Goal: Task Accomplishment & Management: Complete application form

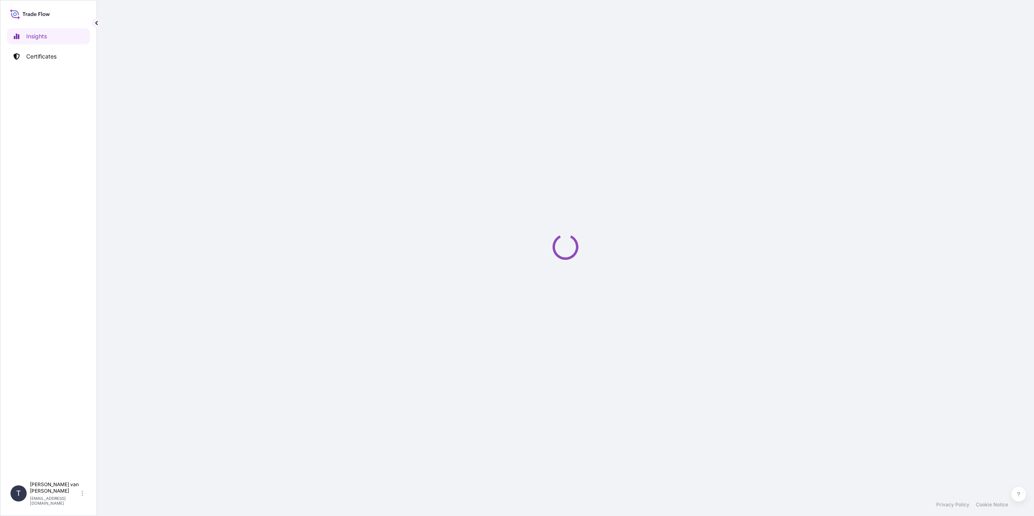
select select "2025"
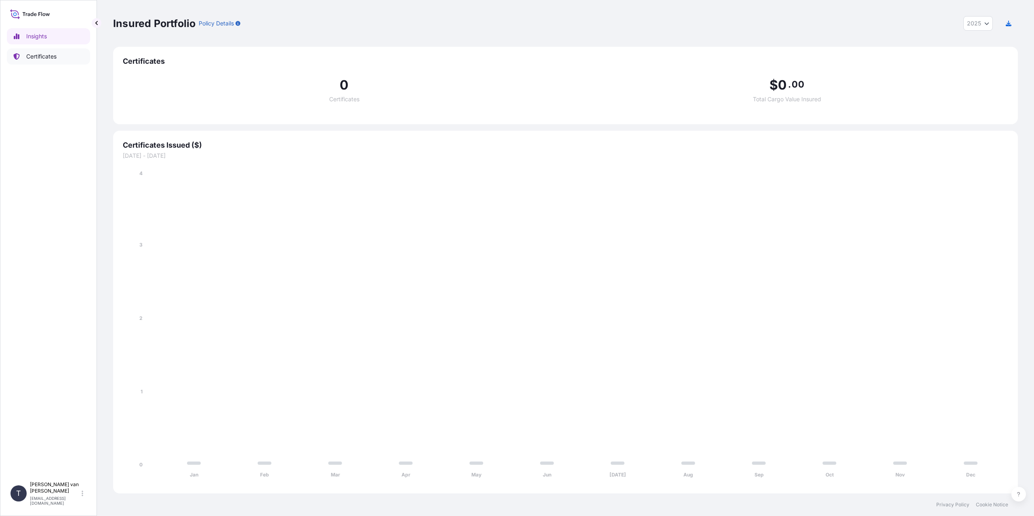
click at [38, 58] on p "Certificates" at bounding box center [41, 56] width 30 height 8
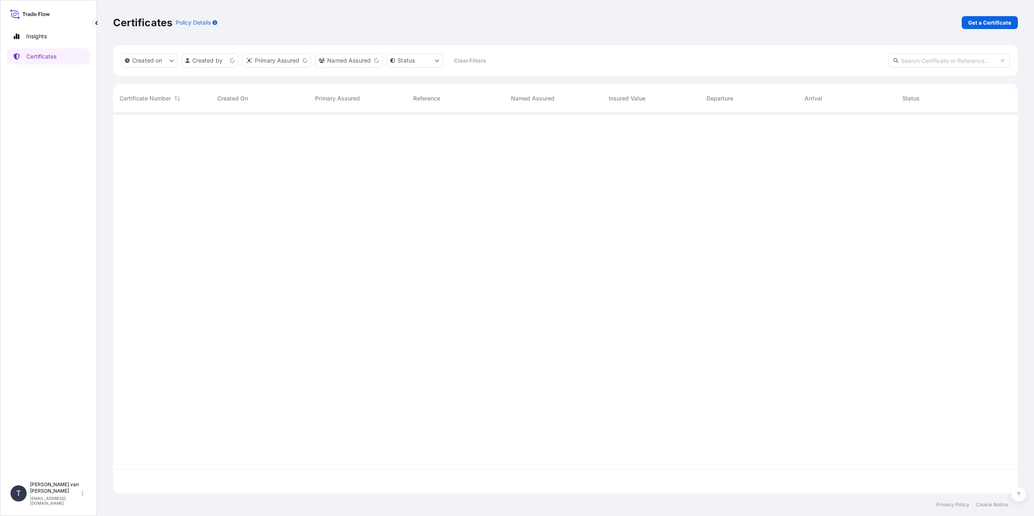
scroll to position [379, 898]
click at [992, 21] on p "Get a Certificate" at bounding box center [989, 23] width 43 height 8
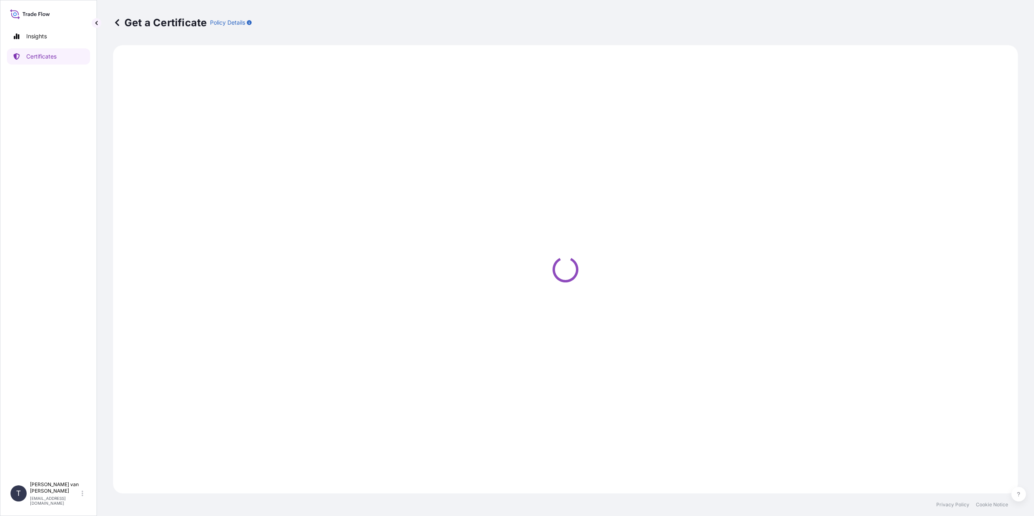
select select "Sea"
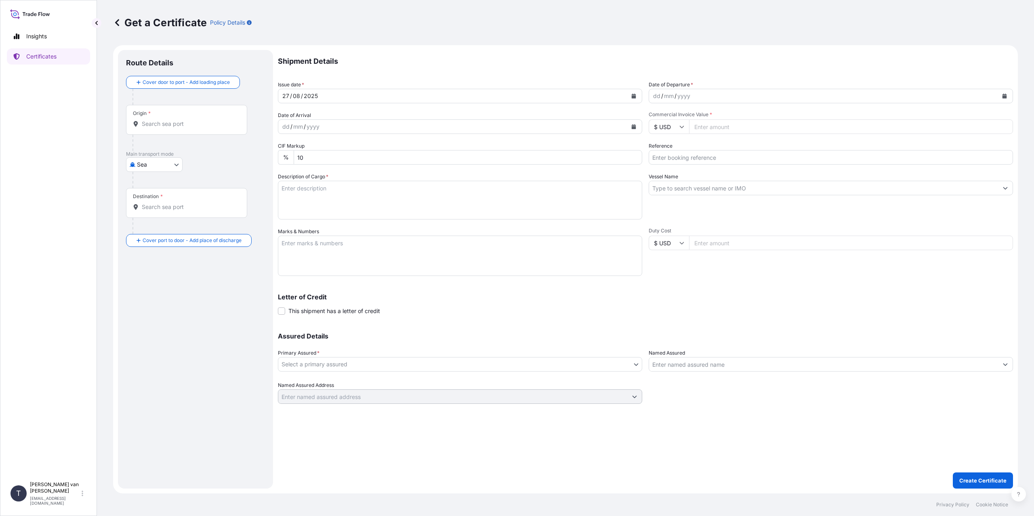
click at [657, 97] on div "dd" at bounding box center [656, 96] width 9 height 10
click at [722, 130] on input "Commercial Invoice Value *" at bounding box center [851, 127] width 324 height 15
type input "59250"
click at [665, 156] on input "Reference" at bounding box center [830, 157] width 364 height 15
type input "86549585+6+7"
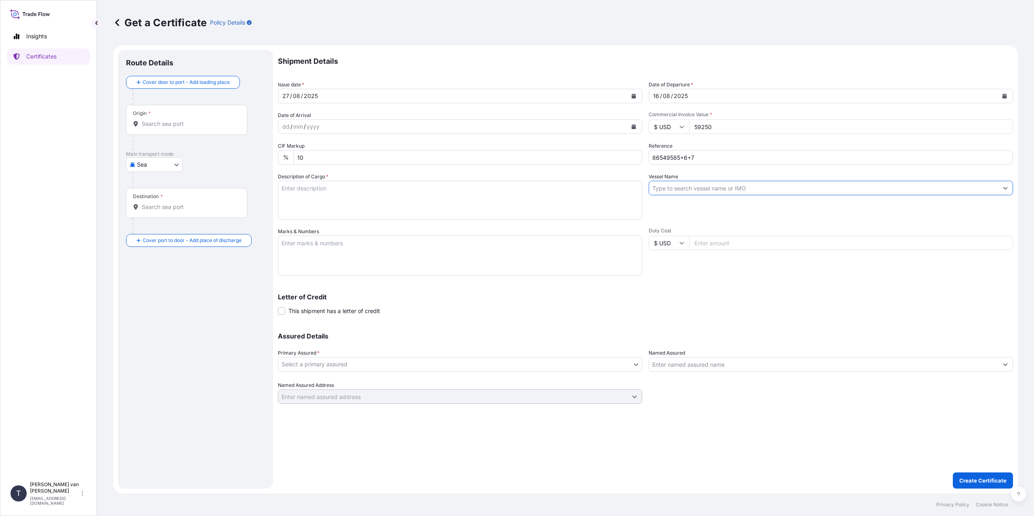
click at [694, 189] on input "Vessel Name" at bounding box center [823, 188] width 349 height 15
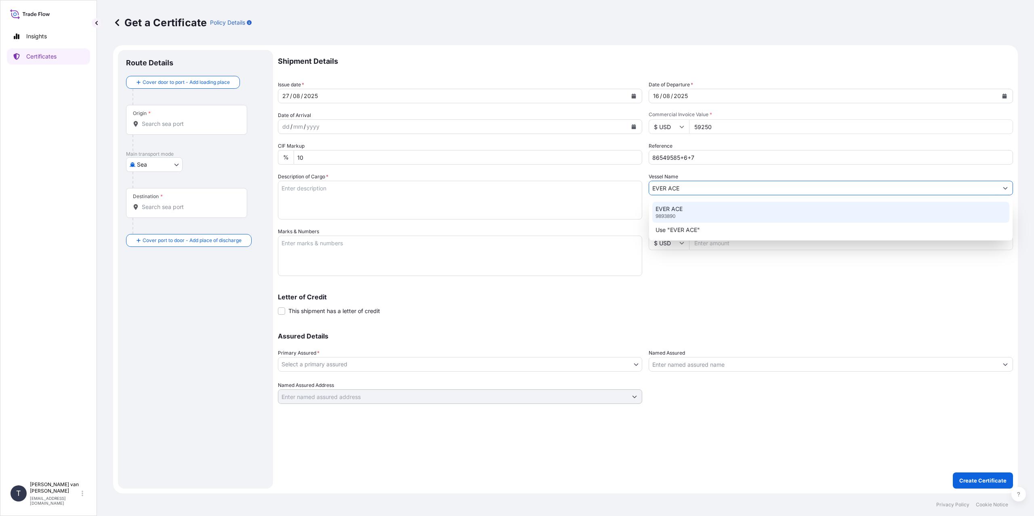
click at [678, 208] on p "EVER ACE" at bounding box center [668, 209] width 27 height 8
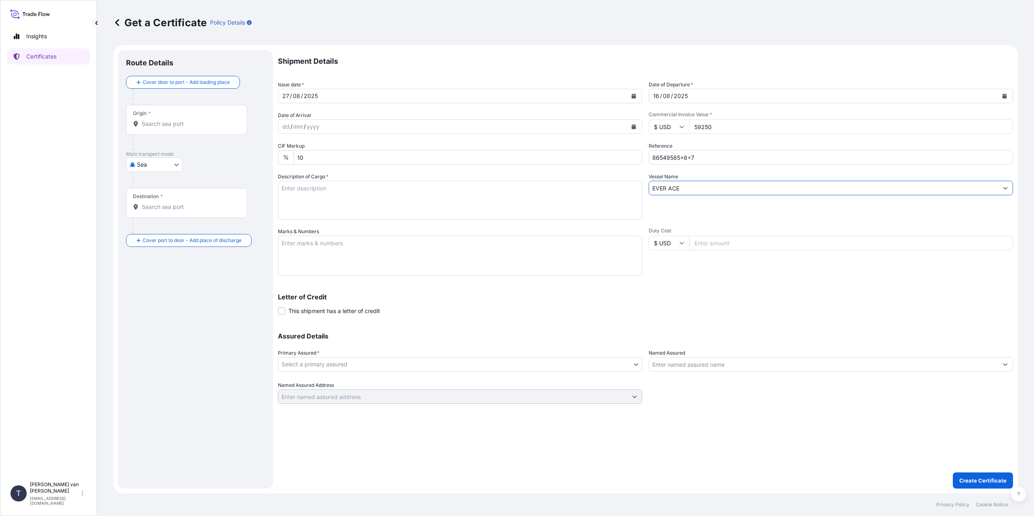
type input "EVER ACE"
click at [302, 195] on textarea "Description of Cargo *" at bounding box center [460, 200] width 364 height 39
type textarea "3x 20ft containers containing: 2370 bags x 25 kg Resistamyl 347 = 59250 kgs"
click at [348, 237] on textarea "Marks & Numbers" at bounding box center [460, 256] width 364 height 40
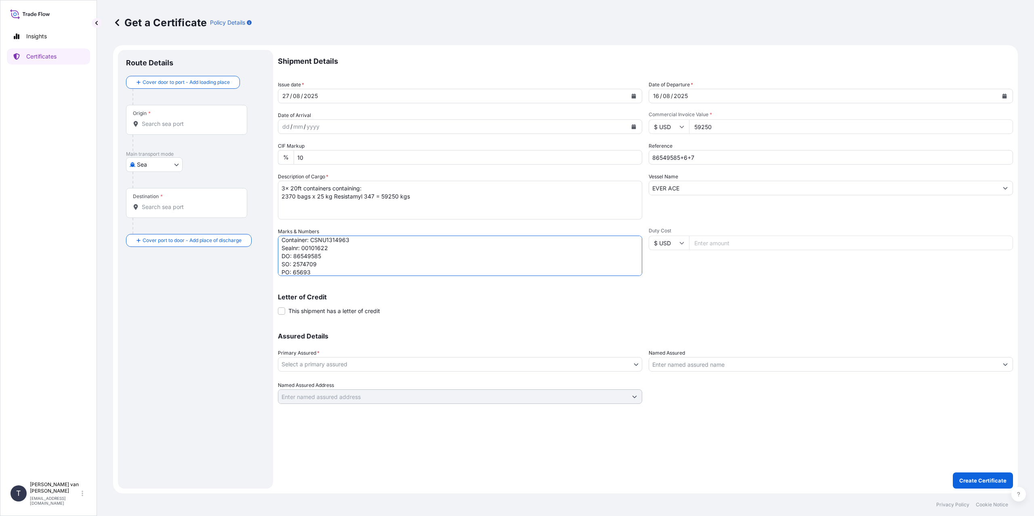
type textarea "3x 20ft containers Container: OOLU1924053 Sealnr: 00101614 DO: 86549587 Contain…"
click at [699, 242] on input "Duty Cost" at bounding box center [851, 243] width 324 height 15
click at [366, 366] on body "Insights Certificates T [PERSON_NAME] van t Hoenderdaal [EMAIL_ADDRESS][DOMAIN_…" at bounding box center [517, 258] width 1034 height 516
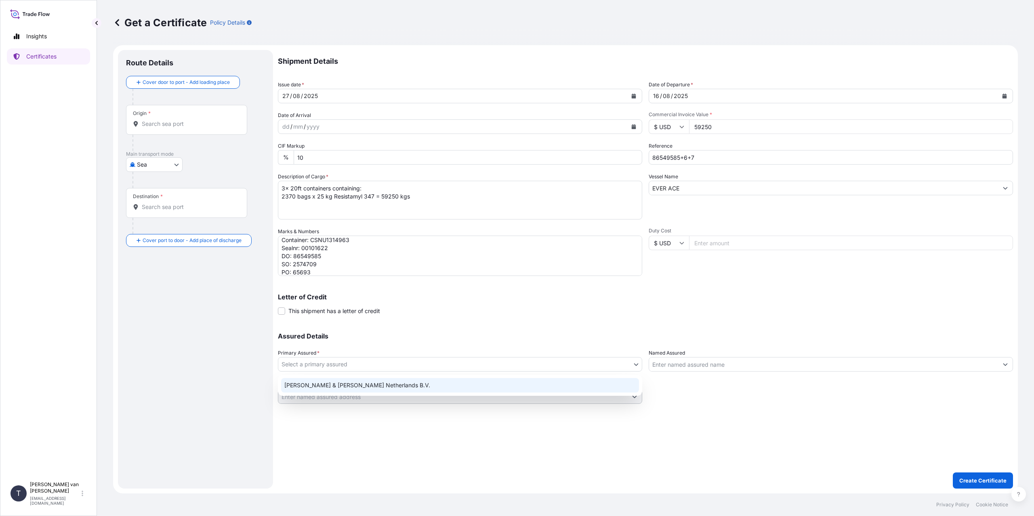
click at [346, 389] on div "[PERSON_NAME] & [PERSON_NAME] Netherlands B.V." at bounding box center [460, 385] width 358 height 15
select select "31666"
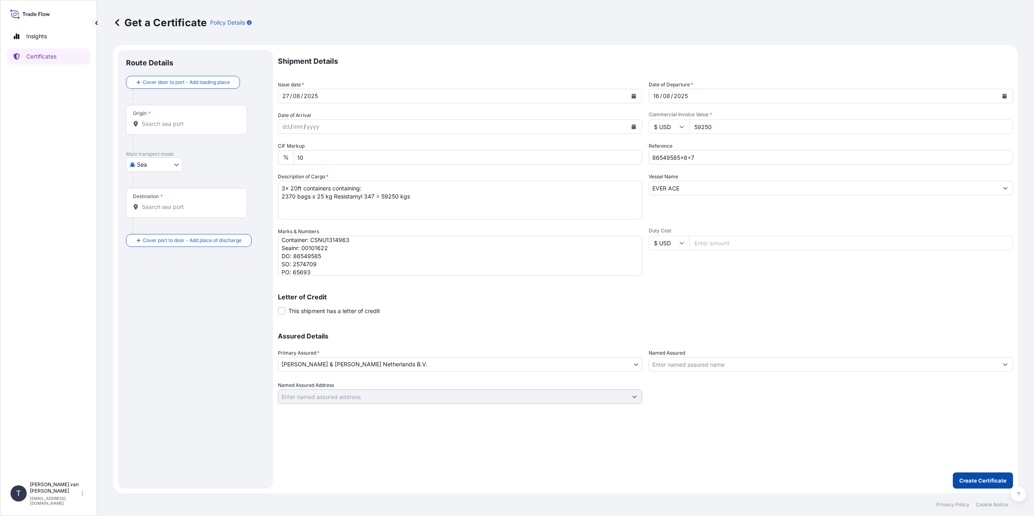
click at [977, 485] on button "Create Certificate" at bounding box center [983, 481] width 60 height 16
click at [140, 121] on div at bounding box center [186, 124] width 107 height 8
click at [142, 121] on input "Origin * Please select an origin" at bounding box center [189, 124] width 95 height 8
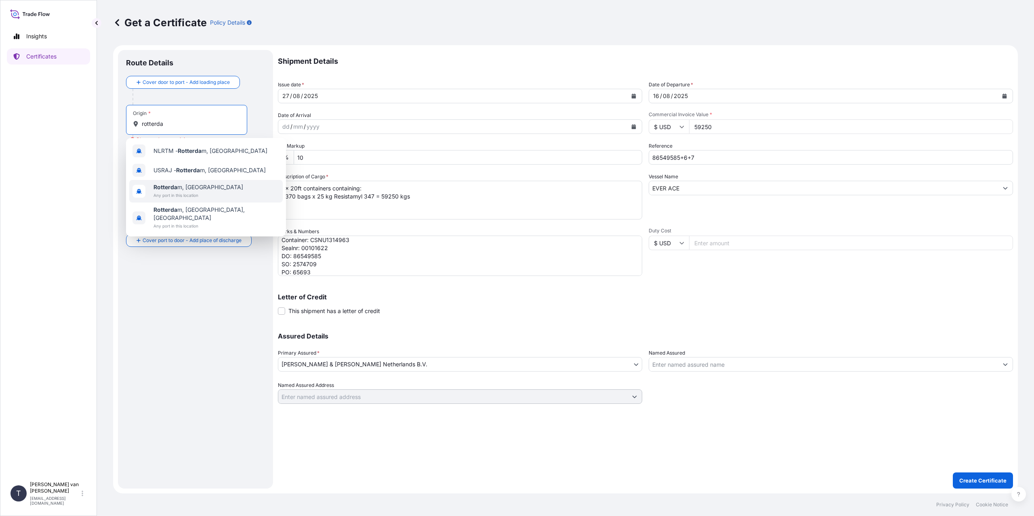
click at [174, 194] on span "Any port in this location" at bounding box center [198, 195] width 90 height 8
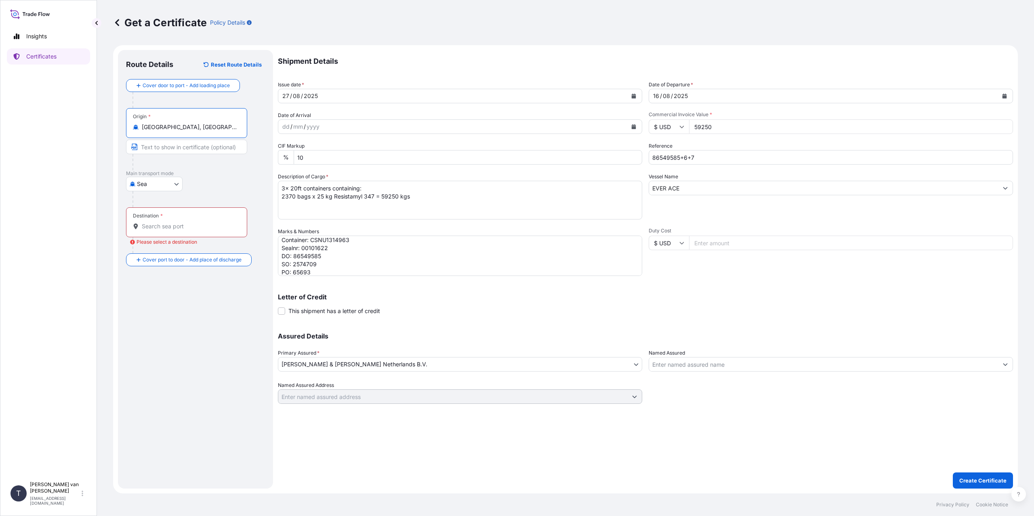
type input "[GEOGRAPHIC_DATA], [GEOGRAPHIC_DATA]"
click at [155, 226] on input "Destination * Please select a destination" at bounding box center [189, 226] width 95 height 8
type input "<"
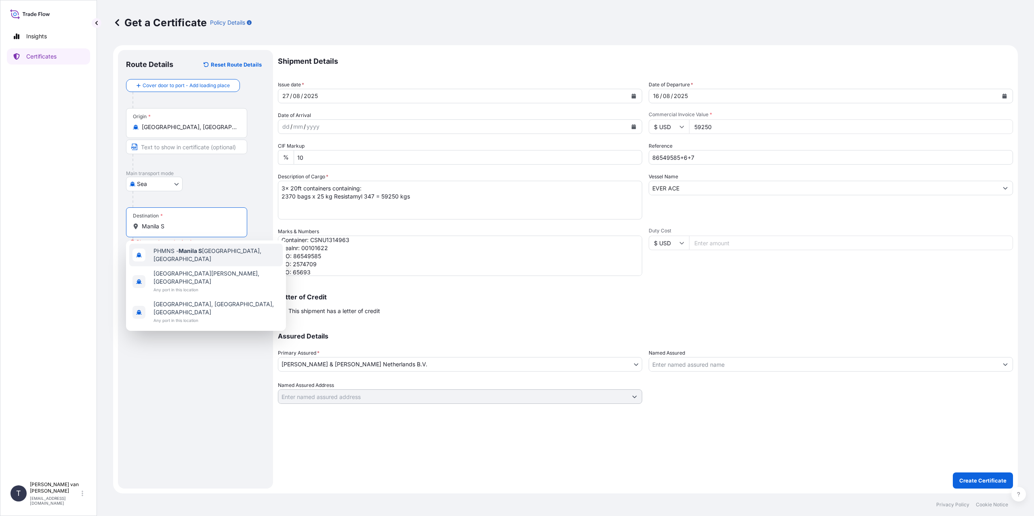
click at [194, 258] on div "PHMNS - [GEOGRAPHIC_DATA] [GEOGRAPHIC_DATA], [GEOGRAPHIC_DATA]" at bounding box center [205, 255] width 153 height 23
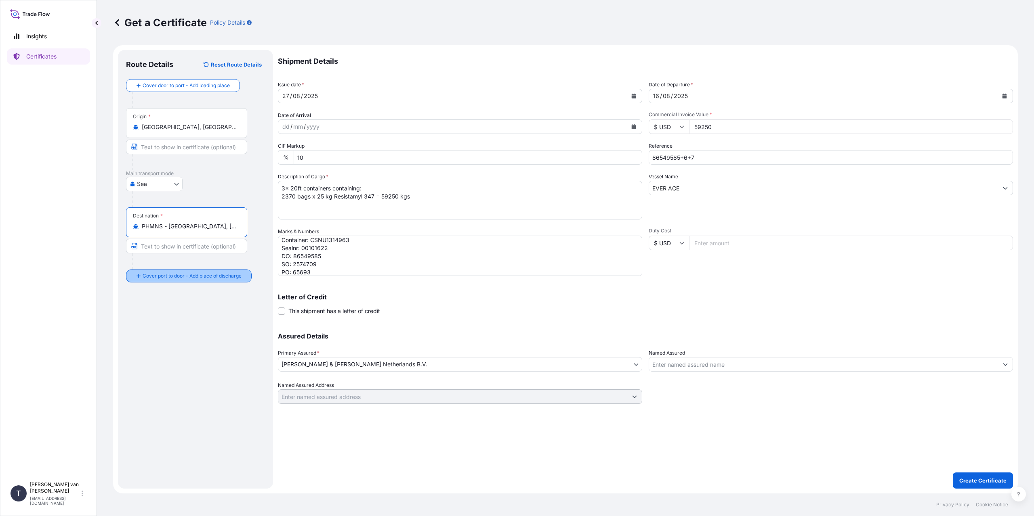
type input "PHMNS - [GEOGRAPHIC_DATA], [GEOGRAPHIC_DATA]"
click at [157, 320] on input "Place of Discharge" at bounding box center [189, 319] width 95 height 8
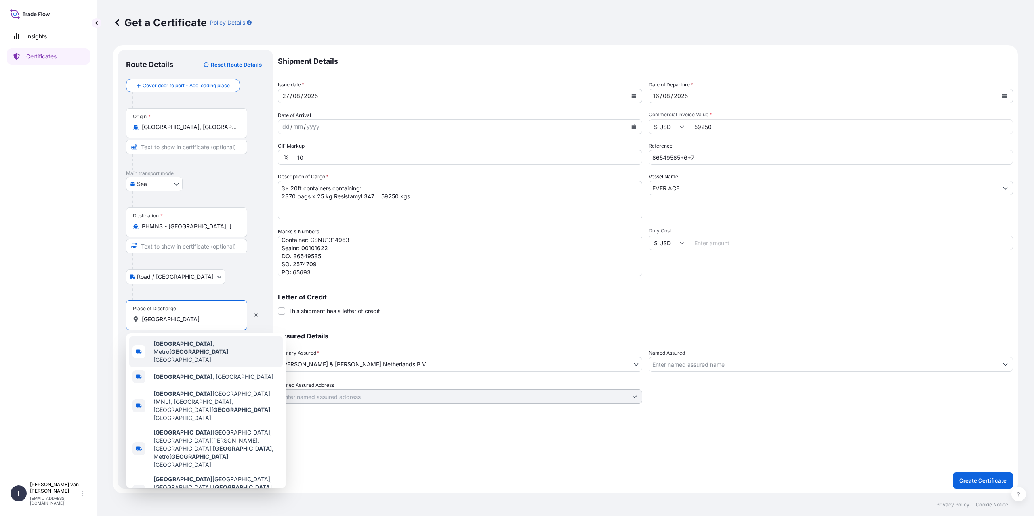
click at [210, 351] on div "[GEOGRAPHIC_DATA] , [GEOGRAPHIC_DATA] , [GEOGRAPHIC_DATA]" at bounding box center [205, 352] width 153 height 31
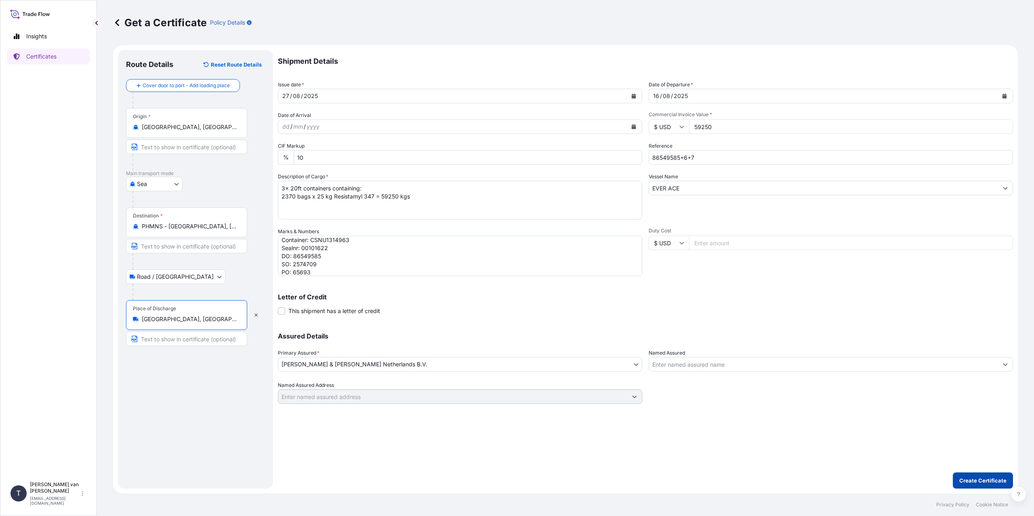
type input "[GEOGRAPHIC_DATA], [GEOGRAPHIC_DATA], [GEOGRAPHIC_DATA]"
click at [986, 478] on p "Create Certificate" at bounding box center [982, 481] width 47 height 8
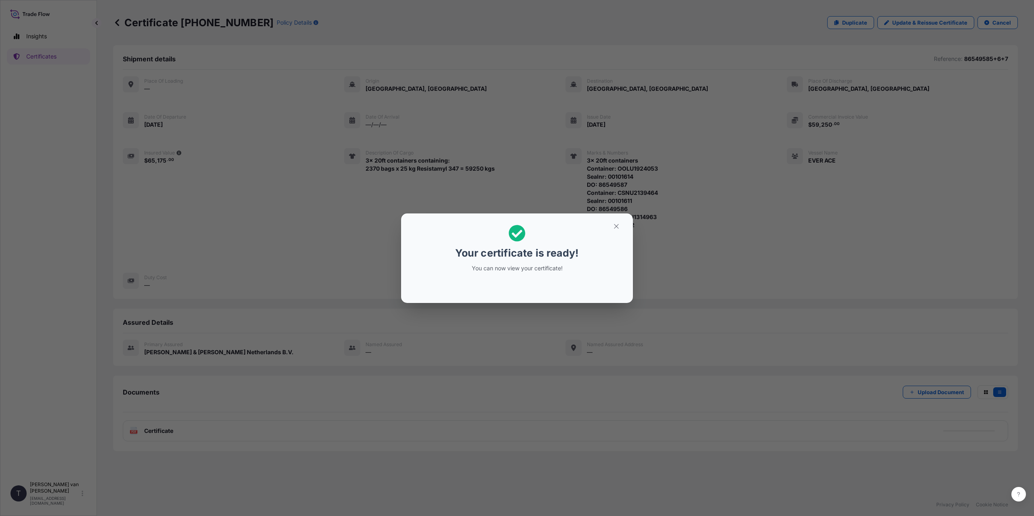
click at [224, 413] on div "Your certificate is ready! You can now view your certificate!" at bounding box center [517, 258] width 1034 height 516
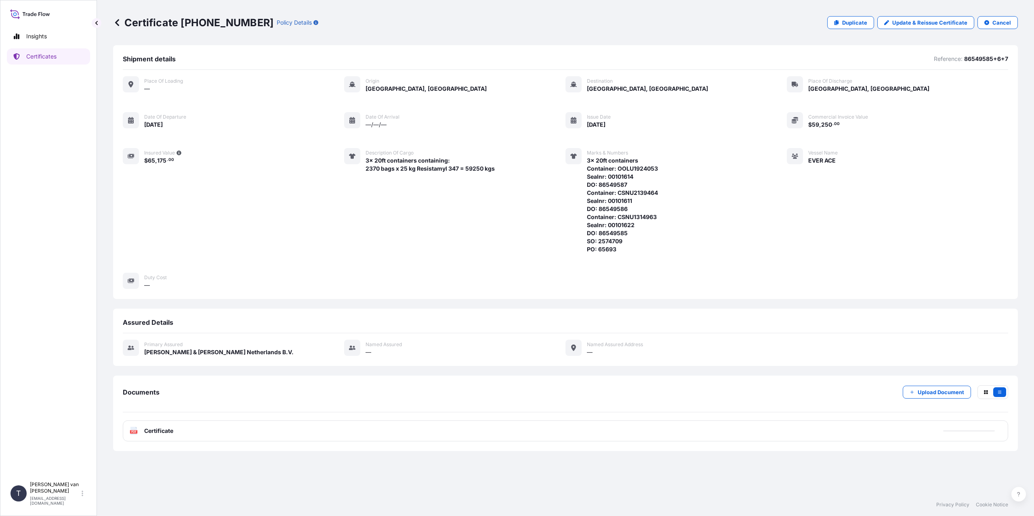
click at [218, 427] on div "PDF Certificate" at bounding box center [565, 431] width 885 height 21
click at [164, 426] on div "PDF Certificate" at bounding box center [565, 431] width 885 height 21
click at [160, 433] on span "Certificate" at bounding box center [158, 431] width 29 height 8
click at [184, 432] on div "PDF Certificate" at bounding box center [565, 431] width 885 height 21
click at [157, 432] on span "Certificate" at bounding box center [158, 431] width 29 height 8
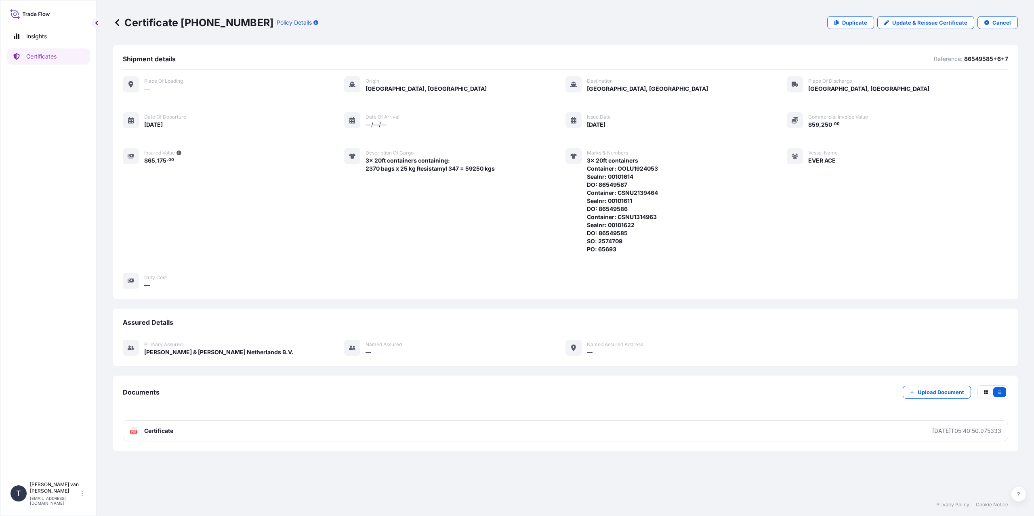
click at [783, 433] on link "PDF Certificate [DATE]T05:40:50.975333" at bounding box center [565, 431] width 885 height 21
click at [37, 59] on p "Certificates" at bounding box center [41, 56] width 30 height 8
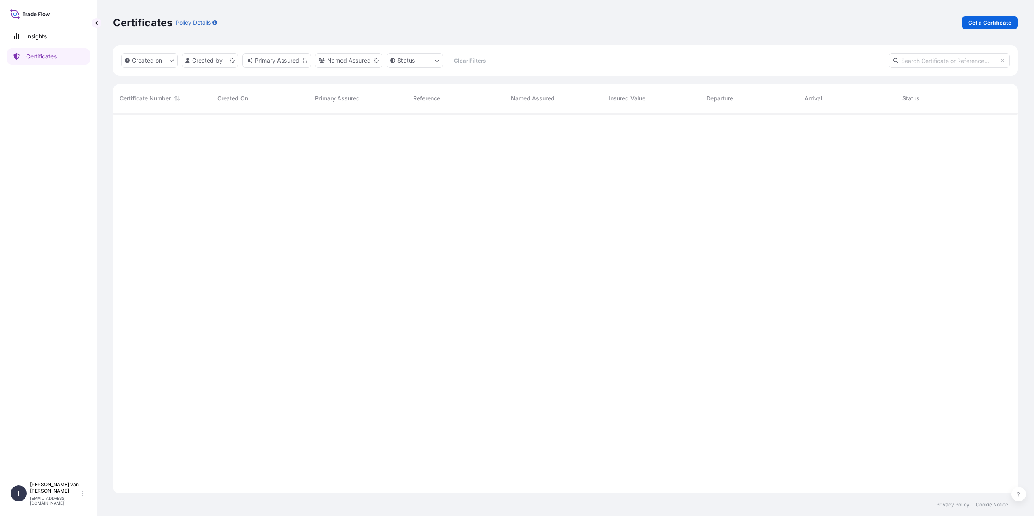
scroll to position [379, 898]
click at [978, 23] on p "Get a Certificate" at bounding box center [989, 23] width 43 height 8
select select "Sea"
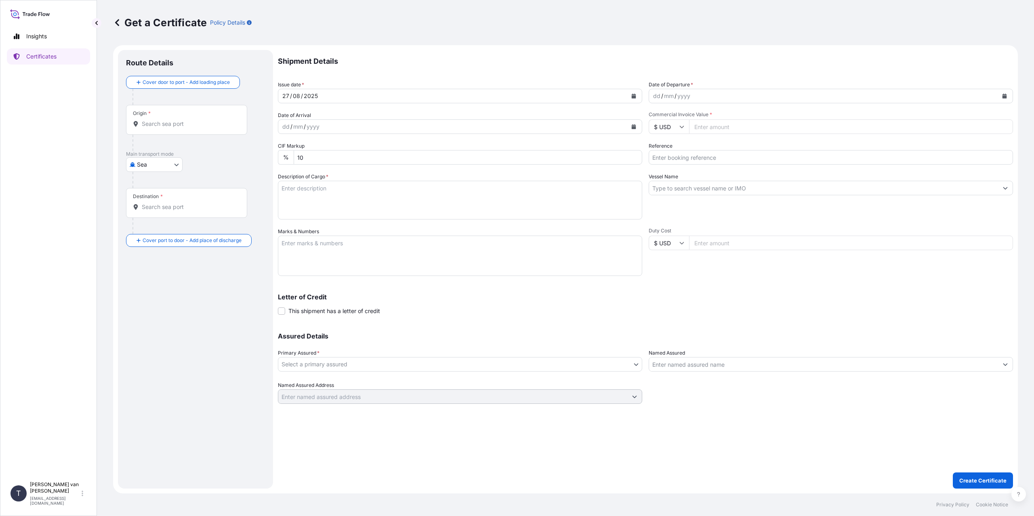
click at [657, 92] on div "dd" at bounding box center [656, 96] width 9 height 10
click at [174, 133] on div "Origin *" at bounding box center [186, 120] width 121 height 30
click at [174, 128] on input "Origin *" at bounding box center [189, 124] width 95 height 8
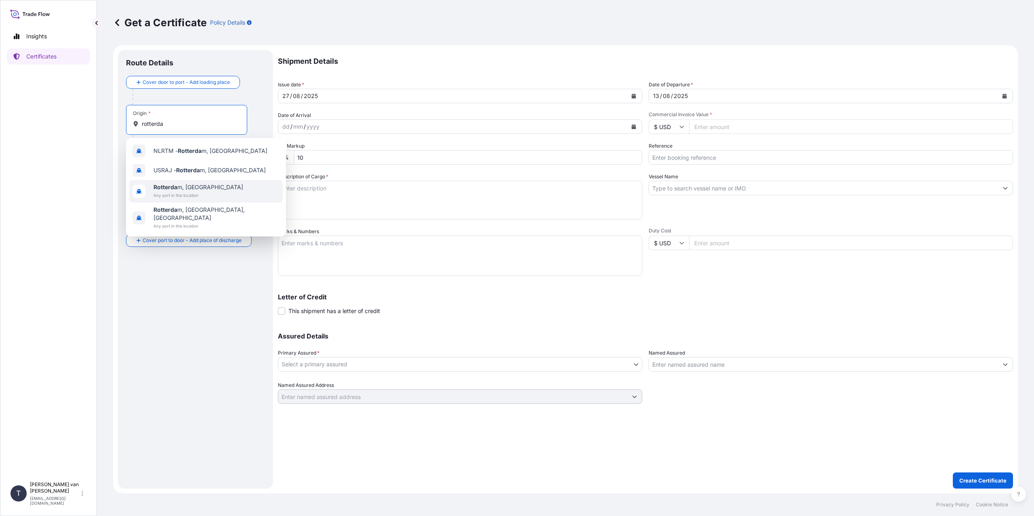
click at [177, 190] on span "Rotterda m, [GEOGRAPHIC_DATA]" at bounding box center [198, 187] width 90 height 8
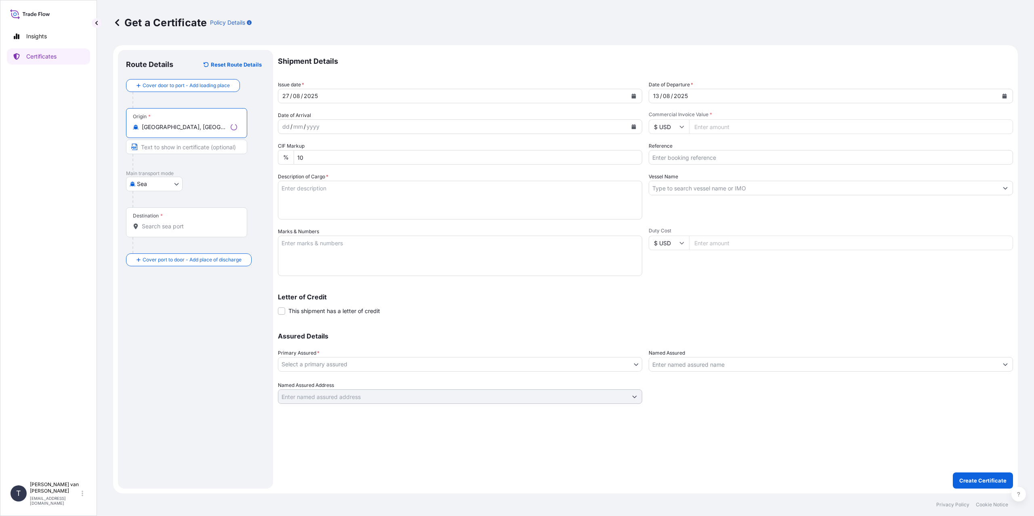
type input "[GEOGRAPHIC_DATA], [GEOGRAPHIC_DATA]"
click at [164, 220] on div "Destination *" at bounding box center [186, 223] width 121 height 30
click at [165, 223] on input "Destination *" at bounding box center [189, 226] width 95 height 8
type input "PHMNN - [GEOGRAPHIC_DATA], [GEOGRAPHIC_DATA]"
click at [161, 326] on div "Place of Discharge" at bounding box center [186, 315] width 121 height 30
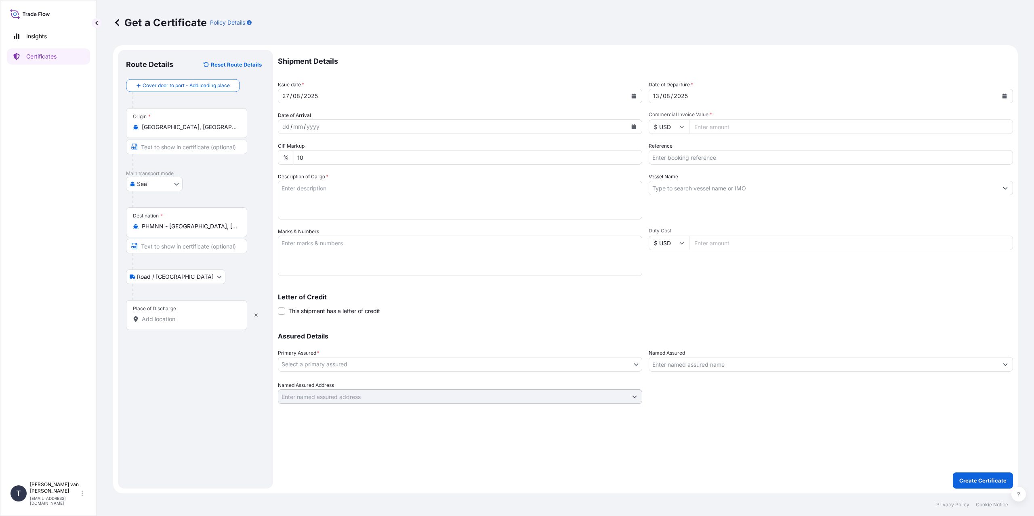
click at [161, 323] on input "Place of Discharge" at bounding box center [189, 319] width 95 height 8
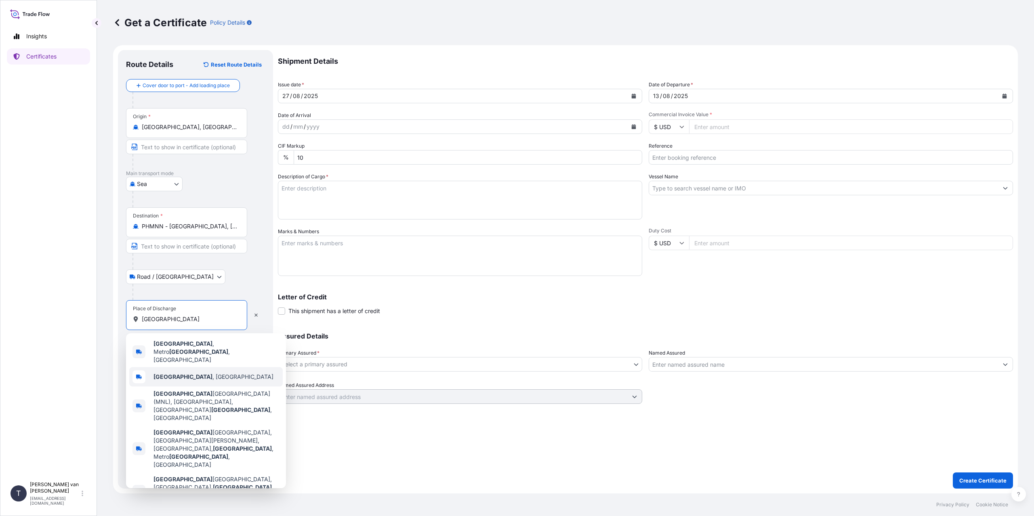
click at [214, 367] on div "[GEOGRAPHIC_DATA] , [GEOGRAPHIC_DATA]" at bounding box center [205, 376] width 153 height 19
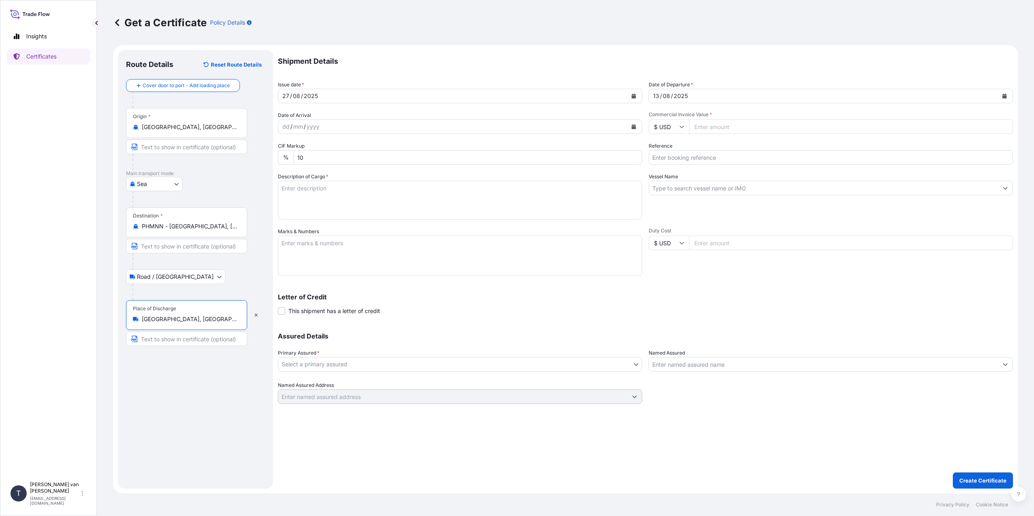
type input "[GEOGRAPHIC_DATA], [GEOGRAPHIC_DATA]"
click at [702, 128] on input "Commercial Invoice Value *" at bounding box center [851, 127] width 324 height 15
type input "39500"
click at [696, 155] on input "Reference" at bounding box center [830, 157] width 364 height 15
type input "86561212+14"
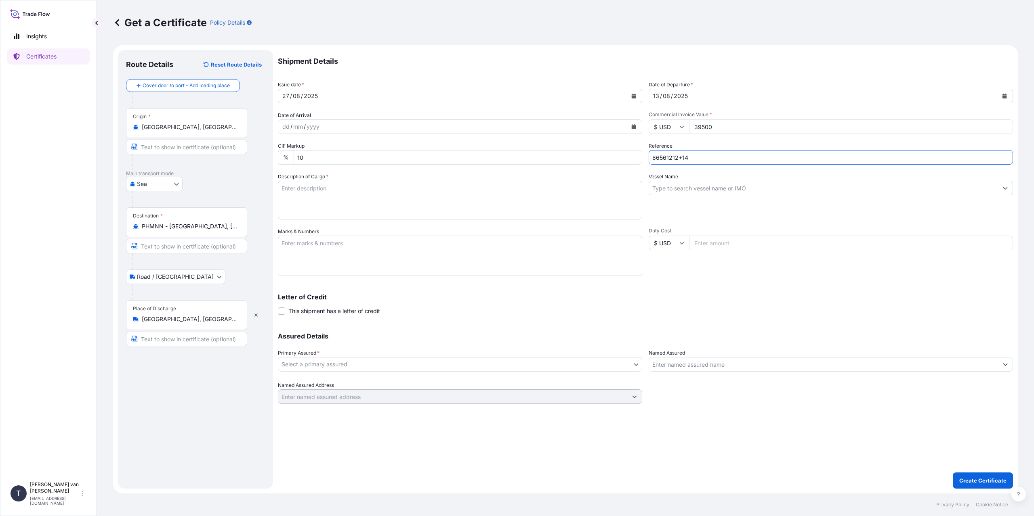
click at [356, 200] on textarea "Description of Cargo *" at bounding box center [460, 200] width 364 height 39
type textarea "2x 20ft containers containing: 1580 bags x 25 kg Resistamyl 347 = 39500 kgs net…"
click at [328, 273] on textarea "Marks & Numbers" at bounding box center [460, 256] width 364 height 40
type textarea "2x 20ft containers Container: TLLU3172524 Sealnr: 00101701 DO: 86561212 Contain…"
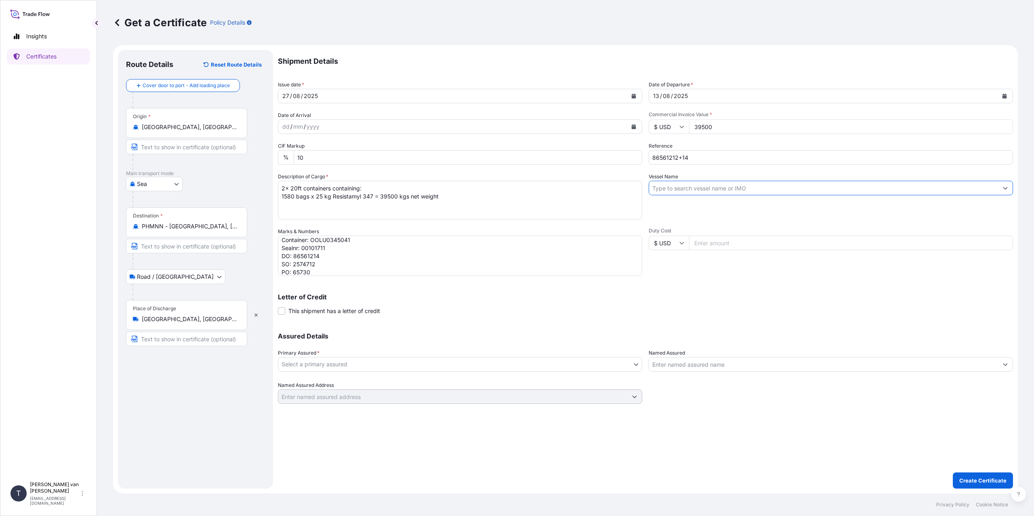
click at [685, 193] on input "Vessel Name" at bounding box center [823, 188] width 349 height 15
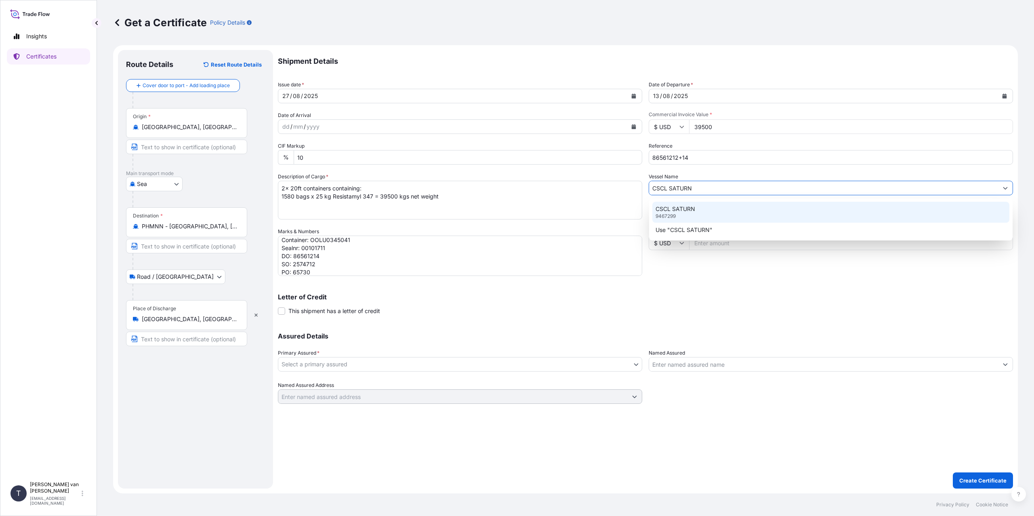
click at [687, 214] on div "CSCL SATURN 9467299" at bounding box center [830, 212] width 357 height 21
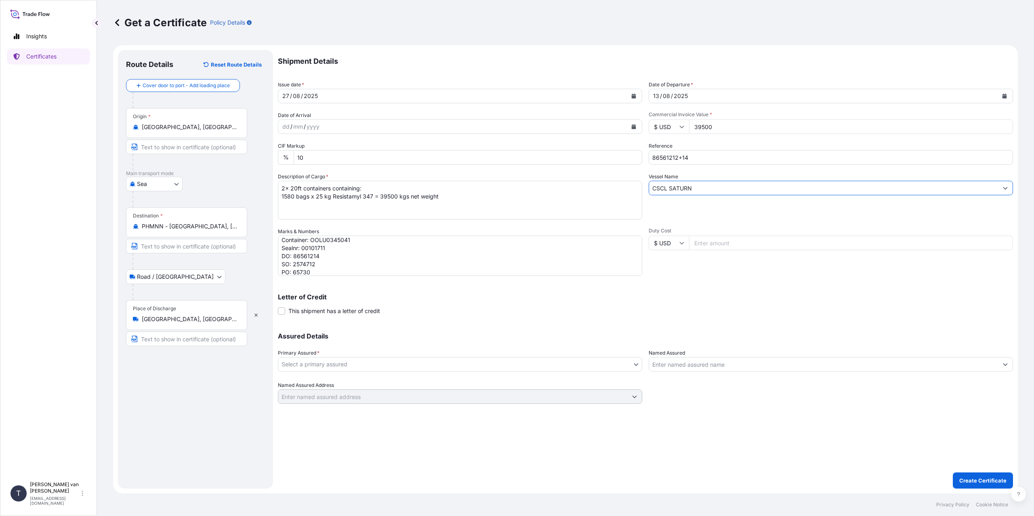
type input "CSCL SATURN"
click at [337, 367] on body "0 options available. 2 options available. Insights Certificates T [PERSON_NAME]…" at bounding box center [517, 258] width 1034 height 516
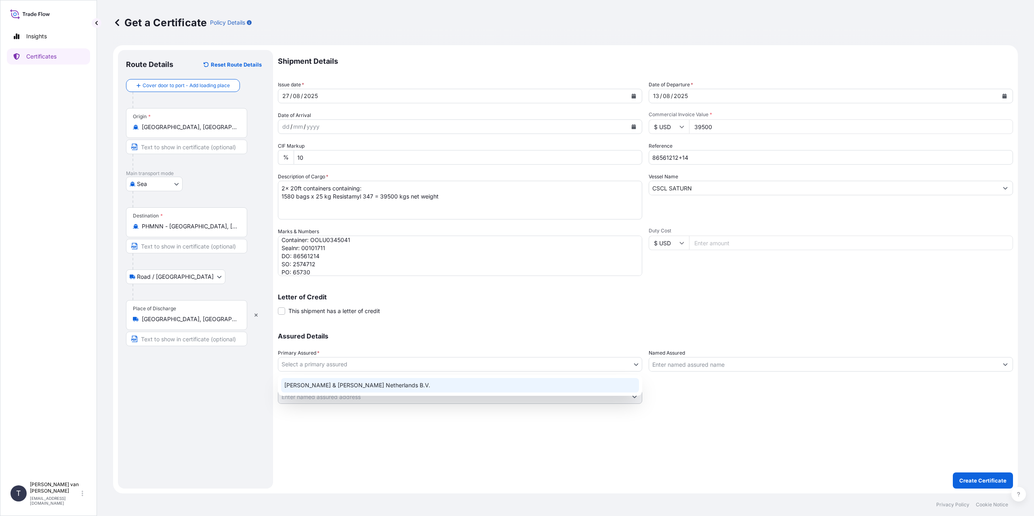
click at [336, 385] on div "[PERSON_NAME] & [PERSON_NAME] Netherlands B.V." at bounding box center [460, 385] width 358 height 15
select select "31666"
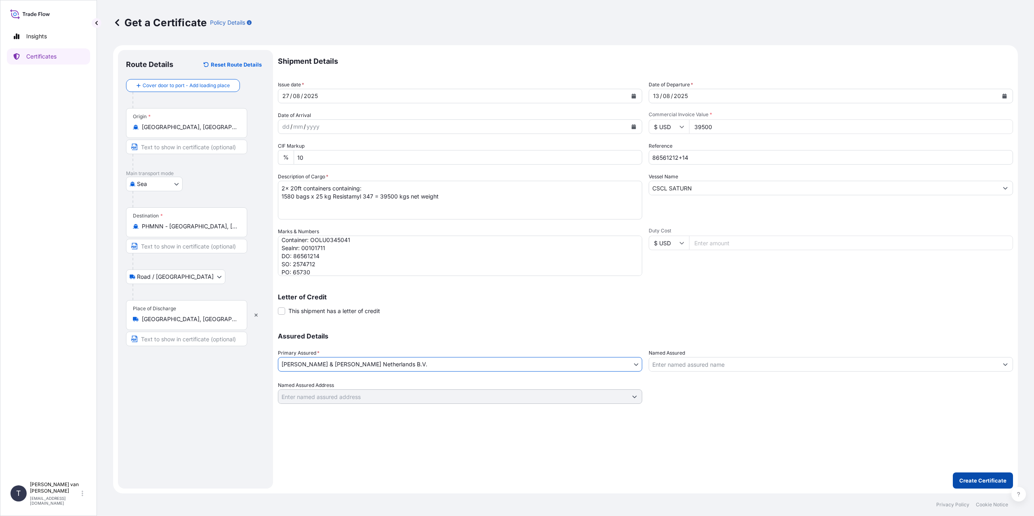
click at [976, 478] on p "Create Certificate" at bounding box center [982, 481] width 47 height 8
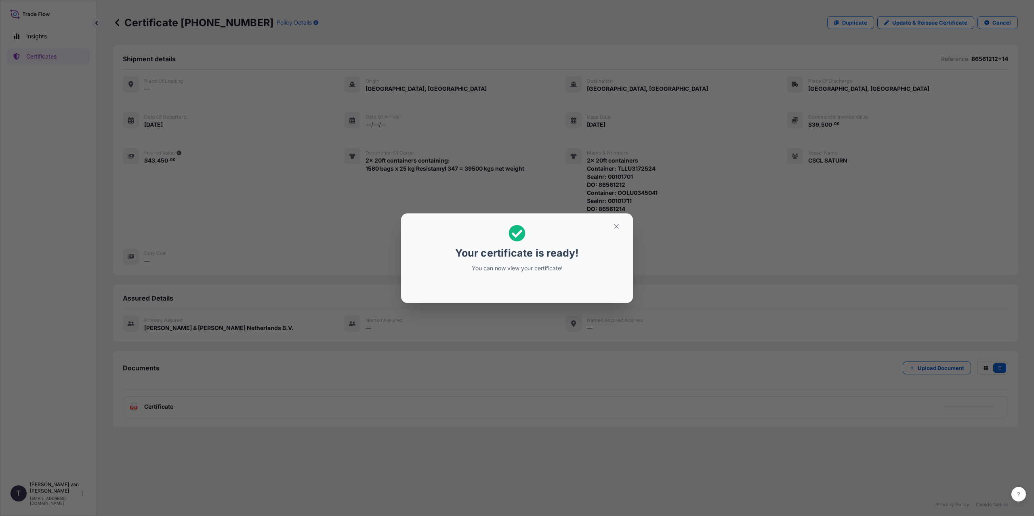
click at [319, 363] on div "Your certificate is ready! You can now view your certificate!" at bounding box center [517, 258] width 1034 height 516
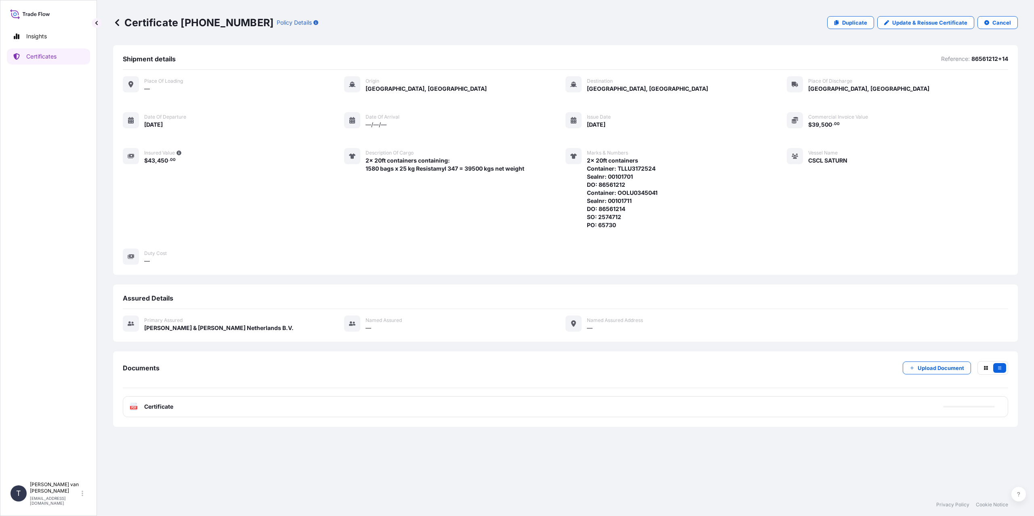
click at [203, 401] on div "PDF Certificate" at bounding box center [565, 407] width 885 height 21
click at [201, 408] on div "PDF Certificate" at bounding box center [565, 407] width 885 height 21
click at [207, 405] on link "PDF Certificate [DATE]T05:47:28.574703" at bounding box center [565, 407] width 885 height 21
click at [46, 54] on p "Certificates" at bounding box center [41, 56] width 30 height 8
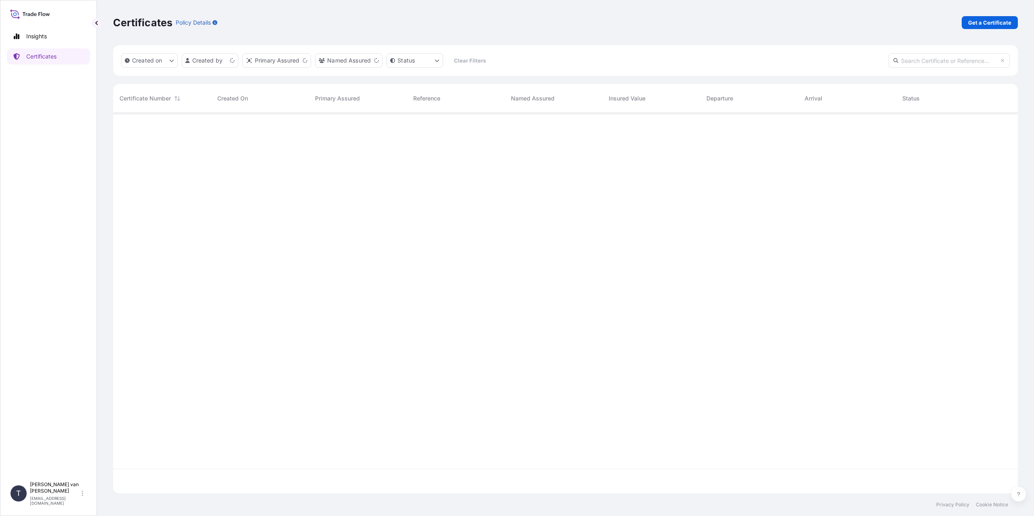
scroll to position [379, 898]
click at [980, 27] on link "Get a Certificate" at bounding box center [989, 22] width 56 height 13
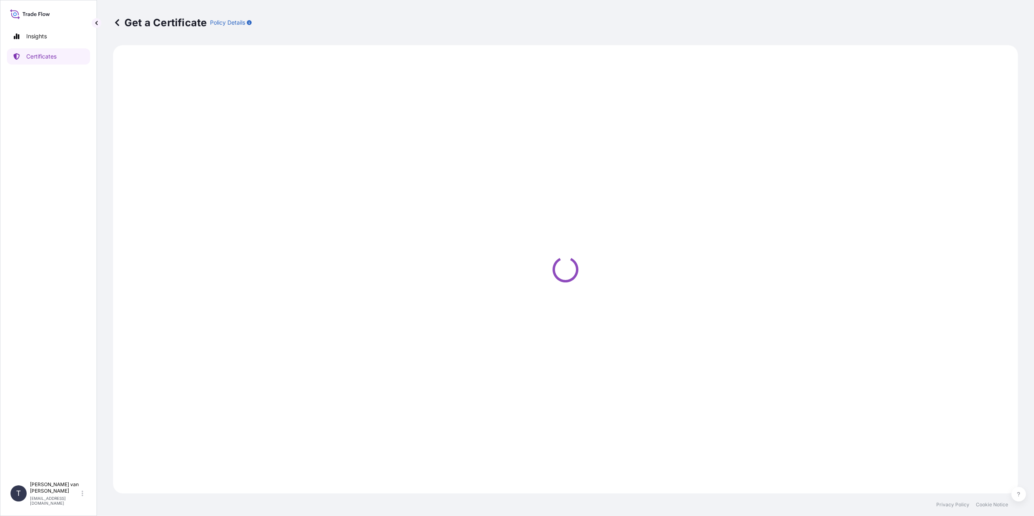
select select "Sea"
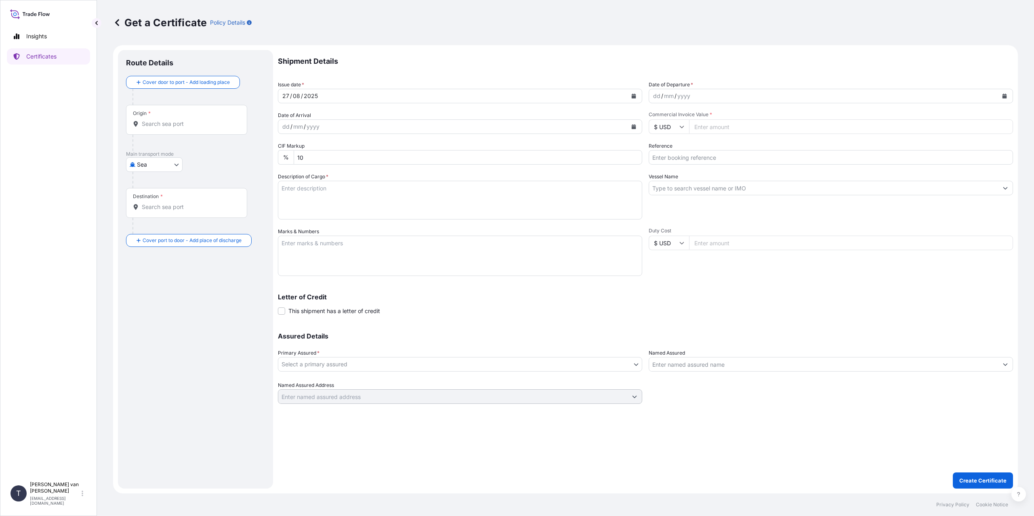
click at [149, 122] on input "Origin *" at bounding box center [189, 124] width 95 height 8
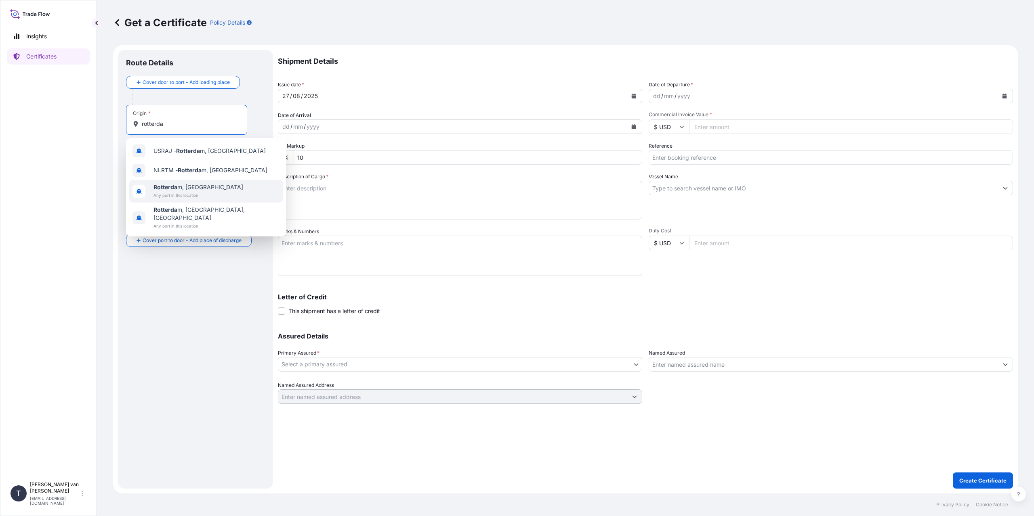
click at [172, 198] on span "Any port in this location" at bounding box center [198, 195] width 90 height 8
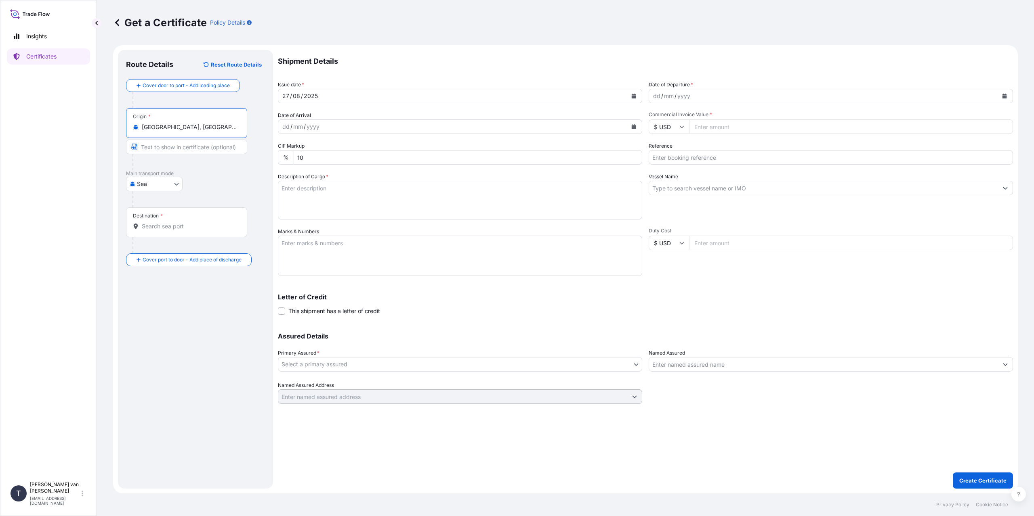
type input "[GEOGRAPHIC_DATA], [GEOGRAPHIC_DATA]"
click at [161, 226] on input "Destination *" at bounding box center [189, 226] width 95 height 8
type input "THLCH - [GEOGRAPHIC_DATA], [GEOGRAPHIC_DATA]"
click at [653, 96] on div "dd" at bounding box center [656, 96] width 9 height 10
click at [737, 127] on input "Commercial Invoice Value *" at bounding box center [851, 127] width 324 height 15
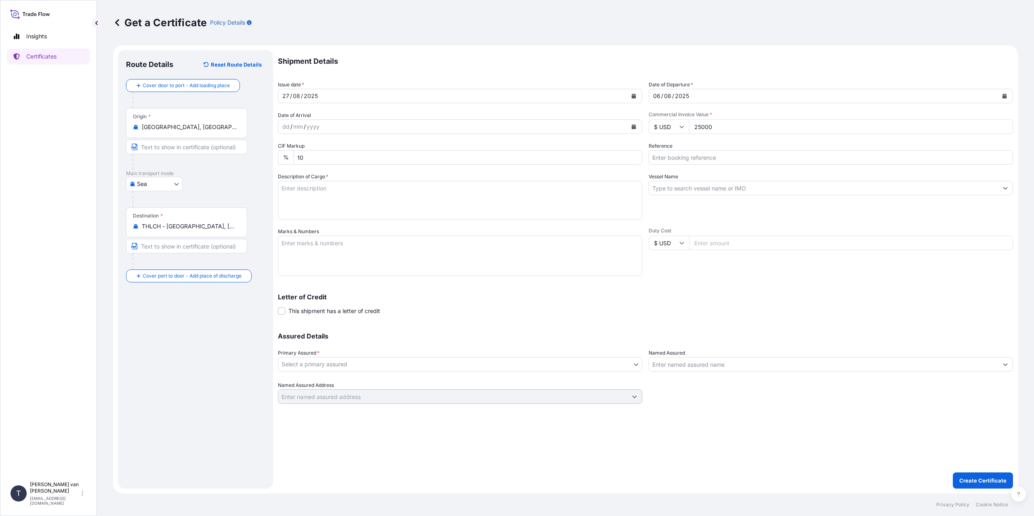
type input "25000"
click at [308, 193] on textarea "Description of Cargo *" at bounding box center [460, 200] width 364 height 39
click at [730, 159] on input "Reference" at bounding box center [830, 157] width 364 height 15
type input "86541662"
click at [414, 213] on textarea "Description of Cargo *" at bounding box center [460, 200] width 364 height 39
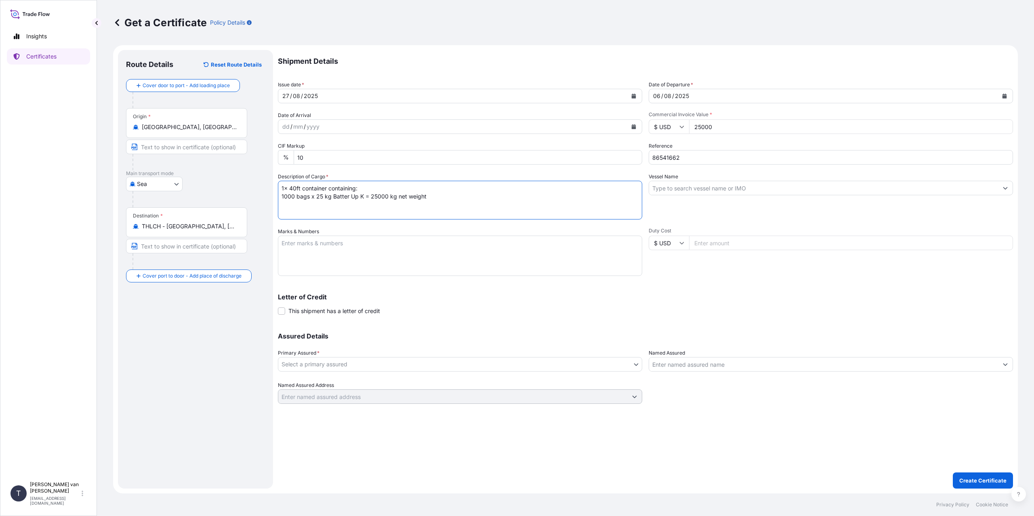
type textarea "1x 40ft container containing: 1000 bags x 25 kg Batter Up K = 25000 kg net weig…"
click at [399, 246] on textarea "Marks & Numbers" at bounding box center [460, 256] width 364 height 40
type textarea "1x 40ft container Container: KOCU4813176 Sealnr: 00101509 DO: 86541662 SO: 2572…"
click at [686, 190] on input "Vessel Name" at bounding box center [823, 188] width 349 height 15
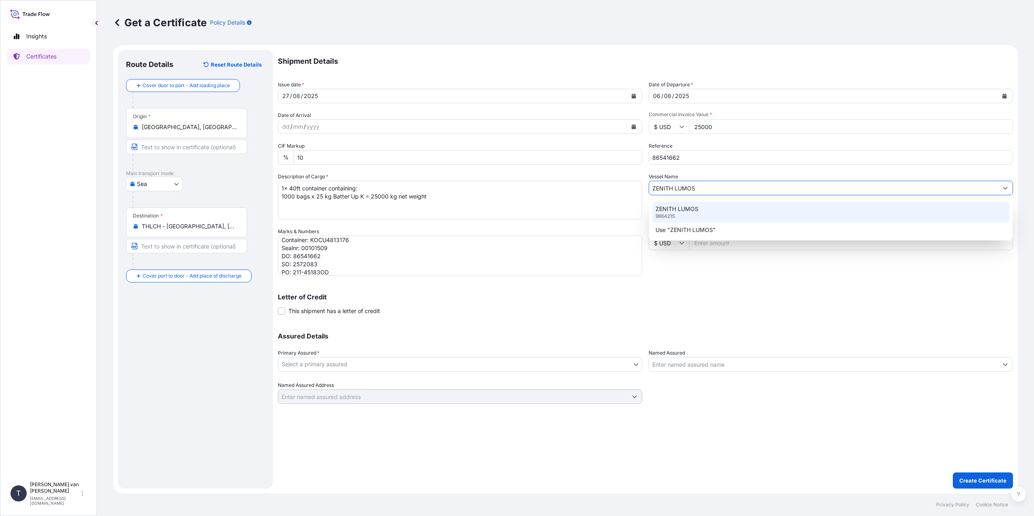
click at [682, 212] on p "ZENITH LUMOS" at bounding box center [676, 209] width 43 height 8
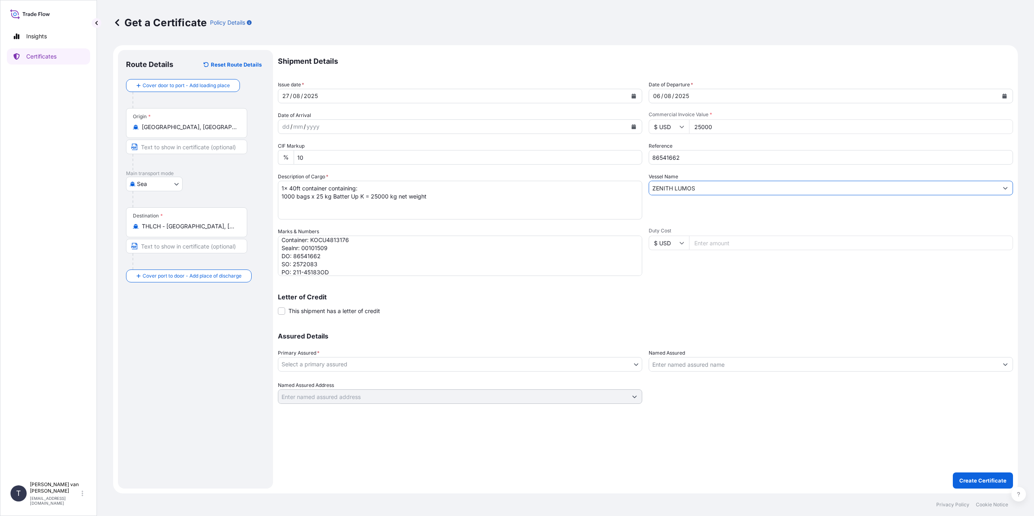
type input "ZENITH LUMOS"
click at [387, 365] on body "0 options available. 2 options available. Insights Certificates T [PERSON_NAME]…" at bounding box center [517, 258] width 1034 height 516
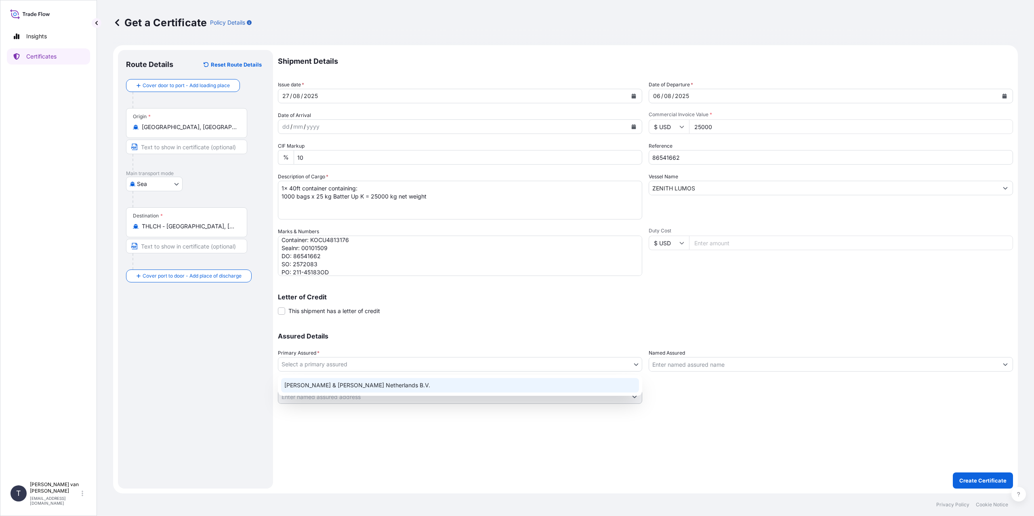
click at [325, 390] on div "[PERSON_NAME] & [PERSON_NAME] Netherlands B.V." at bounding box center [460, 385] width 358 height 15
select select "31666"
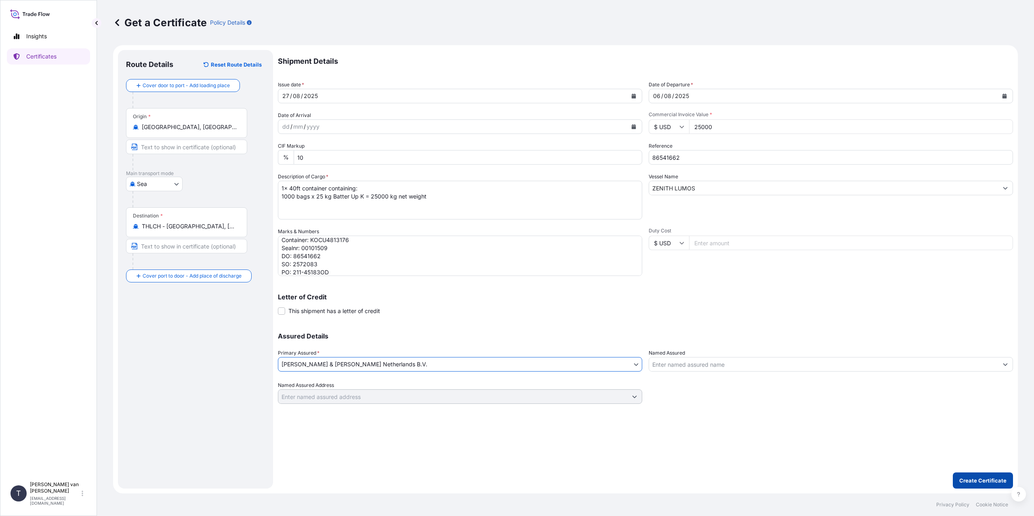
click at [980, 483] on p "Create Certificate" at bounding box center [982, 481] width 47 height 8
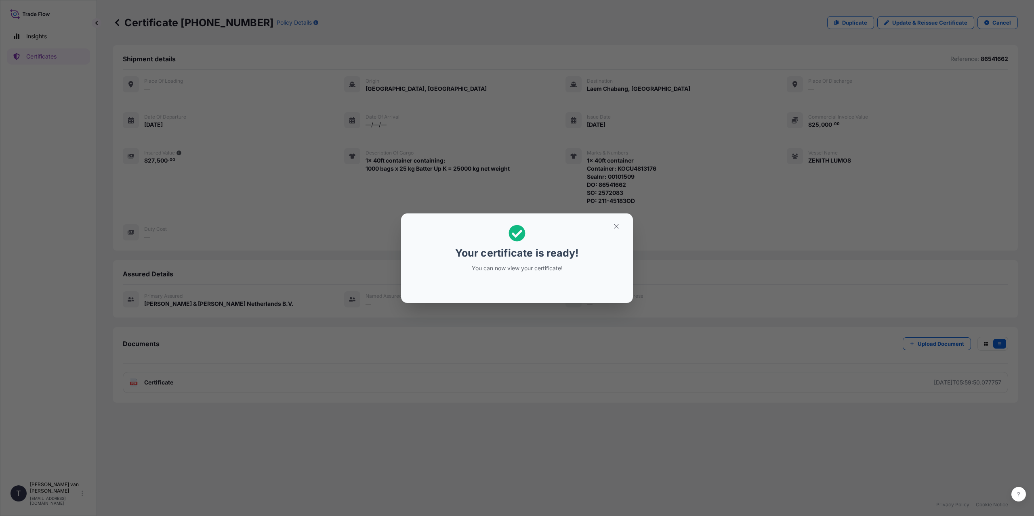
click at [540, 417] on div "Your certificate is ready! You can now view your certificate!" at bounding box center [517, 258] width 1034 height 516
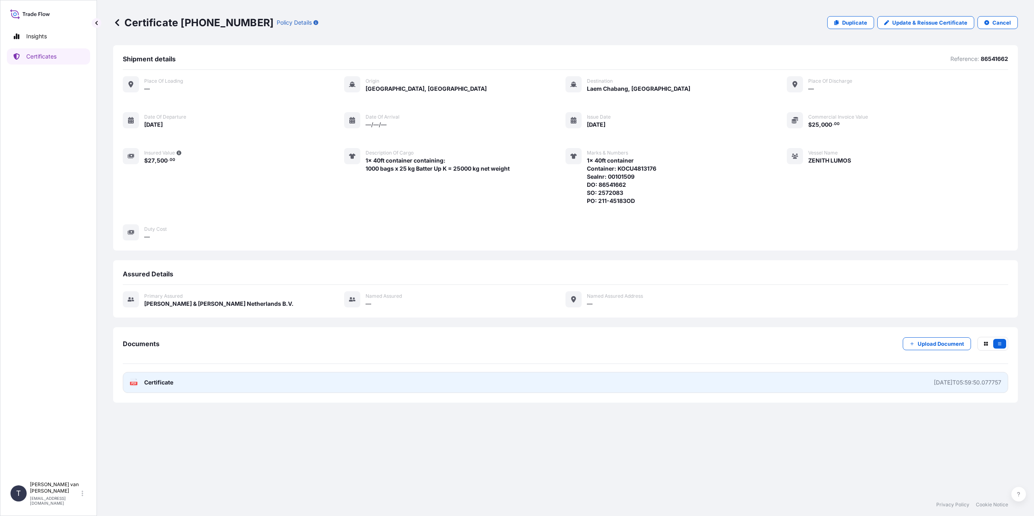
click at [248, 380] on link "PDF Certificate [DATE]T05:59:50.077757" at bounding box center [565, 382] width 885 height 21
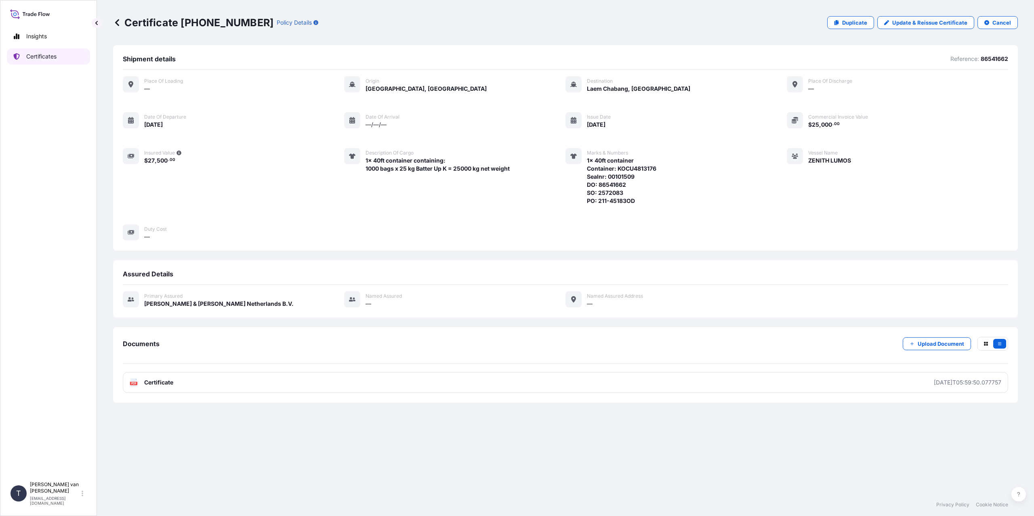
click at [54, 59] on p "Certificates" at bounding box center [41, 56] width 30 height 8
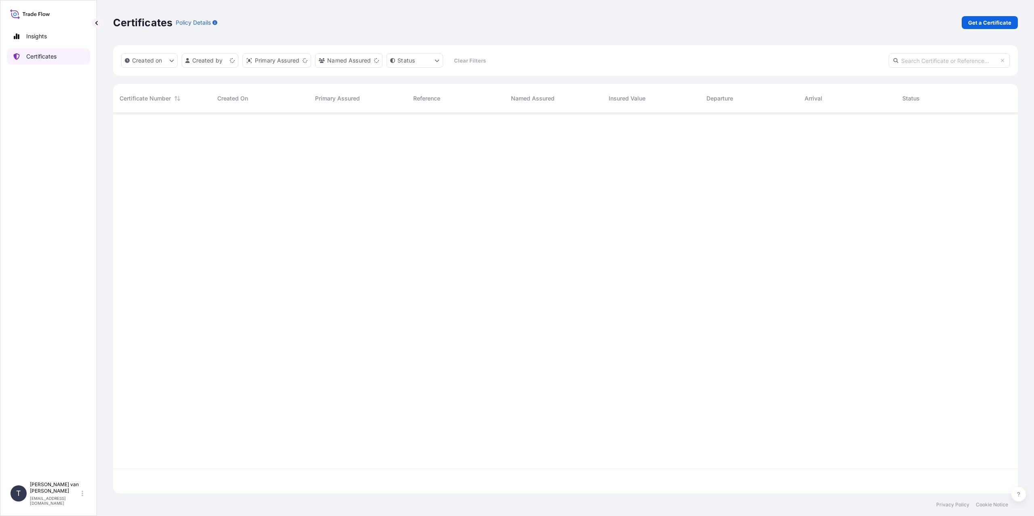
scroll to position [379, 898]
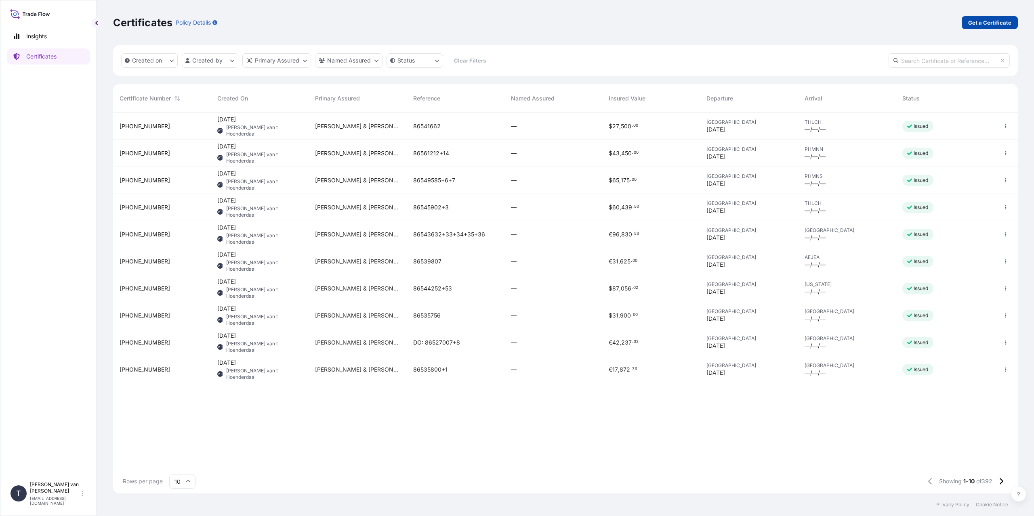
click at [993, 27] on link "Get a Certificate" at bounding box center [989, 22] width 56 height 13
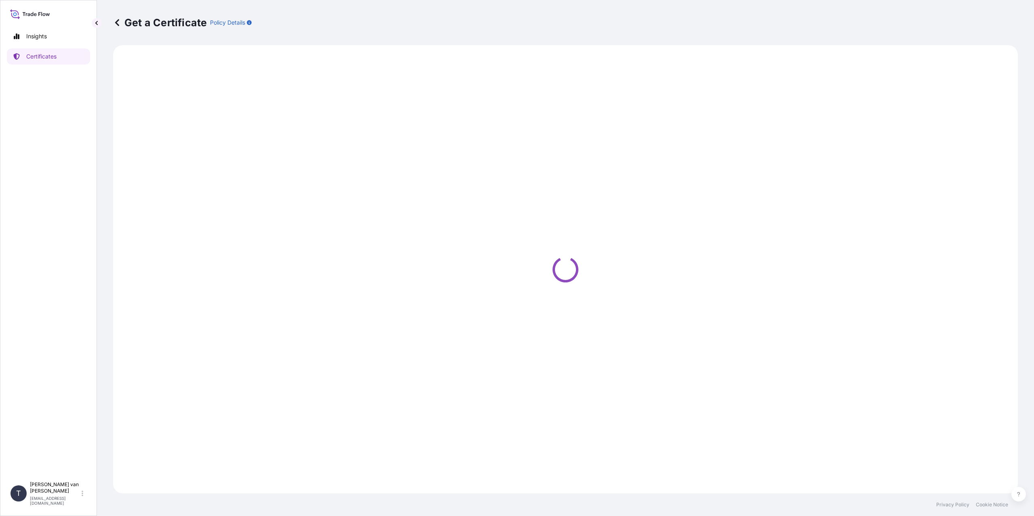
select select "Sea"
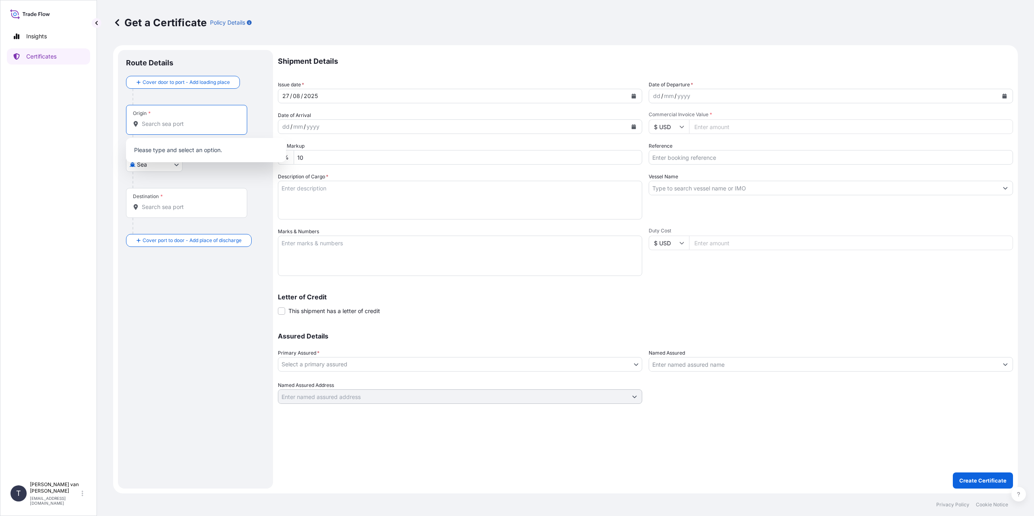
click at [168, 128] on input "Origin *" at bounding box center [189, 124] width 95 height 8
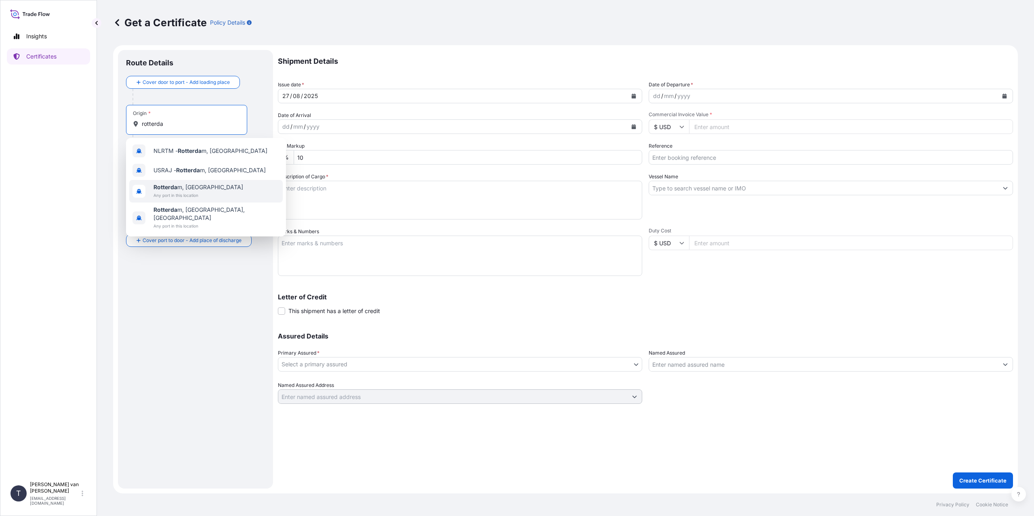
click at [165, 188] on b "Rotterda" at bounding box center [165, 187] width 24 height 7
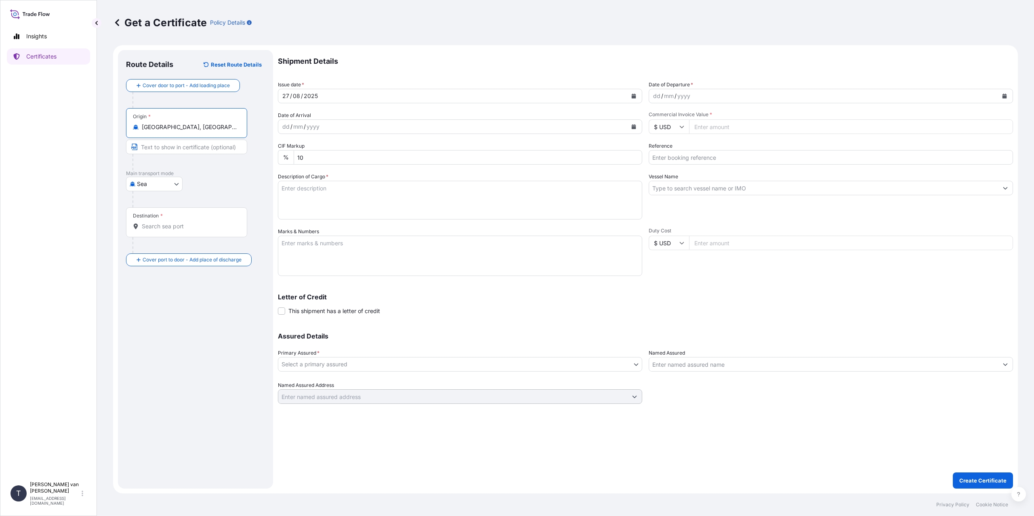
type input "[GEOGRAPHIC_DATA], [GEOGRAPHIC_DATA]"
click at [158, 225] on input "Destination *" at bounding box center [189, 226] width 95 height 8
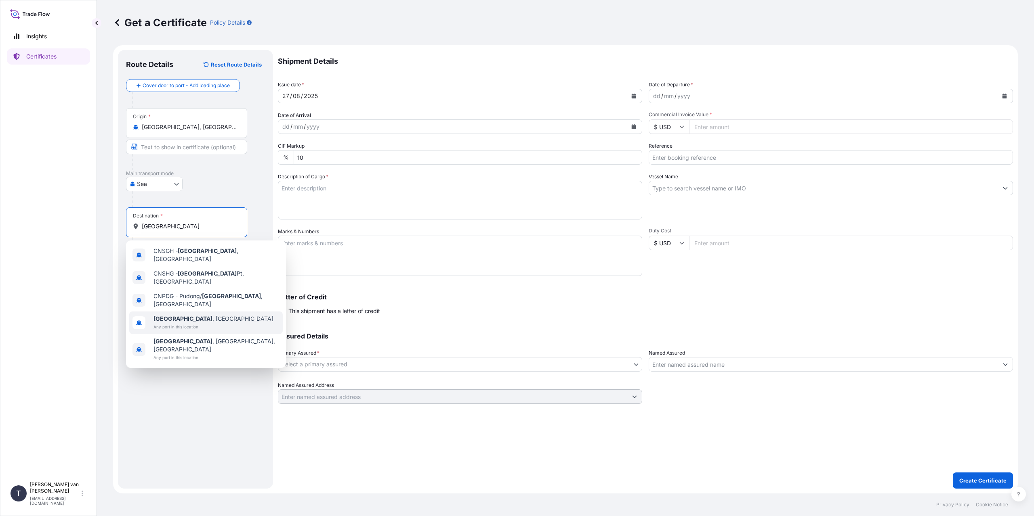
click at [190, 323] on span "Any port in this location" at bounding box center [213, 327] width 120 height 8
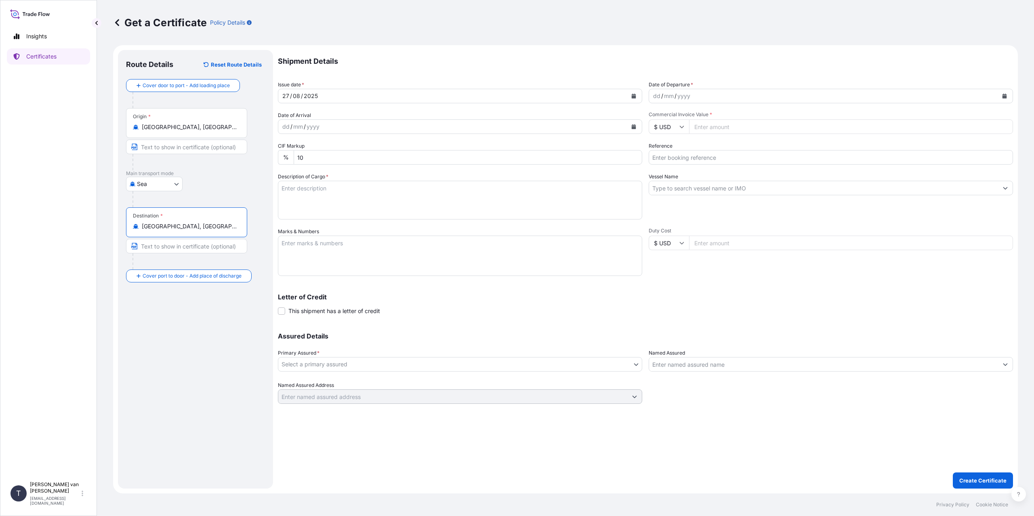
type input "[GEOGRAPHIC_DATA], [GEOGRAPHIC_DATA]"
click at [655, 96] on div "dd" at bounding box center [656, 96] width 9 height 10
click at [737, 125] on input "Commercial Invoice Value *" at bounding box center [851, 127] width 324 height 15
click at [661, 130] on input "$ USD" at bounding box center [668, 127] width 40 height 15
click at [664, 154] on div "€ EUR" at bounding box center [669, 148] width 34 height 15
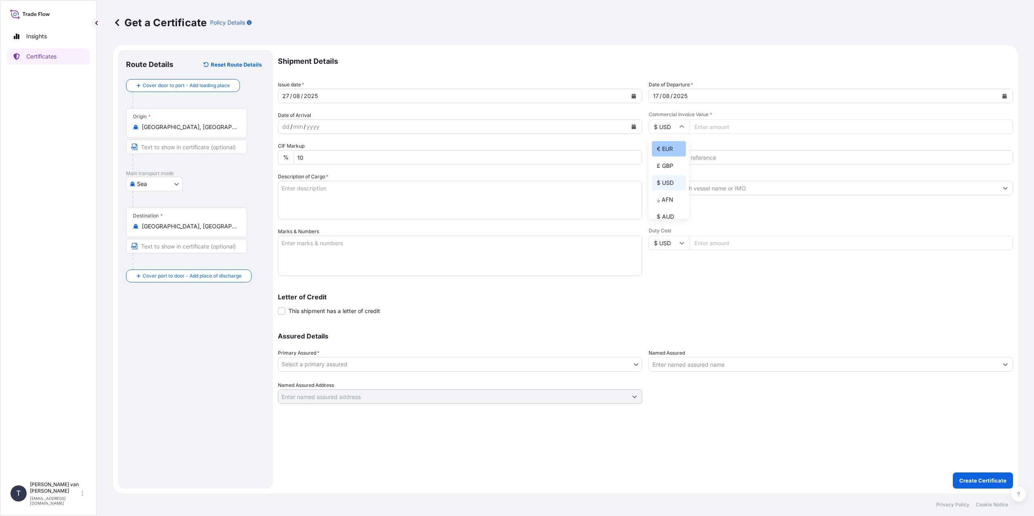
type input "€ EUR"
click at [718, 130] on input "Commercial Invoice Value *" at bounding box center [851, 127] width 324 height 15
type input "6541"
type input "6541.92"
click at [697, 156] on input "Reference" at bounding box center [830, 157] width 364 height 15
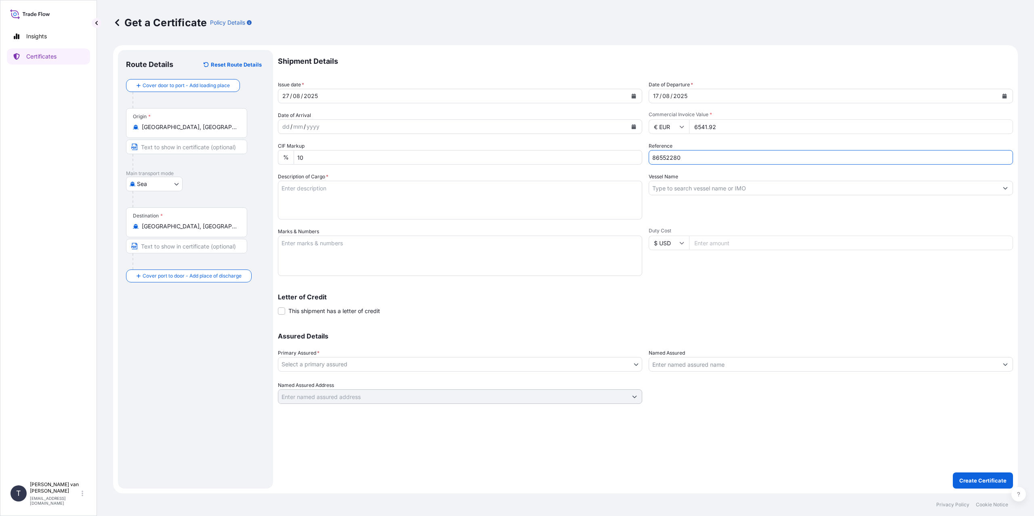
type input "86552280"
click at [367, 205] on textarea "Description of Cargo *" at bounding box center [460, 200] width 364 height 39
type textarea "1x 20ft container containing: 280 bags x 20 kg Merigel 301 = 5600 kg net weight"
click at [354, 249] on textarea "Marks & Numbers" at bounding box center [460, 256] width 364 height 40
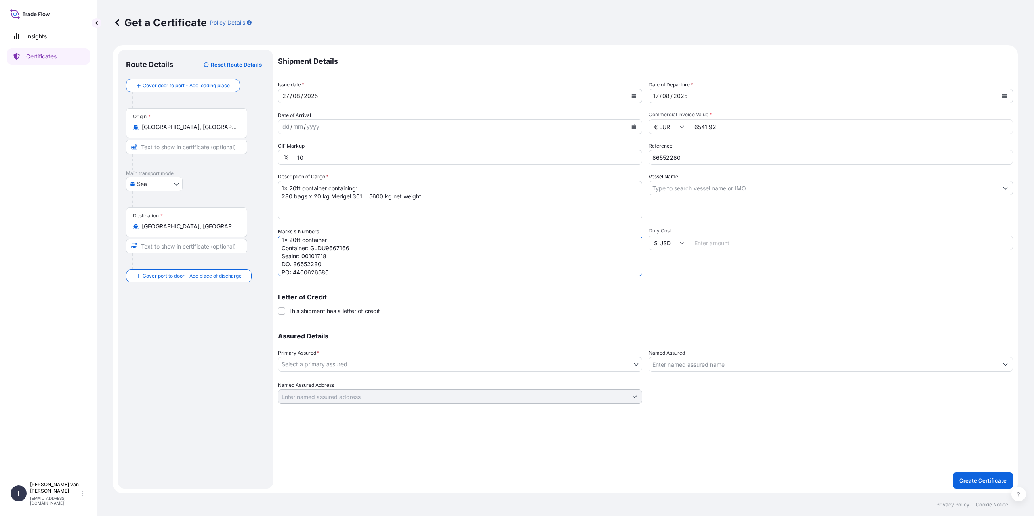
type textarea "1x 20ft container Container: GLDU9667166 Sealnr: 00101718 DO: 86552280 PO: 4400…"
click at [676, 188] on input "Vessel Name" at bounding box center [823, 188] width 349 height 15
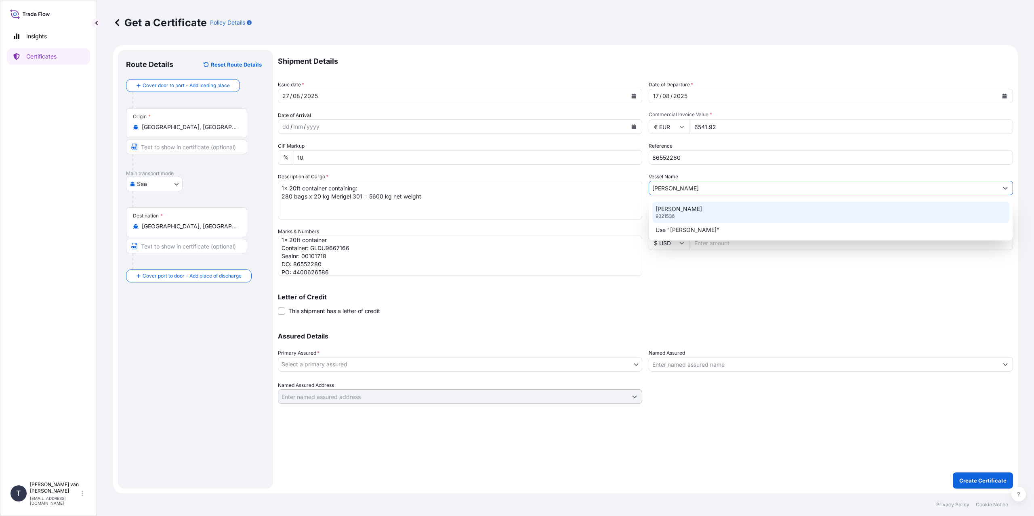
click at [674, 204] on div "[PERSON_NAME] 9321536" at bounding box center [830, 212] width 357 height 21
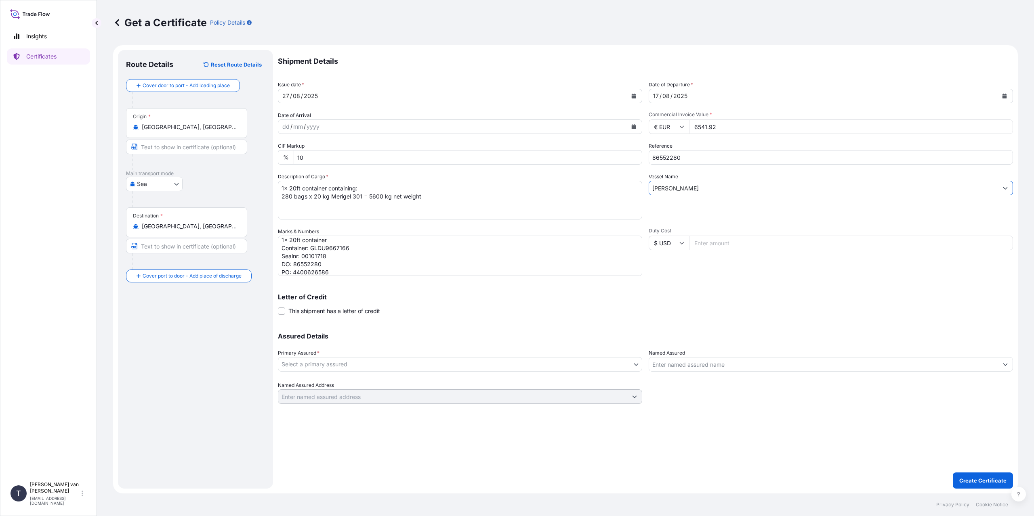
type input "[PERSON_NAME]"
click at [334, 359] on body "0 options available. 2 options available. Insights Certificates T [PERSON_NAME]…" at bounding box center [517, 258] width 1034 height 516
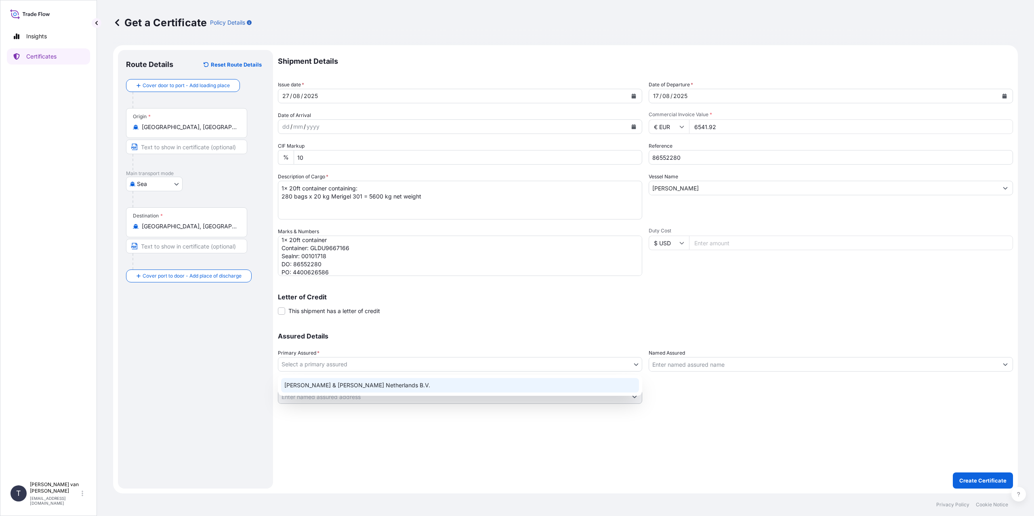
click at [329, 387] on div "[PERSON_NAME] & [PERSON_NAME] Netherlands B.V." at bounding box center [460, 385] width 358 height 15
select select "31666"
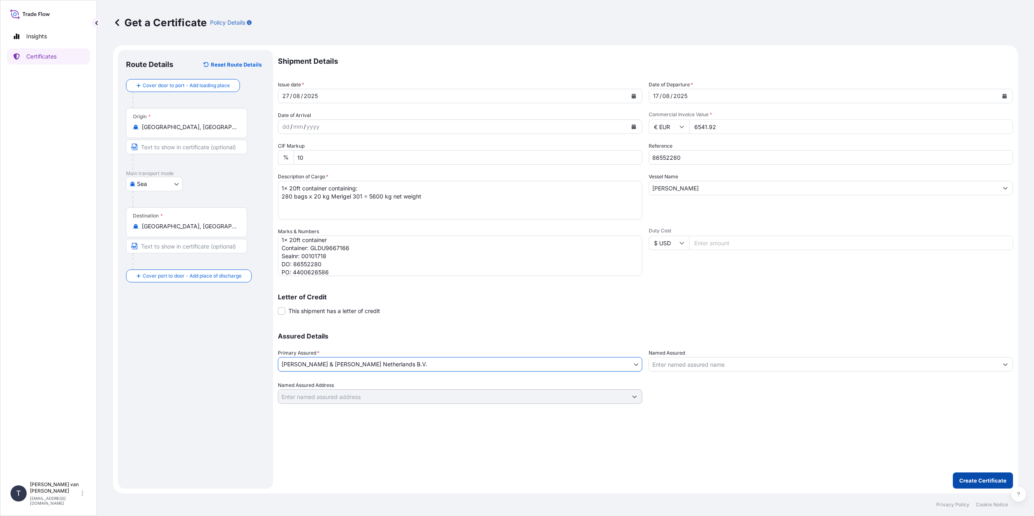
click at [975, 484] on p "Create Certificate" at bounding box center [982, 481] width 47 height 8
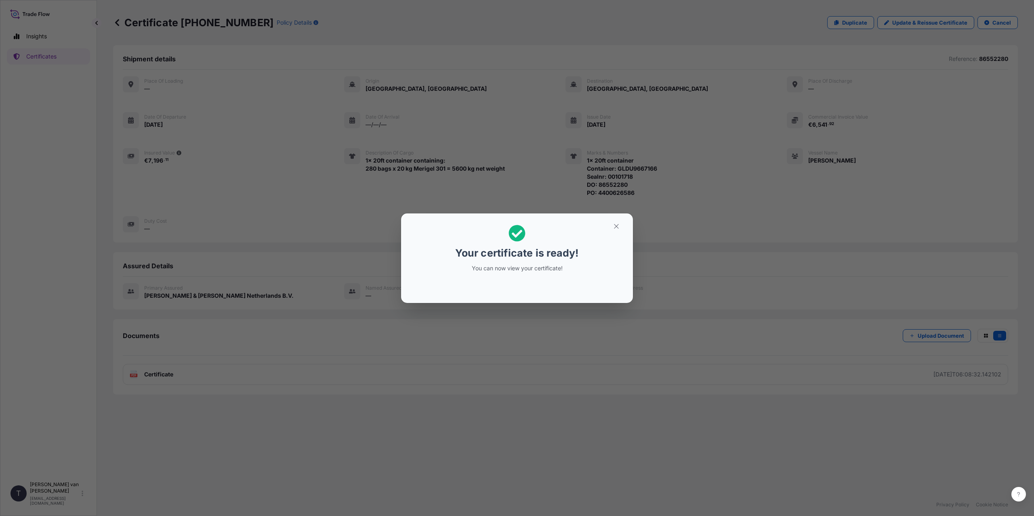
click at [329, 361] on div "Your certificate is ready! You can now view your certificate!" at bounding box center [517, 258] width 1034 height 516
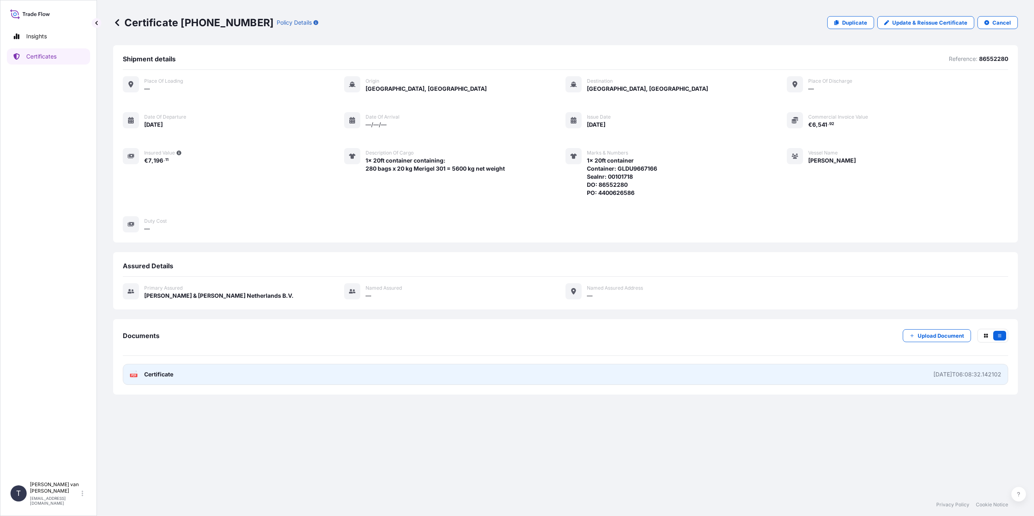
click at [285, 370] on link "PDF Certificate [DATE]T06:08:32.142102" at bounding box center [565, 374] width 885 height 21
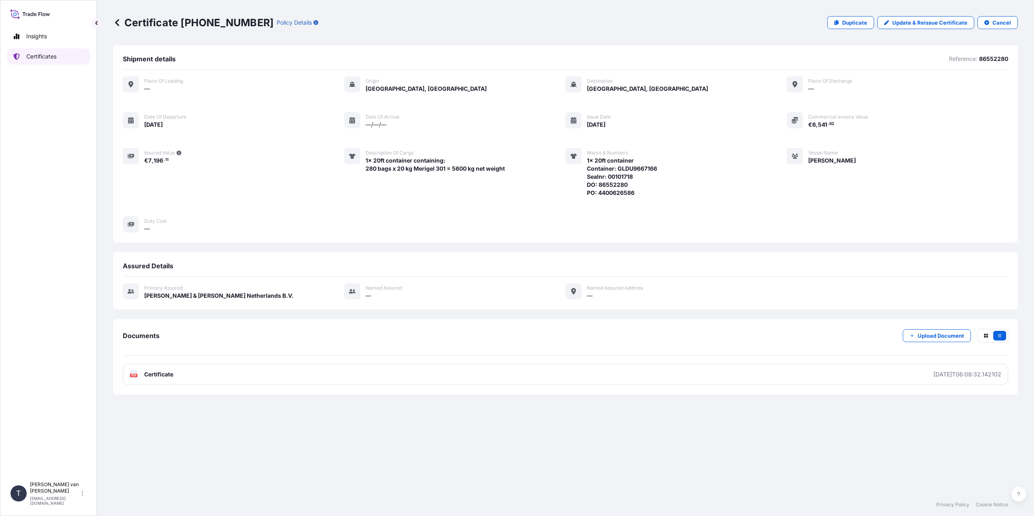
click at [35, 58] on p "Certificates" at bounding box center [41, 56] width 30 height 8
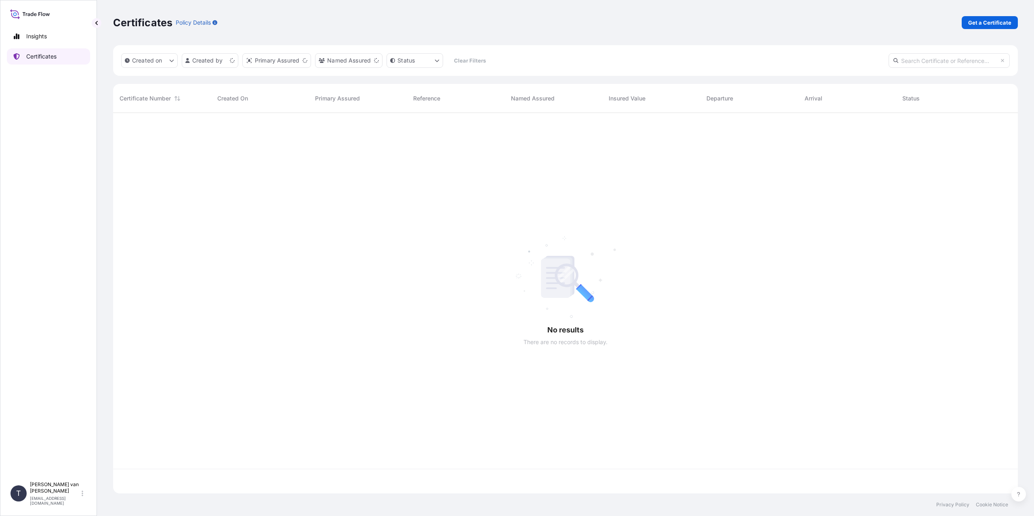
scroll to position [379, 898]
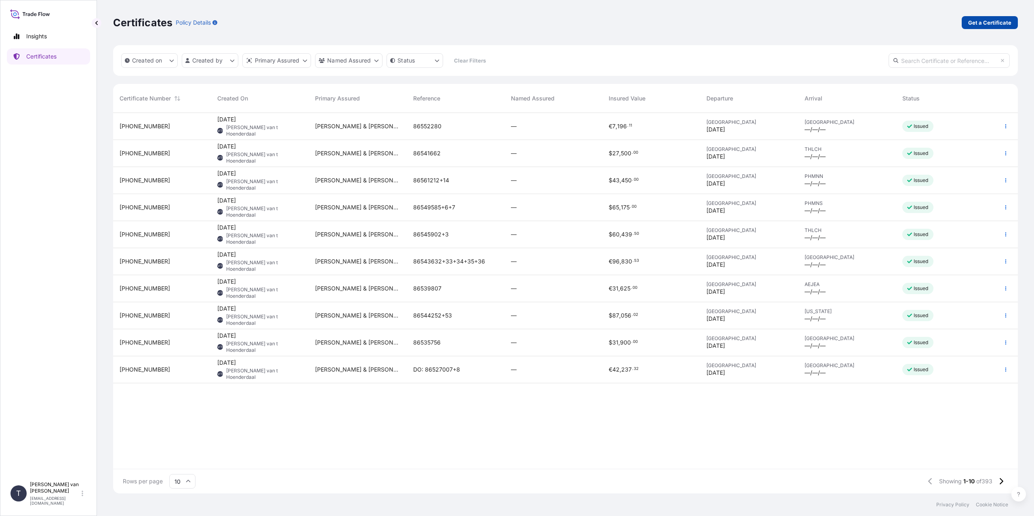
click at [995, 17] on link "Get a Certificate" at bounding box center [989, 22] width 56 height 13
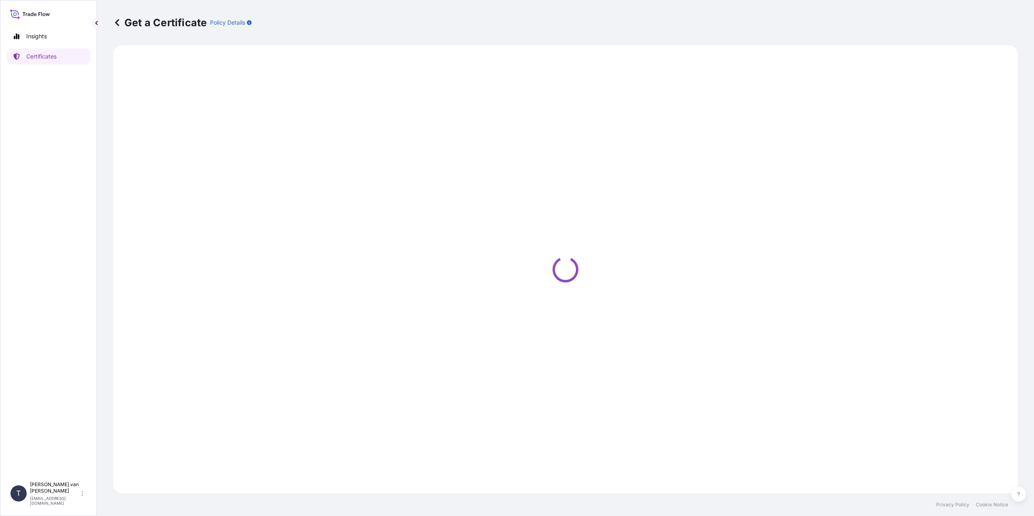
select select "Sea"
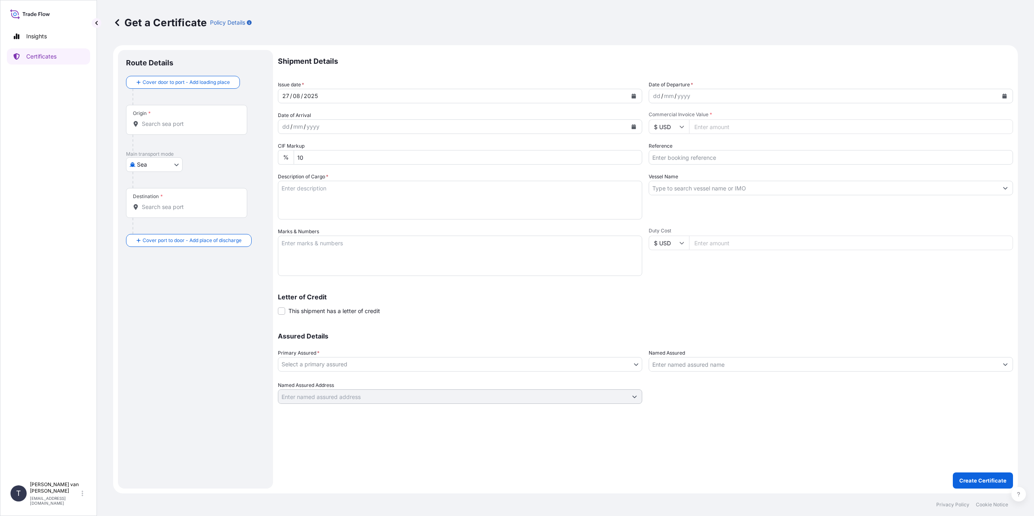
click at [169, 122] on input "Origin *" at bounding box center [189, 124] width 95 height 8
click at [197, 127] on input "Origin *" at bounding box center [189, 124] width 95 height 8
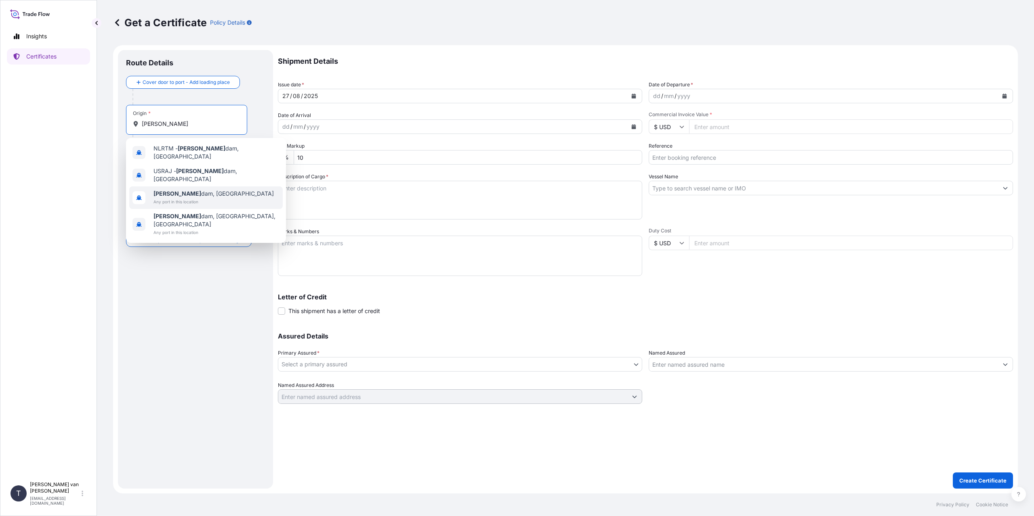
click at [193, 198] on span "Any port in this location" at bounding box center [213, 202] width 120 height 8
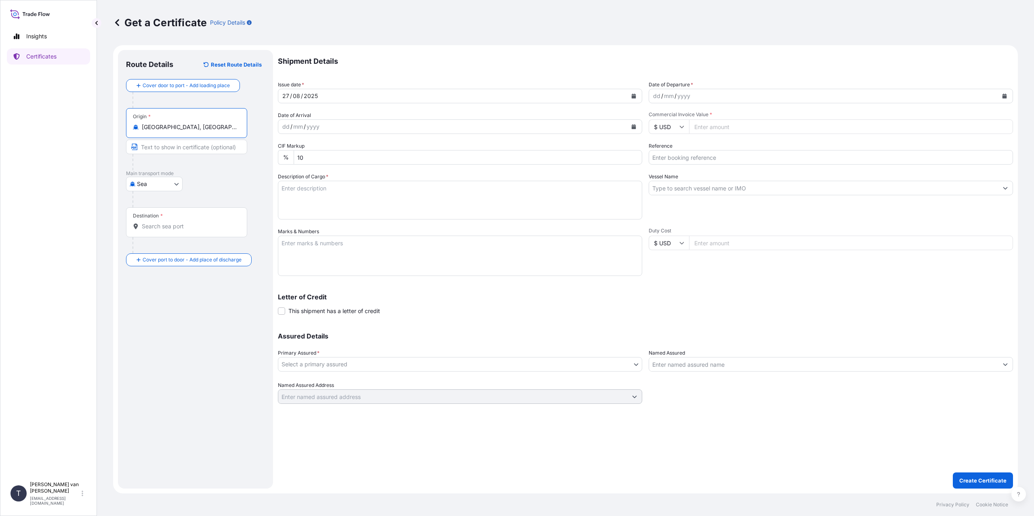
type input "[GEOGRAPHIC_DATA], [GEOGRAPHIC_DATA]"
click at [160, 231] on div "Destination *" at bounding box center [186, 223] width 121 height 30
click at [160, 231] on input "Destination *" at bounding box center [189, 226] width 95 height 8
click at [217, 255] on span "THLCH - [GEOGRAPHIC_DATA], [GEOGRAPHIC_DATA]" at bounding box center [216, 255] width 126 height 16
type input "THLCH - [GEOGRAPHIC_DATA], [GEOGRAPHIC_DATA]"
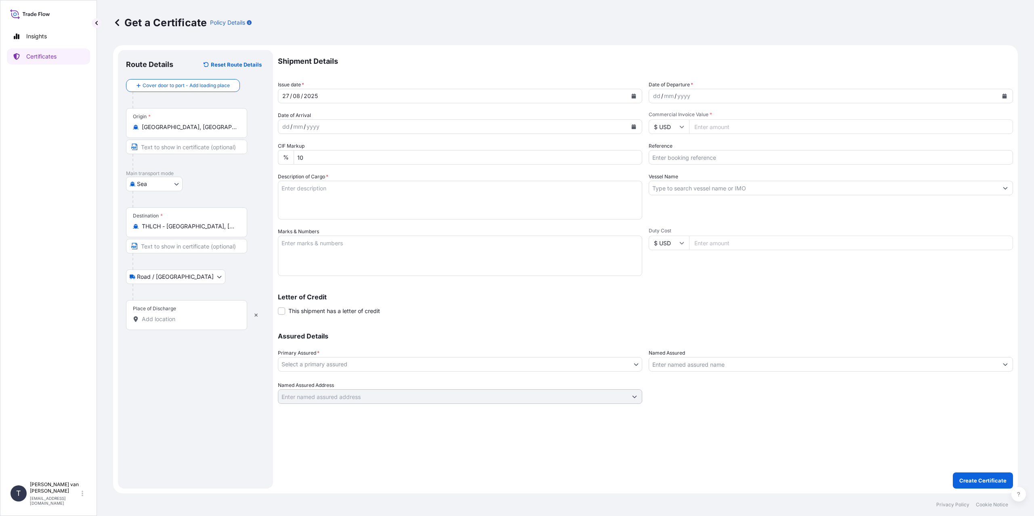
click at [151, 326] on div "Place of Discharge" at bounding box center [186, 315] width 121 height 30
click at [151, 323] on input "Place of Discharge" at bounding box center [189, 319] width 95 height 8
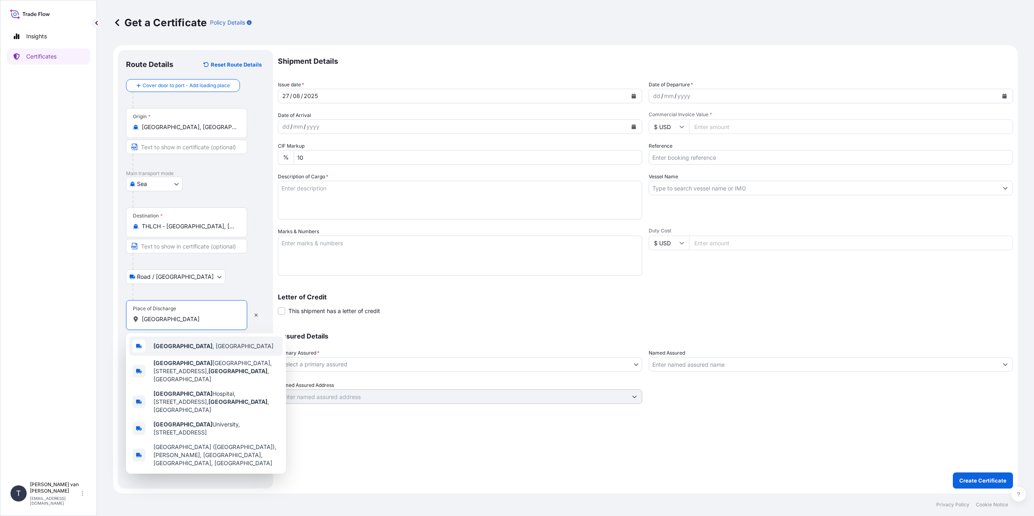
click at [216, 349] on div "[GEOGRAPHIC_DATA] , [GEOGRAPHIC_DATA]" at bounding box center [205, 346] width 153 height 19
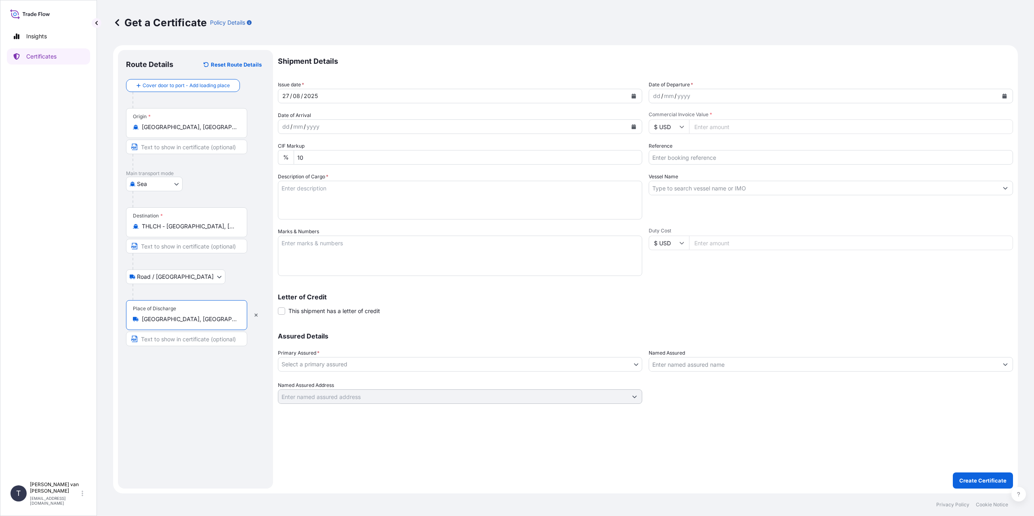
type input "[GEOGRAPHIC_DATA], [GEOGRAPHIC_DATA]"
click at [656, 93] on div "dd" at bounding box center [656, 96] width 9 height 10
click at [707, 95] on div "14 / 08 / 25" at bounding box center [823, 96] width 349 height 15
click at [678, 96] on div "25" at bounding box center [677, 96] width 8 height 10
click at [671, 128] on input "$ USD" at bounding box center [668, 127] width 40 height 15
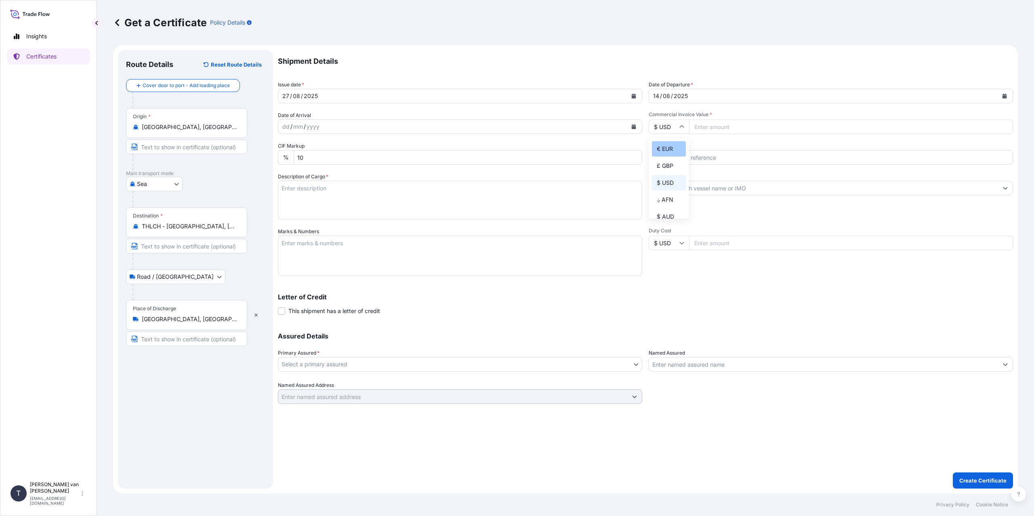
click at [673, 149] on div "€ EUR" at bounding box center [669, 148] width 34 height 15
type input "€ EUR"
click at [711, 131] on input "Commercial Invoice Value *" at bounding box center [851, 127] width 324 height 15
type input "48650"
click at [680, 157] on input "Reference" at bounding box center [830, 157] width 364 height 15
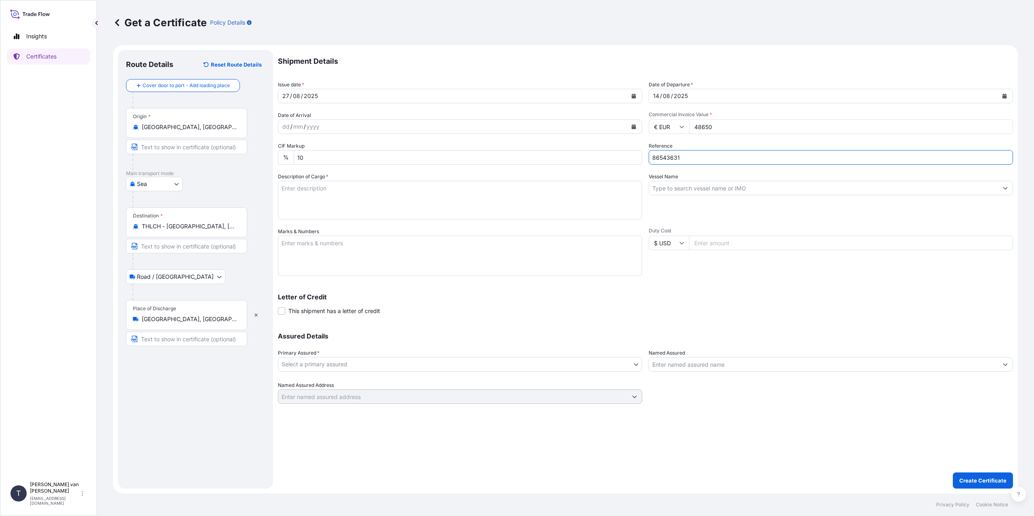
type input "86543631"
click at [320, 195] on textarea "Description of Cargo *" at bounding box center [460, 200] width 364 height 39
type textarea "1x 20ft container containing: 500 bags x 25 kg Promitor Soluble Fibre 70H R = 1…"
click at [322, 254] on textarea "Marks & Numbers" at bounding box center [460, 256] width 364 height 40
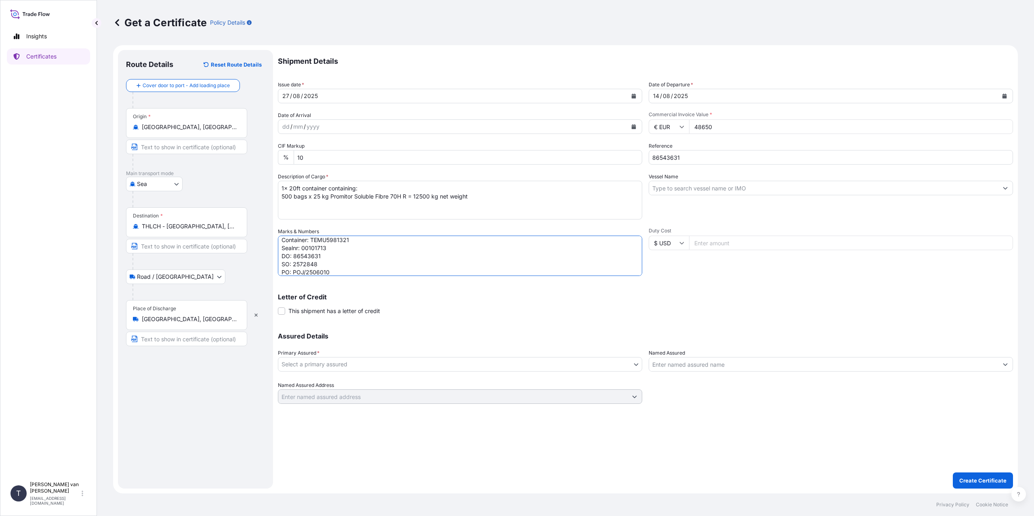
type textarea "1x 20ft container Container: TEMU5981321 Sealnr: 00101713 DO: 86543631 SO: 2572…"
click at [666, 192] on input "Vessel Name" at bounding box center [823, 188] width 349 height 15
click at [718, 190] on input "Vessel Name" at bounding box center [823, 188] width 349 height 15
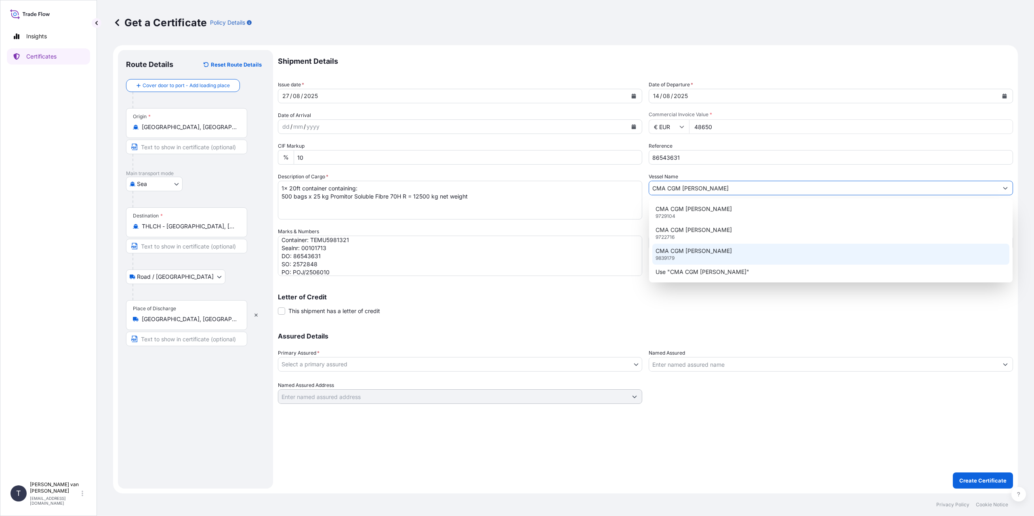
click at [726, 255] on div "CMA CGM [PERSON_NAME] 9839179" at bounding box center [830, 254] width 357 height 21
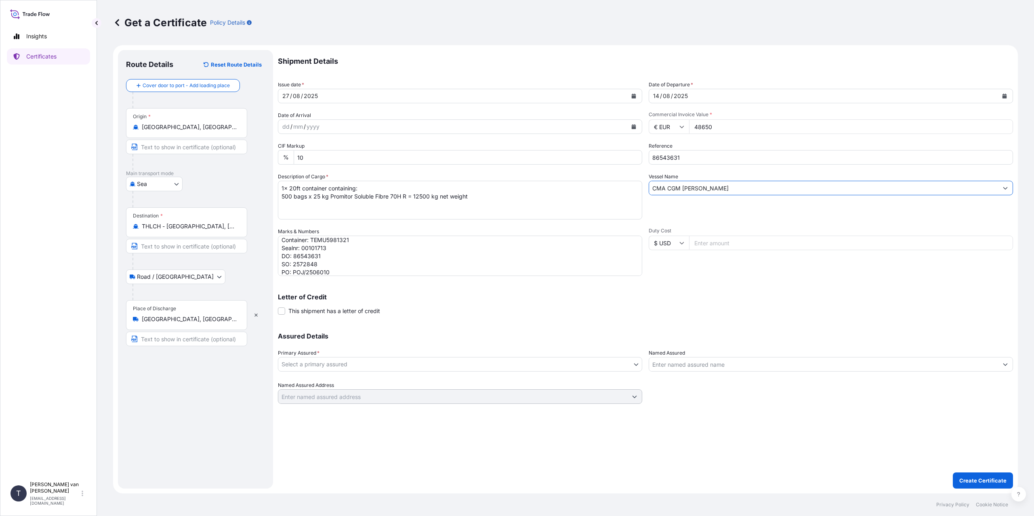
type input "CMA CGM [PERSON_NAME]"
click at [367, 368] on body "3 options available. 4 options available. 1 option available. Insights Certific…" at bounding box center [517, 258] width 1034 height 516
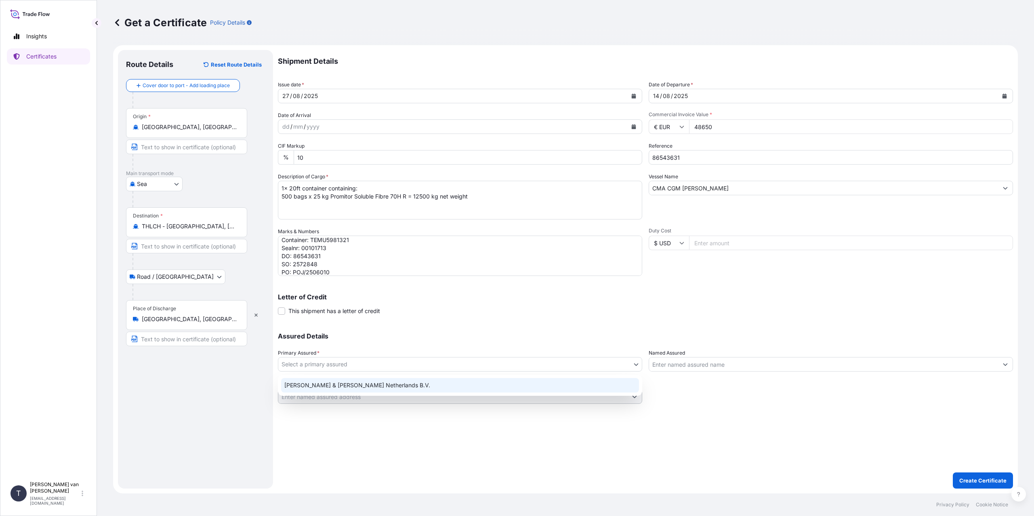
click at [332, 390] on div "[PERSON_NAME] & [PERSON_NAME] Netherlands B.V." at bounding box center [460, 385] width 358 height 15
select select "31666"
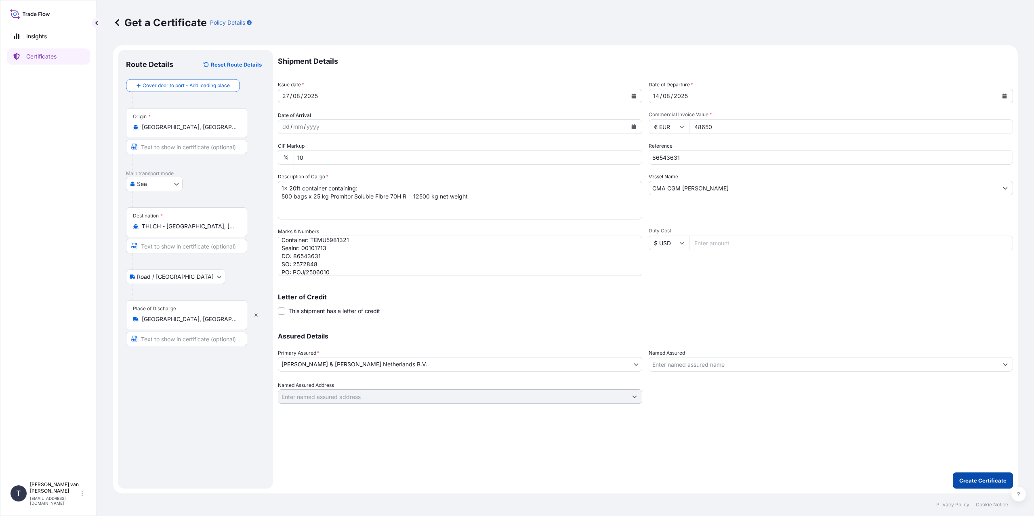
click at [992, 480] on p "Create Certificate" at bounding box center [982, 481] width 47 height 8
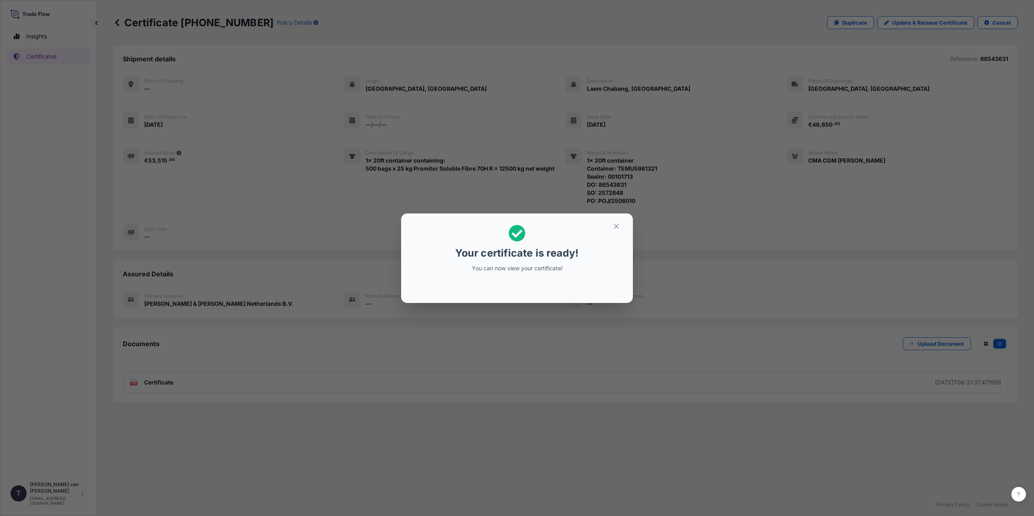
click at [327, 344] on div "Your certificate is ready! You can now view your certificate!" at bounding box center [517, 258] width 1034 height 516
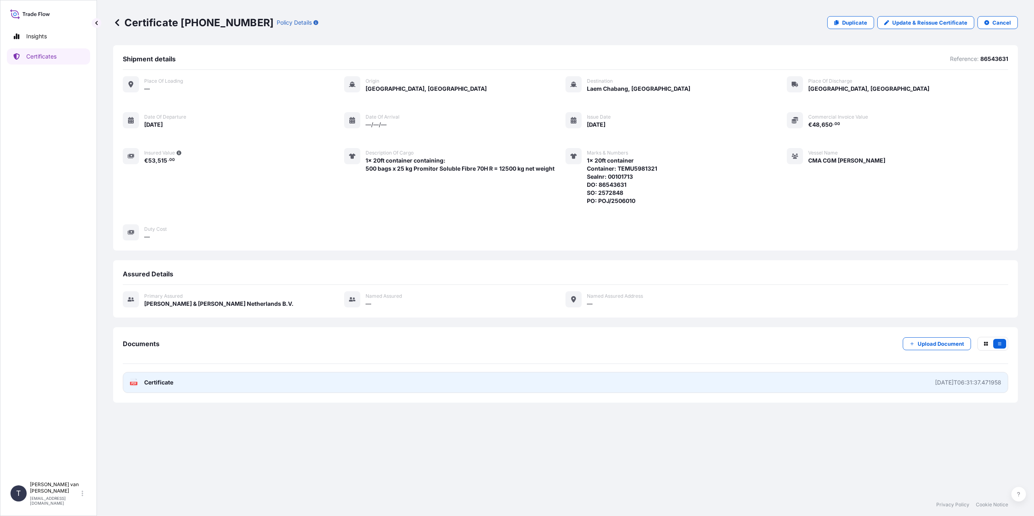
click at [510, 387] on link "PDF Certificate [DATE]T06:31:37.471958" at bounding box center [565, 382] width 885 height 21
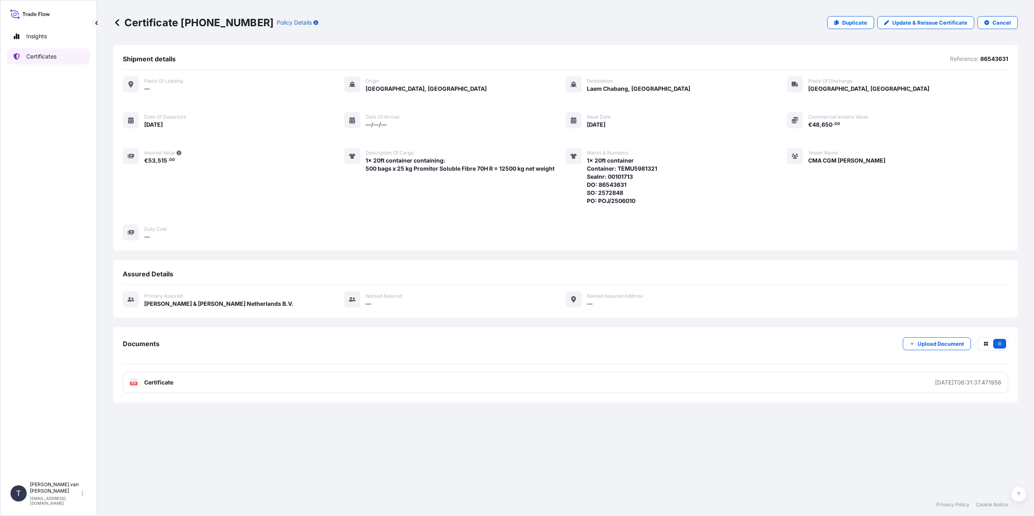
click at [36, 59] on p "Certificates" at bounding box center [41, 56] width 30 height 8
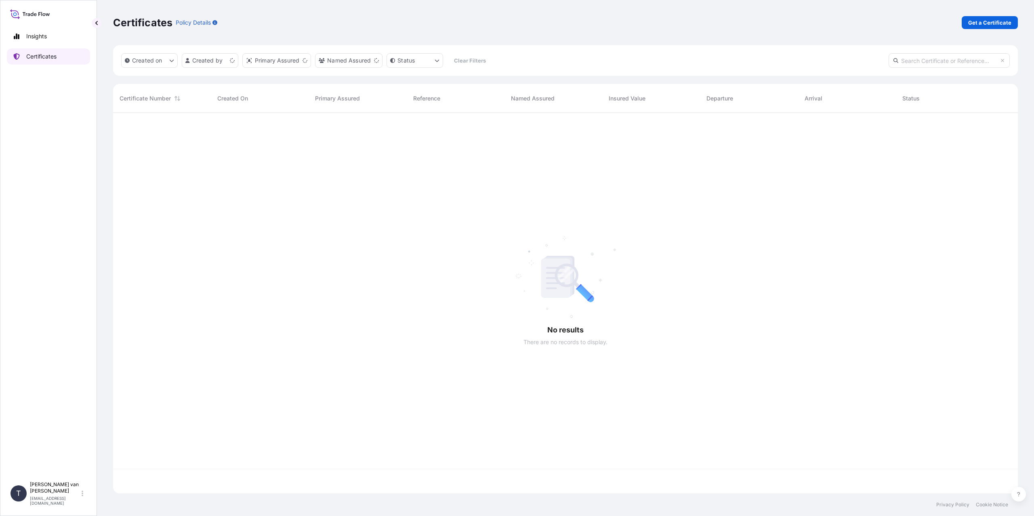
scroll to position [379, 898]
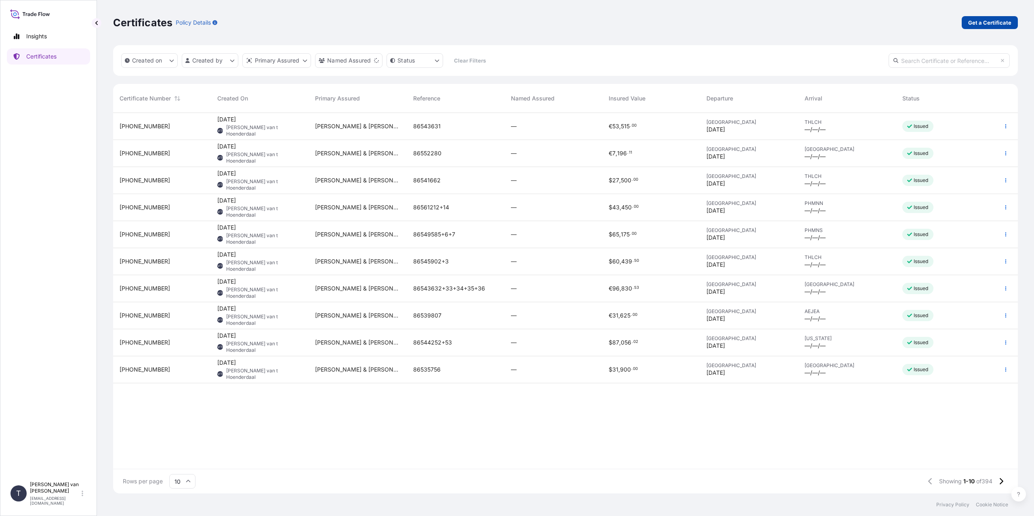
click at [996, 19] on p "Get a Certificate" at bounding box center [989, 23] width 43 height 8
select select "Sea"
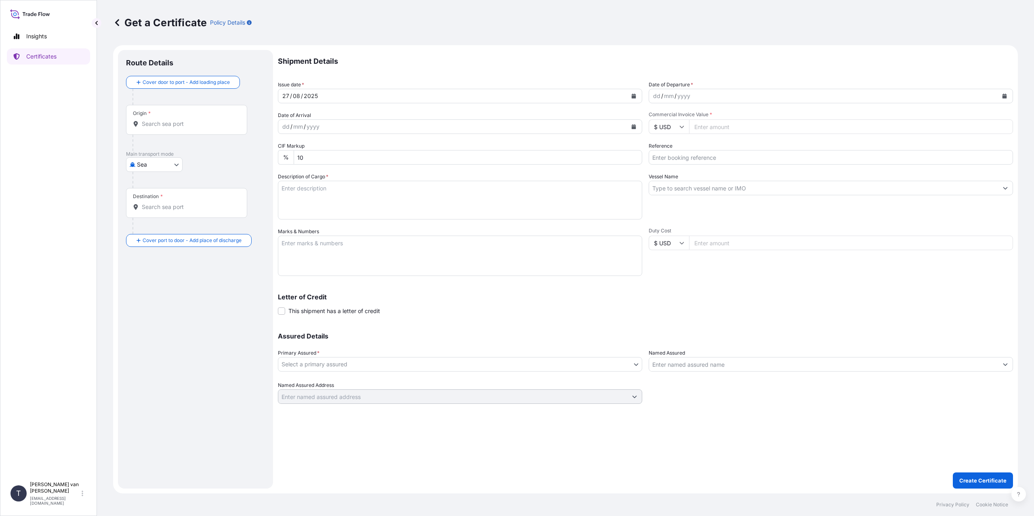
click at [198, 126] on input "Origin *" at bounding box center [189, 124] width 95 height 8
click at [182, 146] on span "[GEOGRAPHIC_DATA], [GEOGRAPHIC_DATA]" at bounding box center [212, 149] width 119 height 8
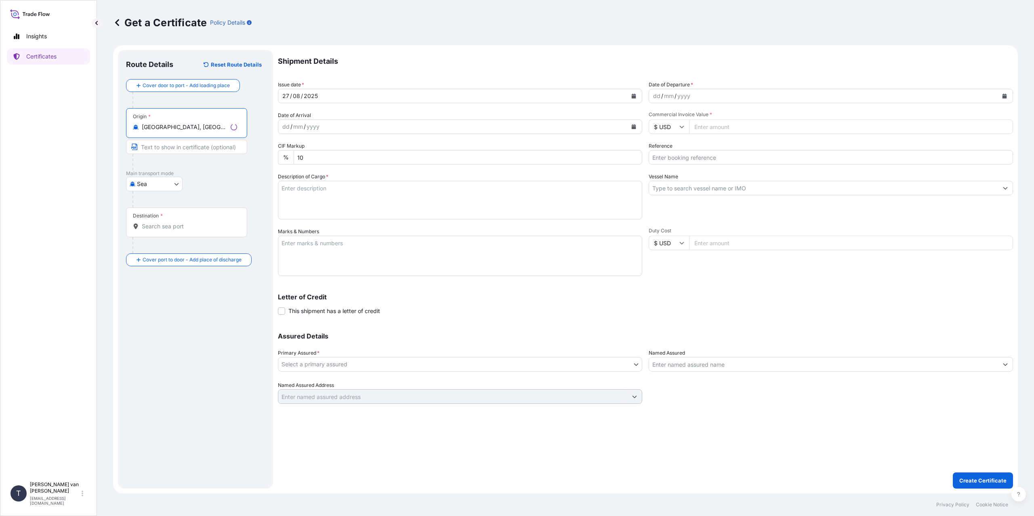
type input "[GEOGRAPHIC_DATA], [GEOGRAPHIC_DATA]"
click at [156, 224] on input "Destination *" at bounding box center [189, 226] width 95 height 8
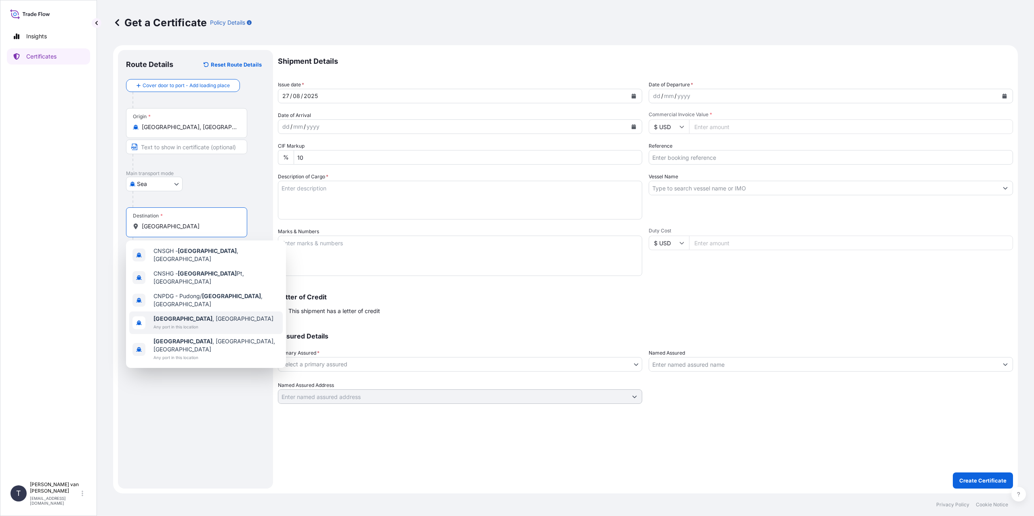
click at [188, 323] on span "Any port in this location" at bounding box center [213, 327] width 120 height 8
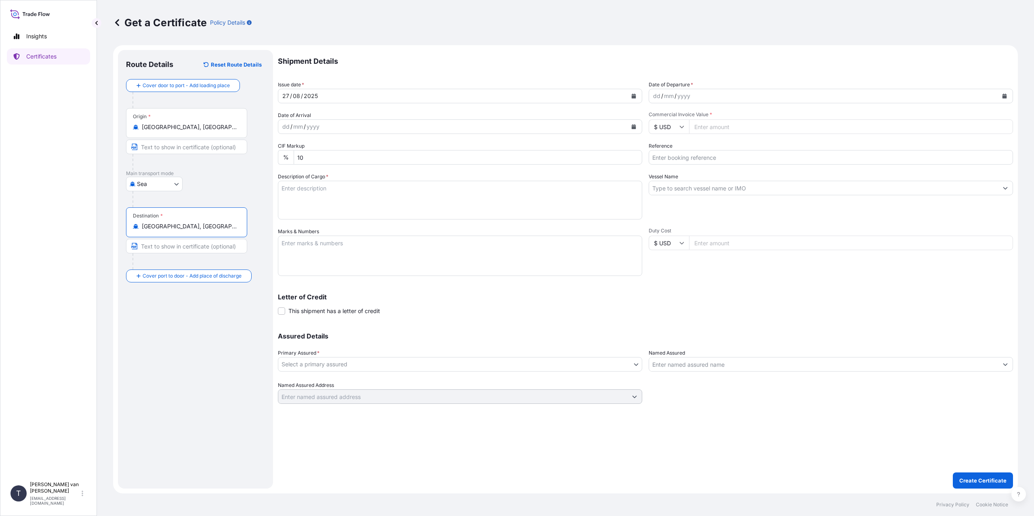
type input "[GEOGRAPHIC_DATA], [GEOGRAPHIC_DATA]"
click at [658, 95] on div "dd" at bounding box center [656, 96] width 9 height 10
click at [678, 130] on input "$ USD" at bounding box center [668, 127] width 40 height 15
click at [662, 154] on div "€ EUR" at bounding box center [669, 148] width 34 height 15
type input "€ EUR"
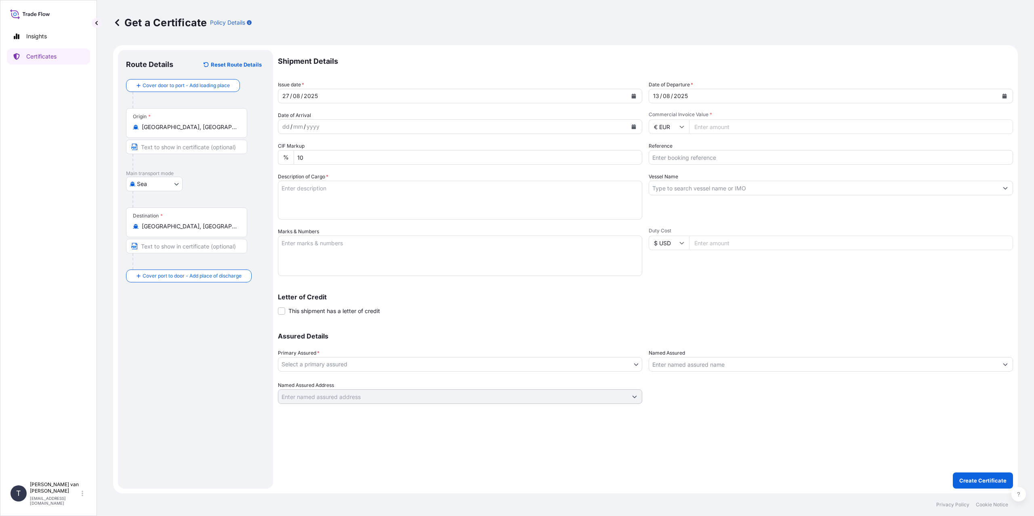
click at [718, 133] on input "Commercial Invoice Value *" at bounding box center [851, 127] width 324 height 15
type input "31099"
type input "31099.75"
click at [674, 155] on input "Reference" at bounding box center [830, 157] width 364 height 15
type input "86538883"
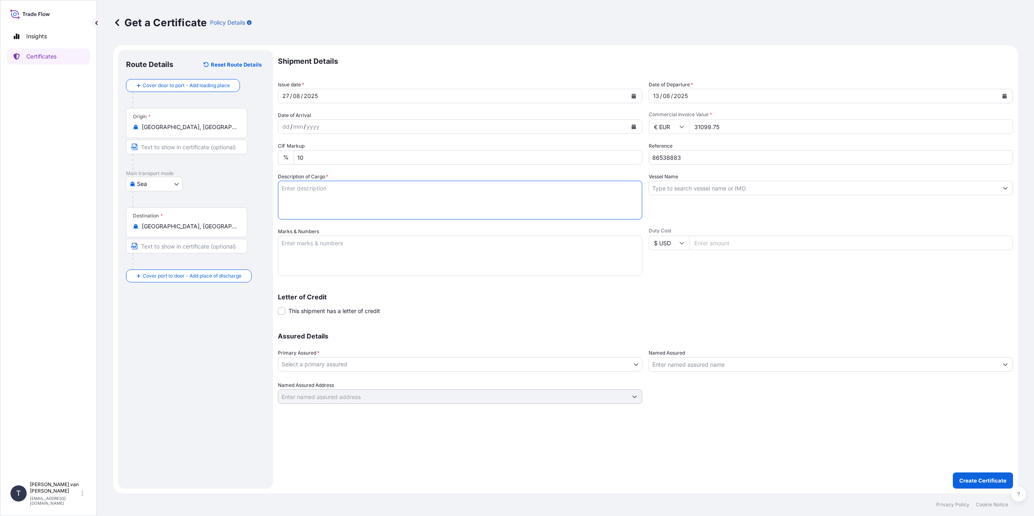
click at [365, 208] on textarea "Description of Cargo *" at bounding box center [460, 200] width 364 height 39
click at [384, 196] on textarea "1x 40ft container containing: 1000 bags x 25 kg Claria Elite = 25000kg net weig…" at bounding box center [460, 200] width 364 height 39
type textarea "1x 40ft container containing: 1000 bags x 25 kg Claria Elite = 25000 kg net wei…"
click at [349, 261] on textarea "Marks & Numbers" at bounding box center [460, 256] width 364 height 40
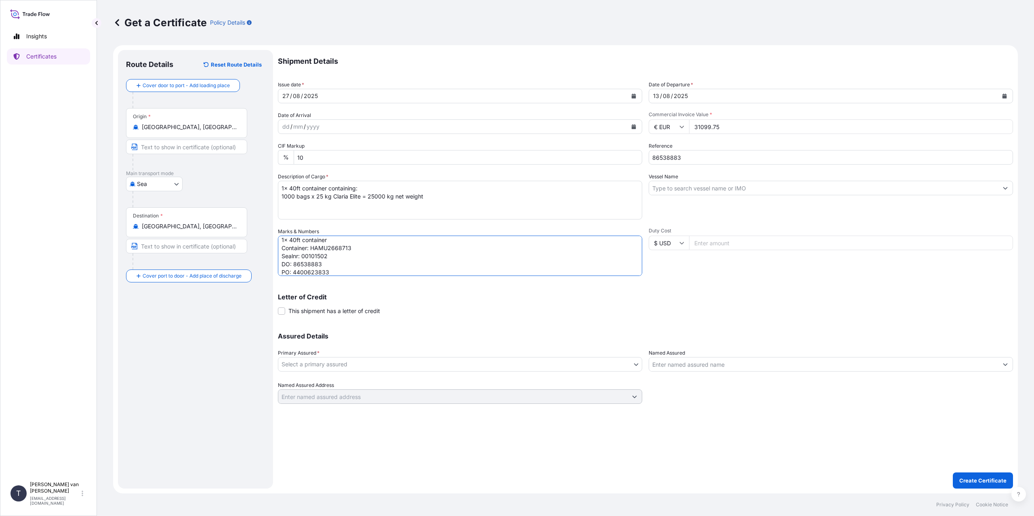
type textarea "1x 40ft container Container: HAMU2668713 Sealnr: 00101502 DO: 86538883 PO: 4400…"
click at [675, 185] on input "Vessel Name" at bounding box center [823, 188] width 349 height 15
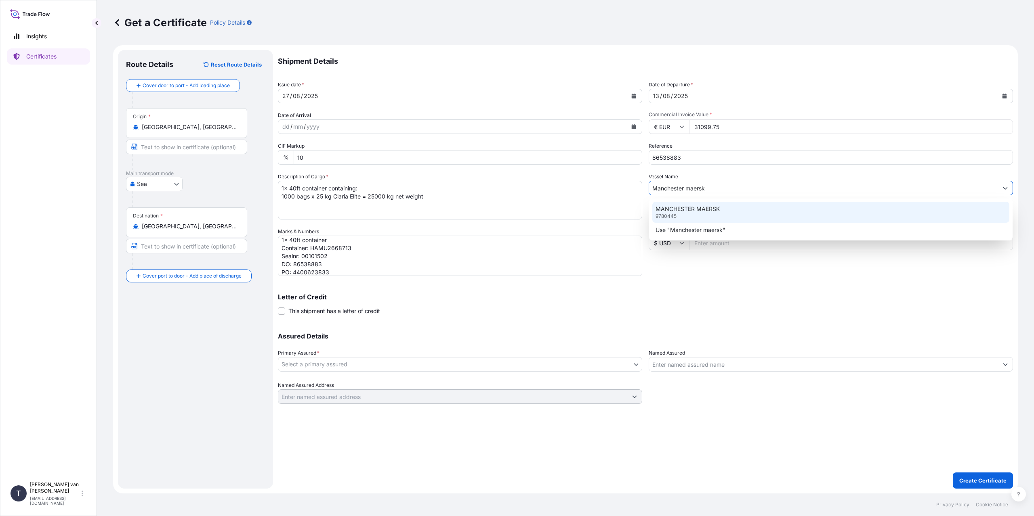
click at [688, 217] on div "MANCHESTER MAERSK 9780445" at bounding box center [830, 212] width 357 height 21
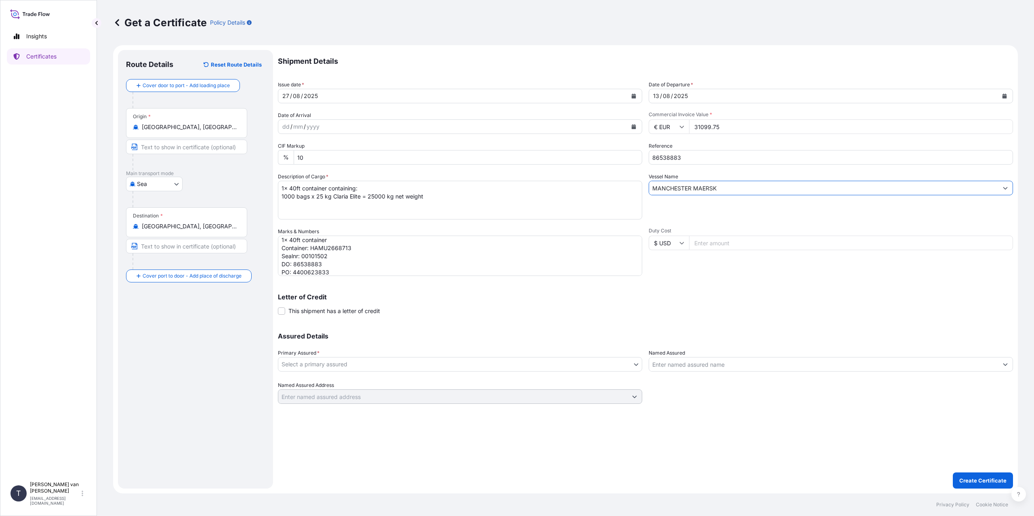
type input "MANCHESTER MAERSK"
click at [363, 361] on body "0 options available. 2 options available. Insights Certificates T [PERSON_NAME]…" at bounding box center [517, 258] width 1034 height 516
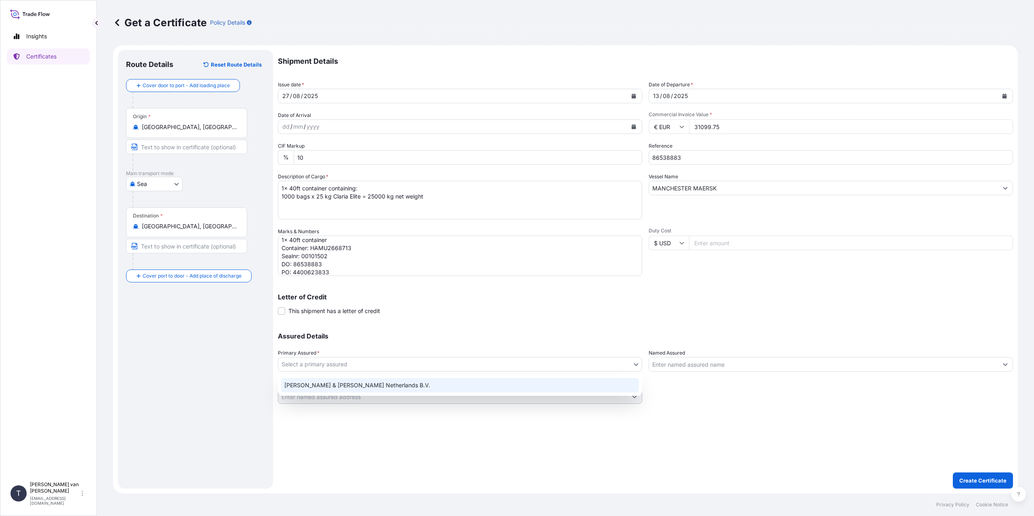
click at [312, 385] on div "[PERSON_NAME] & [PERSON_NAME] Netherlands B.V." at bounding box center [460, 385] width 358 height 15
select select "31666"
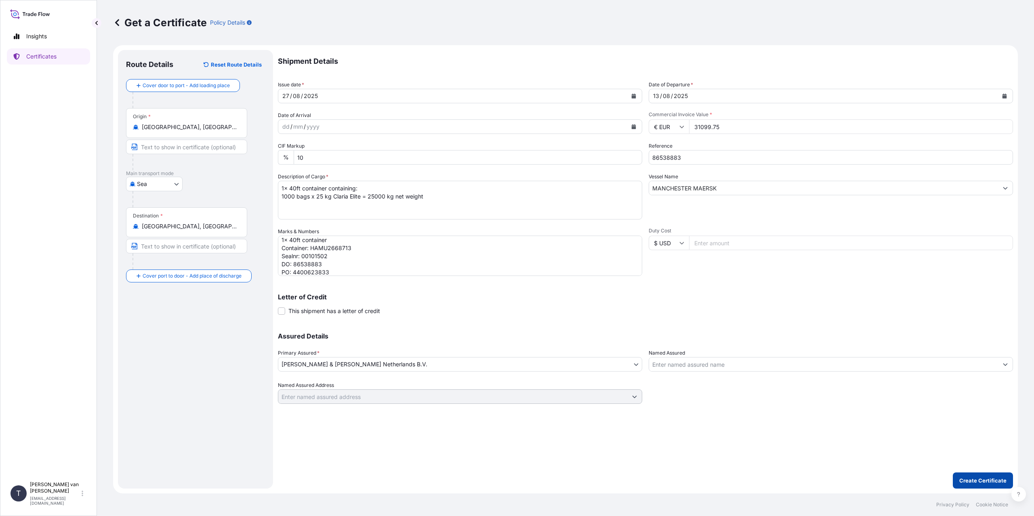
click at [980, 476] on button "Create Certificate" at bounding box center [983, 481] width 60 height 16
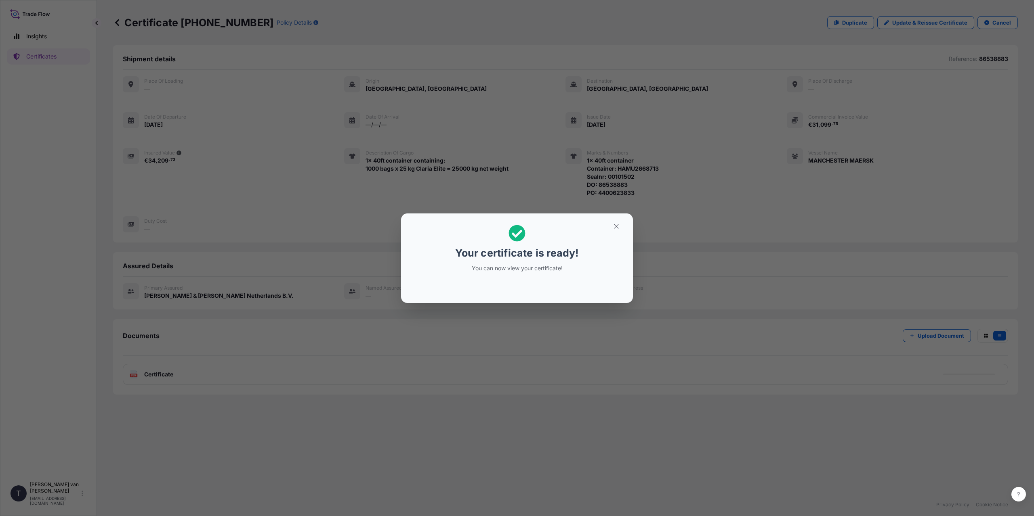
click at [383, 346] on div "Your certificate is ready! You can now view your certificate!" at bounding box center [517, 258] width 1034 height 516
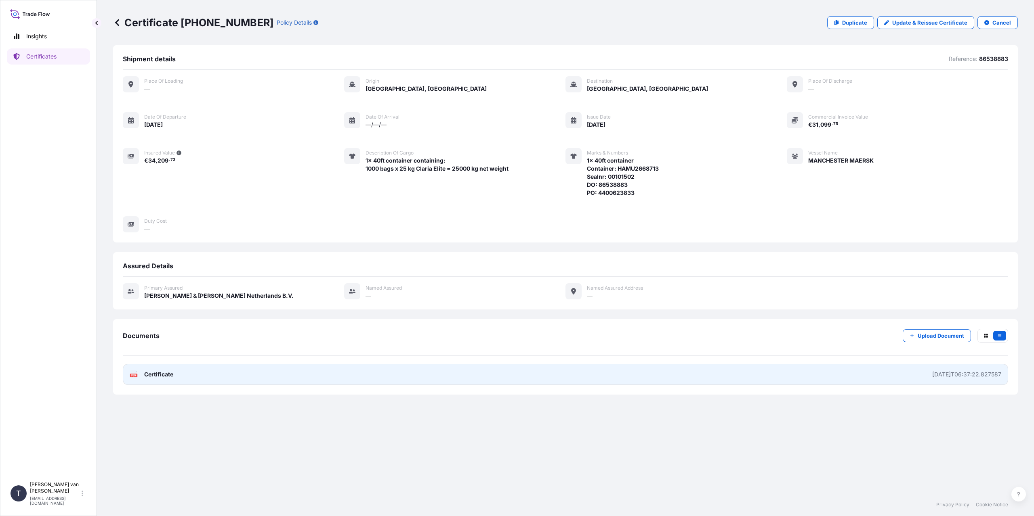
click at [304, 373] on link "PDF Certificate [DATE]T06:37:22.827587" at bounding box center [565, 374] width 885 height 21
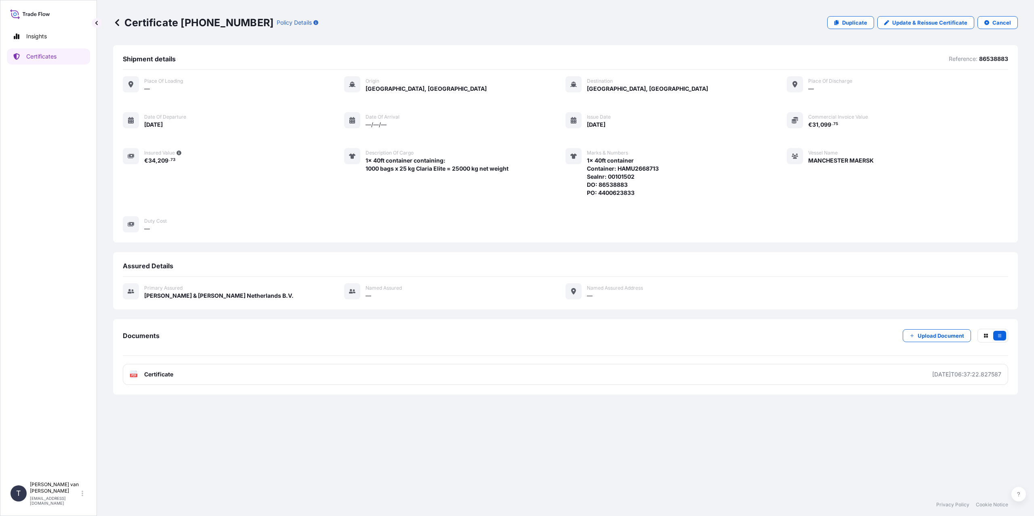
click at [46, 62] on link "Certificates" at bounding box center [48, 56] width 83 height 16
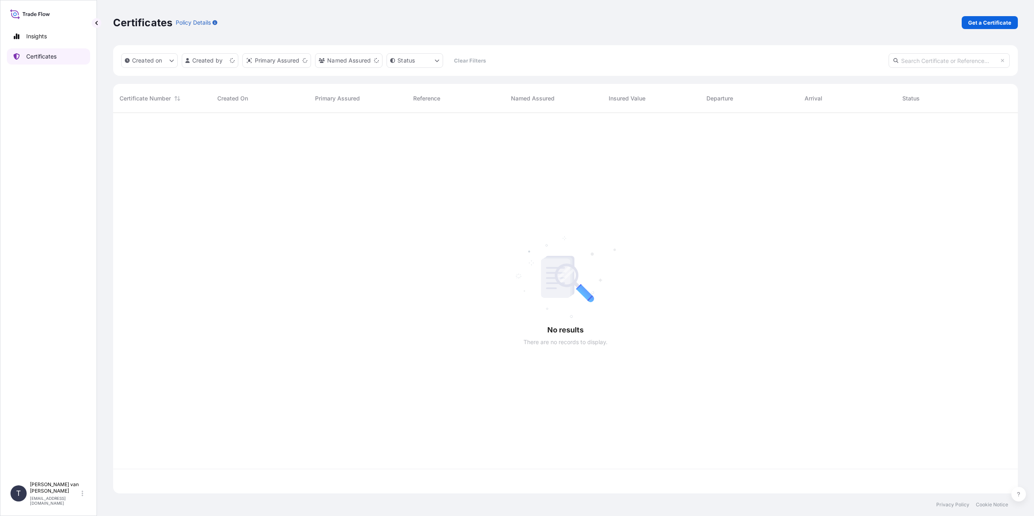
scroll to position [379, 898]
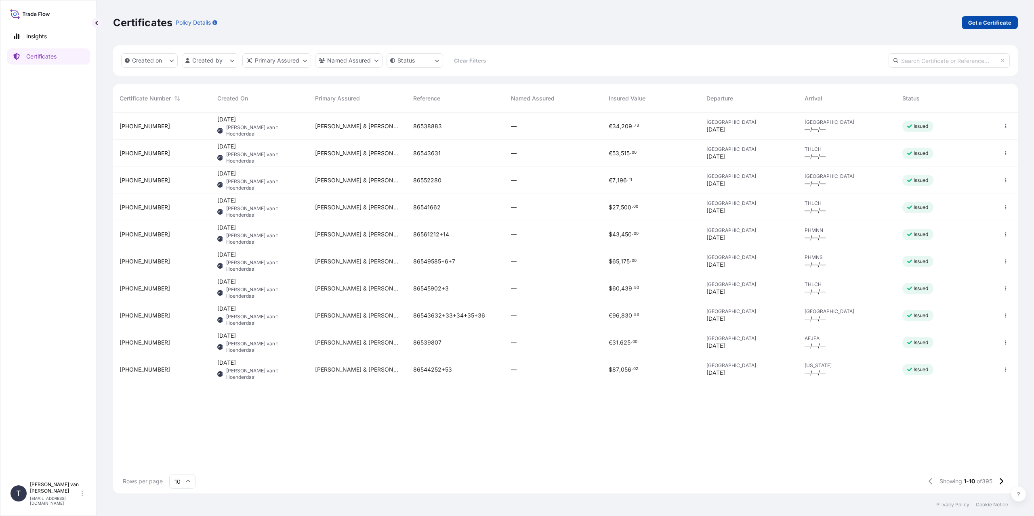
click at [984, 20] on p "Get a Certificate" at bounding box center [989, 23] width 43 height 8
select select "Sea"
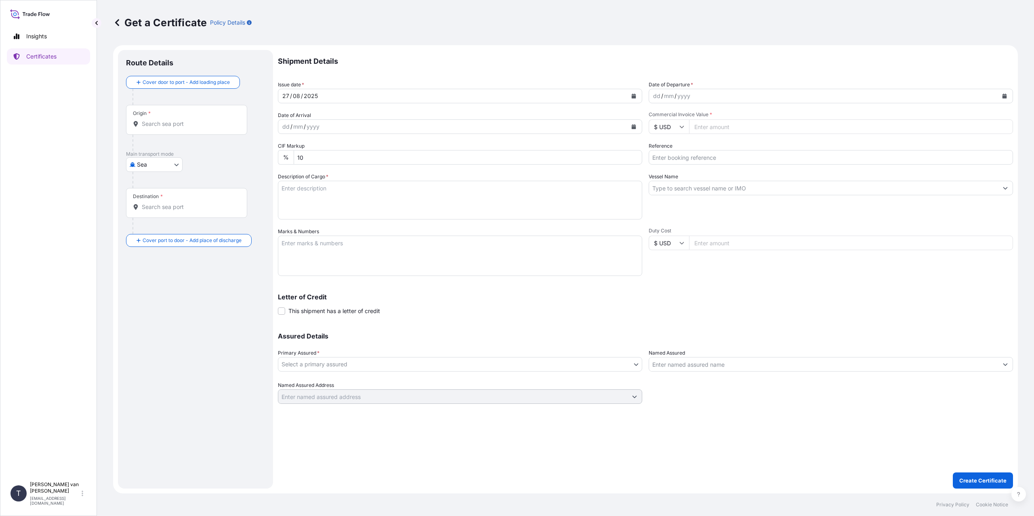
click at [155, 120] on div "Origin *" at bounding box center [186, 120] width 121 height 30
click at [155, 120] on input "Origin *" at bounding box center [189, 124] width 95 height 8
click at [155, 128] on div "Origin *" at bounding box center [186, 120] width 121 height 30
click at [155, 128] on input "Origin *" at bounding box center [189, 124] width 95 height 8
click at [156, 120] on input "Origin * Please select an origin" at bounding box center [189, 124] width 95 height 8
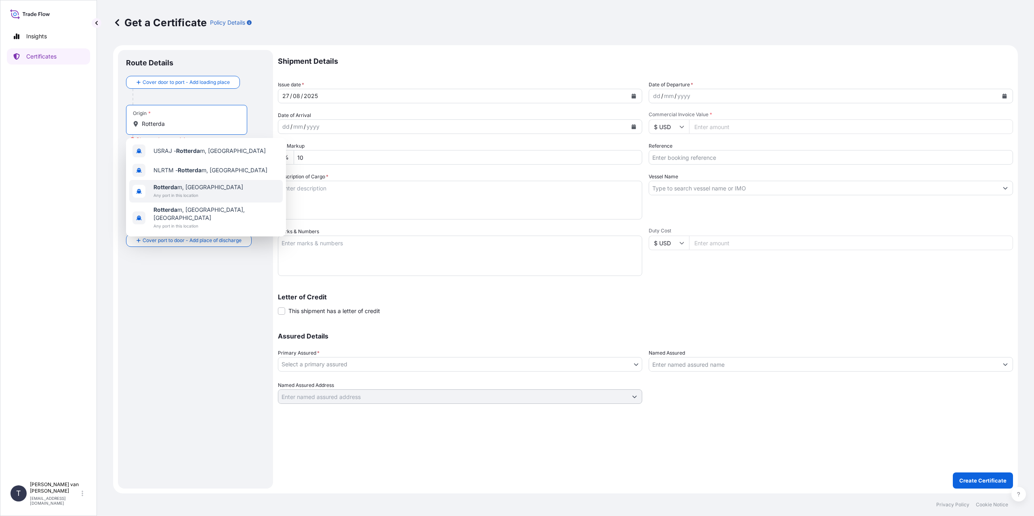
click at [174, 194] on span "Any port in this location" at bounding box center [198, 195] width 90 height 8
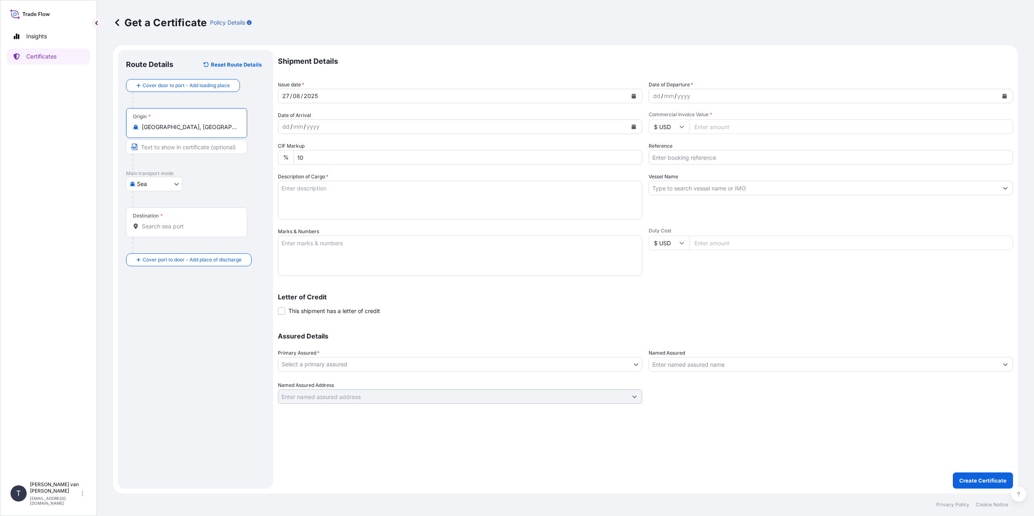
type input "[GEOGRAPHIC_DATA], [GEOGRAPHIC_DATA]"
click at [160, 226] on input "Destination *" at bounding box center [189, 226] width 95 height 8
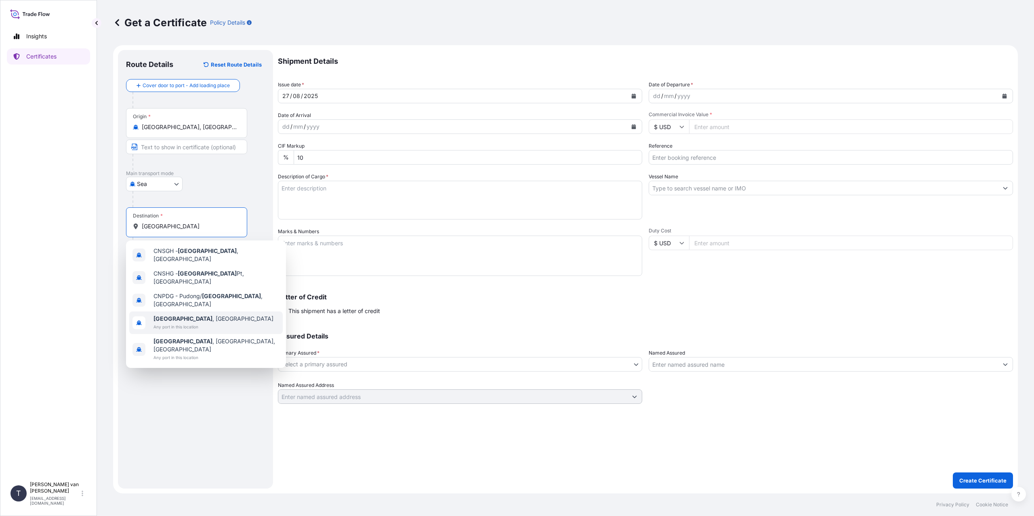
click at [178, 323] on span "Any port in this location" at bounding box center [213, 327] width 120 height 8
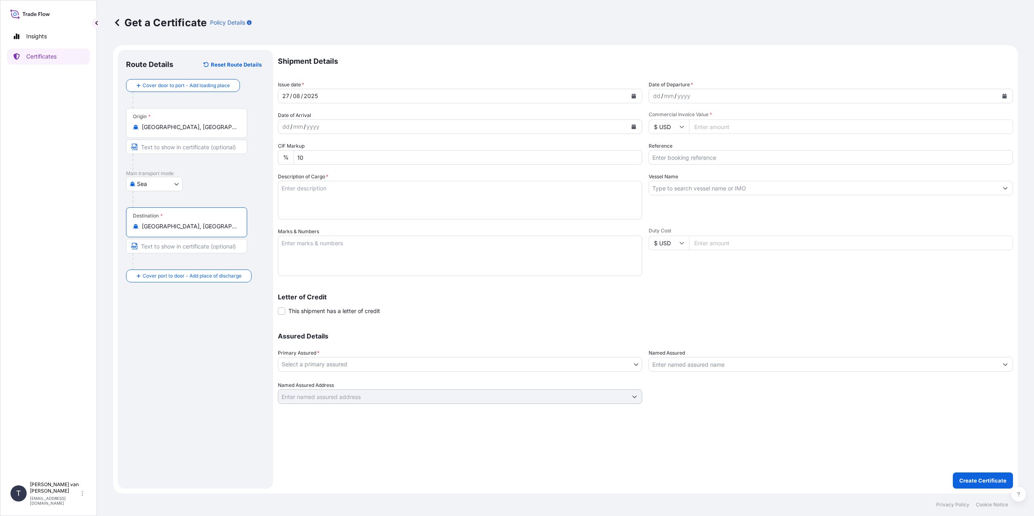
type input "[GEOGRAPHIC_DATA], [GEOGRAPHIC_DATA]"
click at [656, 98] on div "dd" at bounding box center [656, 96] width 9 height 10
click at [664, 123] on input "$ USD" at bounding box center [668, 127] width 40 height 15
click at [661, 148] on div "€ EUR" at bounding box center [669, 148] width 34 height 15
type input "€ EUR"
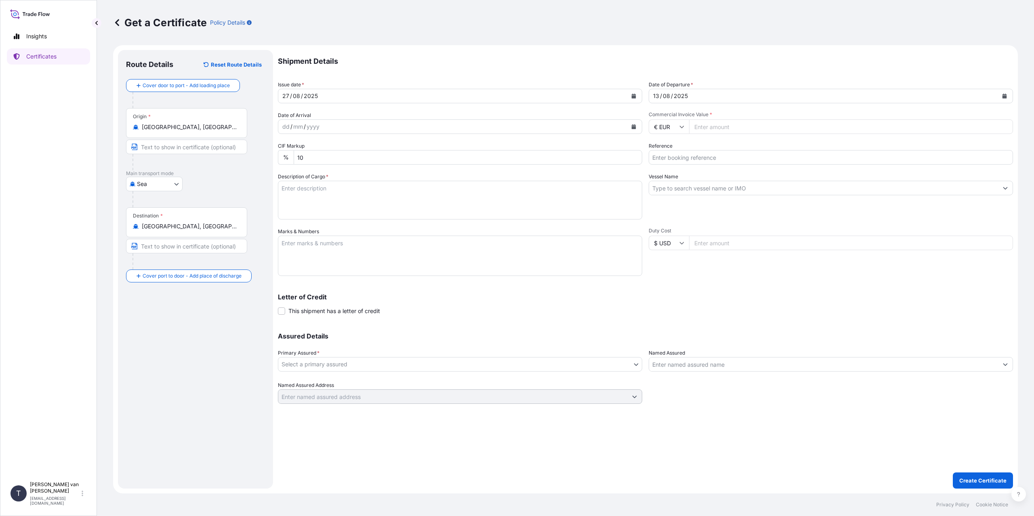
click at [716, 130] on input "Commercial Invoice Value *" at bounding box center [851, 127] width 324 height 15
type input "31099"
type input "31099.76"
click at [707, 156] on input "Reference" at bounding box center [830, 157] width 364 height 15
type input "86538884"
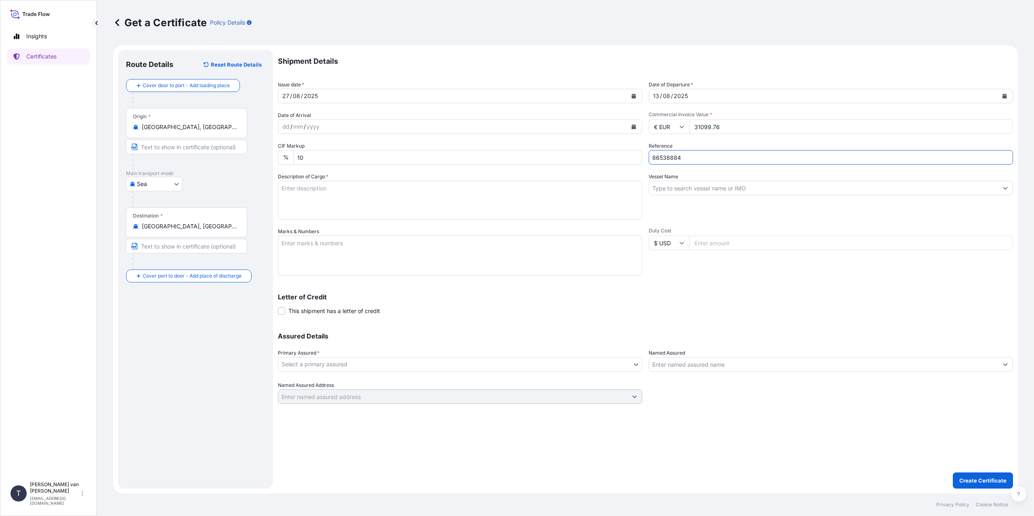
click at [449, 212] on textarea "Description of Cargo *" at bounding box center [460, 200] width 364 height 39
type textarea "1x 40ft container containing: 1000 bags x 25 kg Claria Elite = 25000 kg net wei…"
click at [361, 250] on textarea "Marks & Numbers" at bounding box center [460, 256] width 364 height 40
type textarea "x"
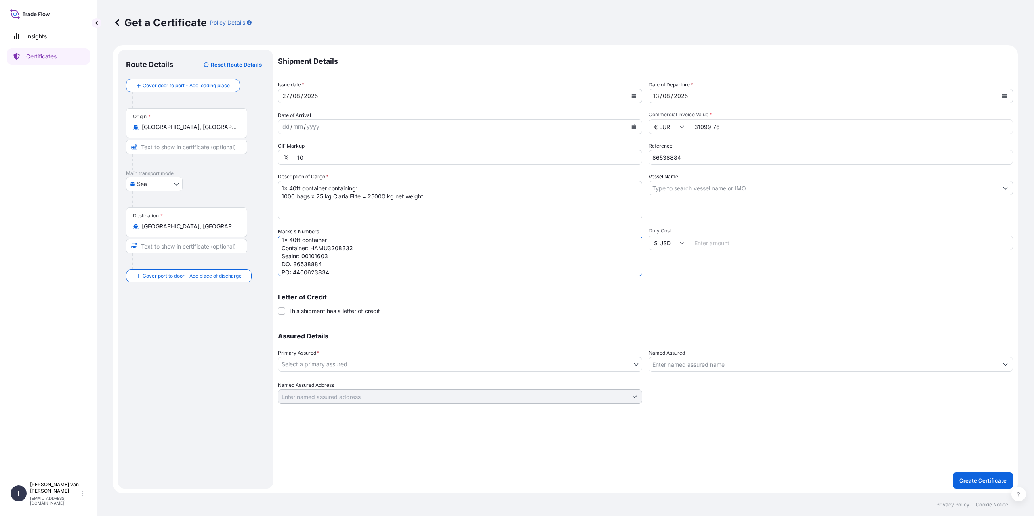
type textarea "1x 40ft container Container: HAMU3208332 Sealnr: 00101603 DO: 86538884 PO: 4400…"
click at [684, 189] on input "Vessel Name" at bounding box center [823, 188] width 349 height 15
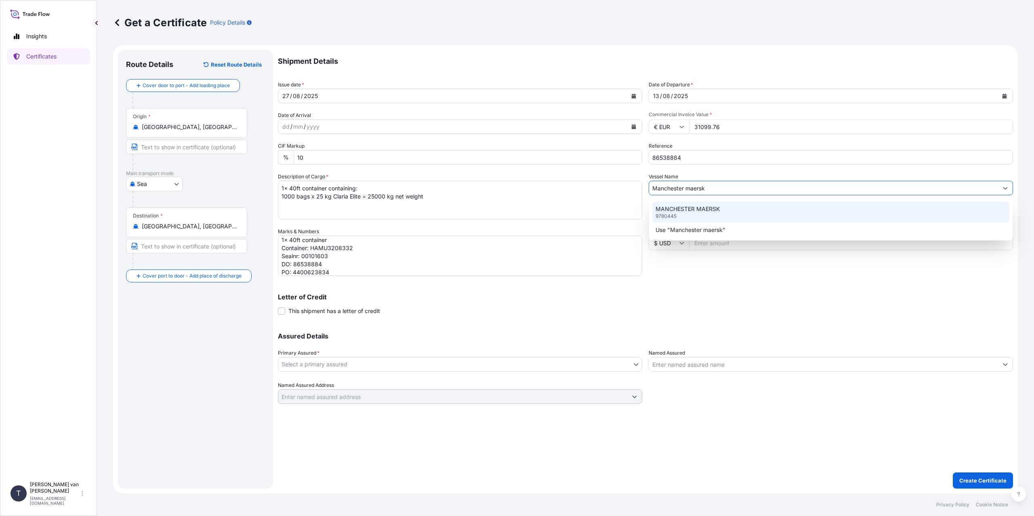
click at [689, 210] on p "MANCHESTER MAERSK" at bounding box center [687, 209] width 64 height 8
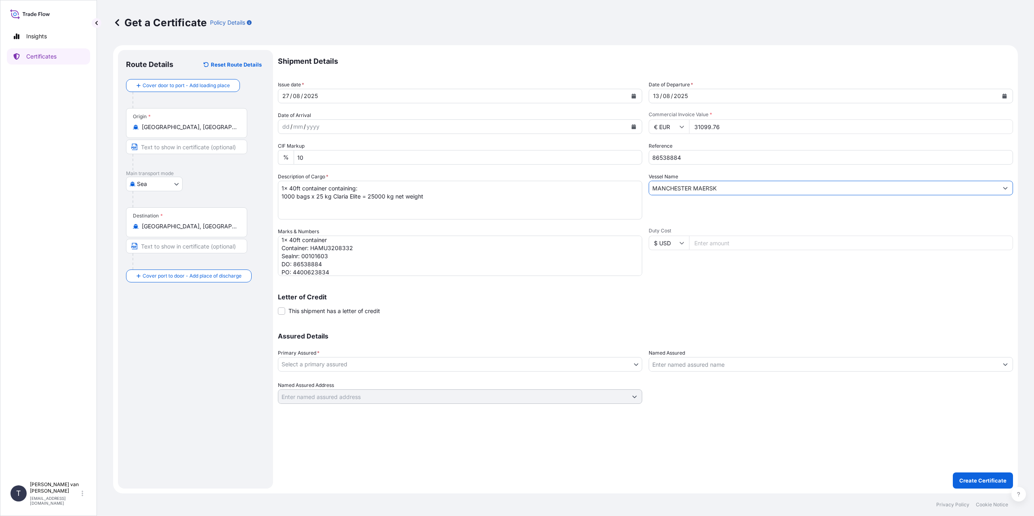
type input "MANCHESTER MAERSK"
click at [326, 375] on div "Assured Details Primary Assured * Select a primary assured [PERSON_NAME] & [PER…" at bounding box center [645, 363] width 735 height 81
click at [326, 364] on body "0 options available. 2 options available. Insights Certificates T [PERSON_NAME]…" at bounding box center [517, 258] width 1034 height 516
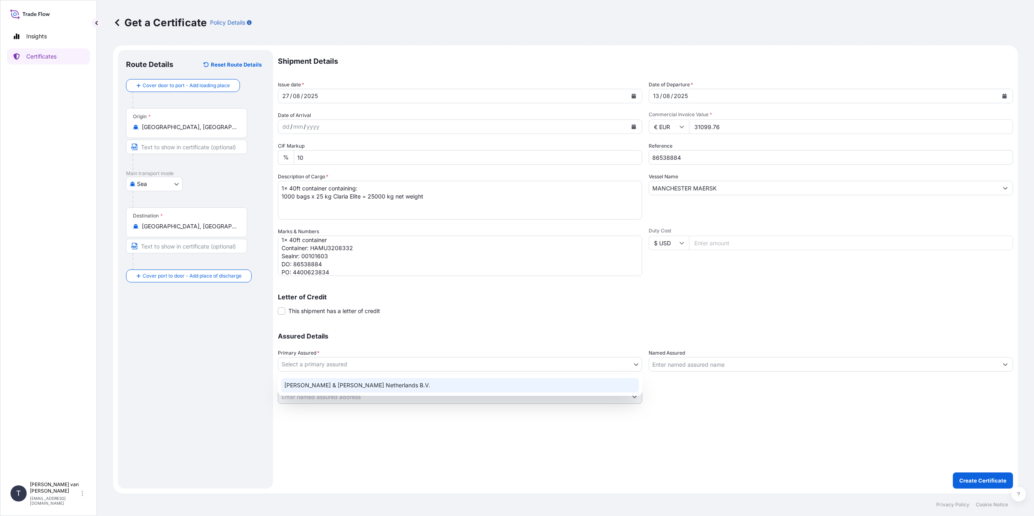
click at [319, 383] on div "[PERSON_NAME] & [PERSON_NAME] Netherlands B.V." at bounding box center [460, 385] width 358 height 15
select select "31666"
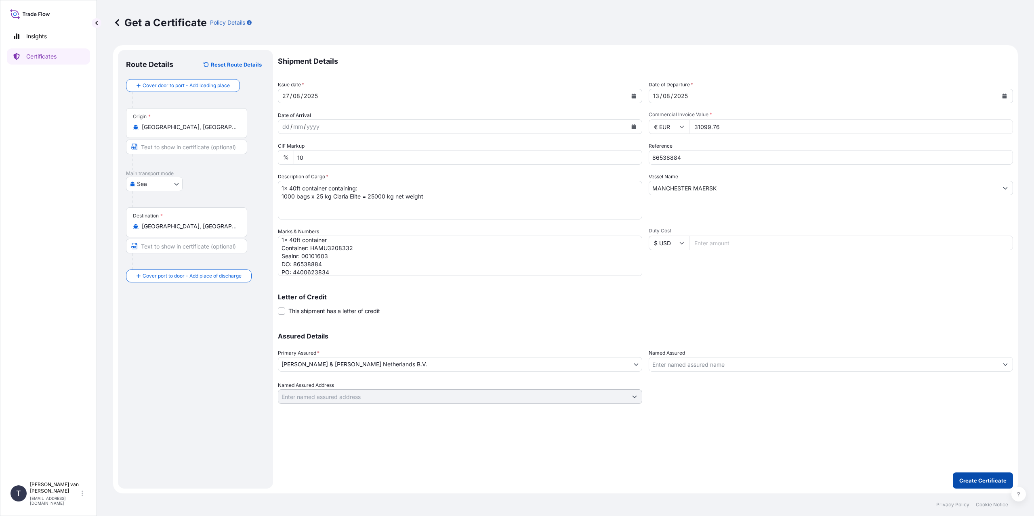
click at [981, 481] on p "Create Certificate" at bounding box center [982, 481] width 47 height 8
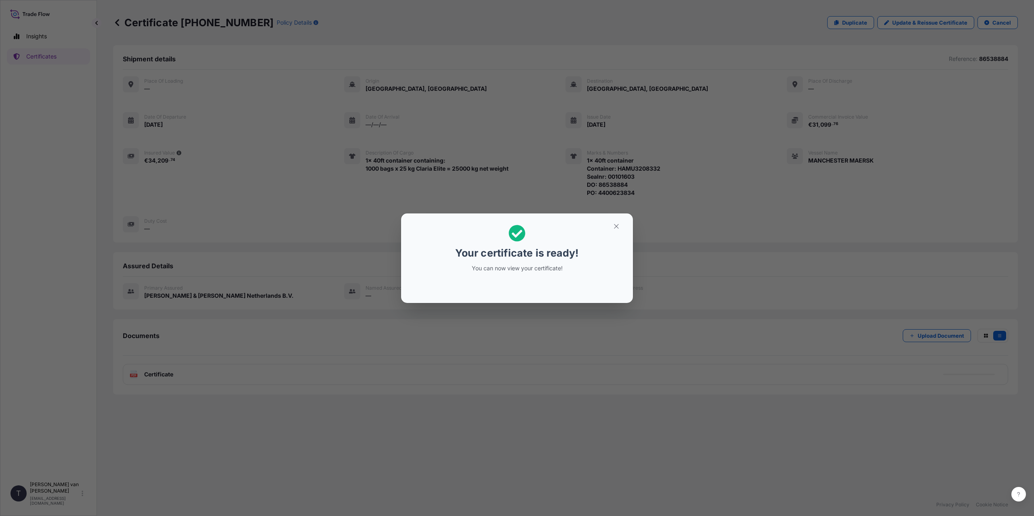
click at [291, 341] on div "Your certificate is ready! You can now view your certificate!" at bounding box center [517, 258] width 1034 height 516
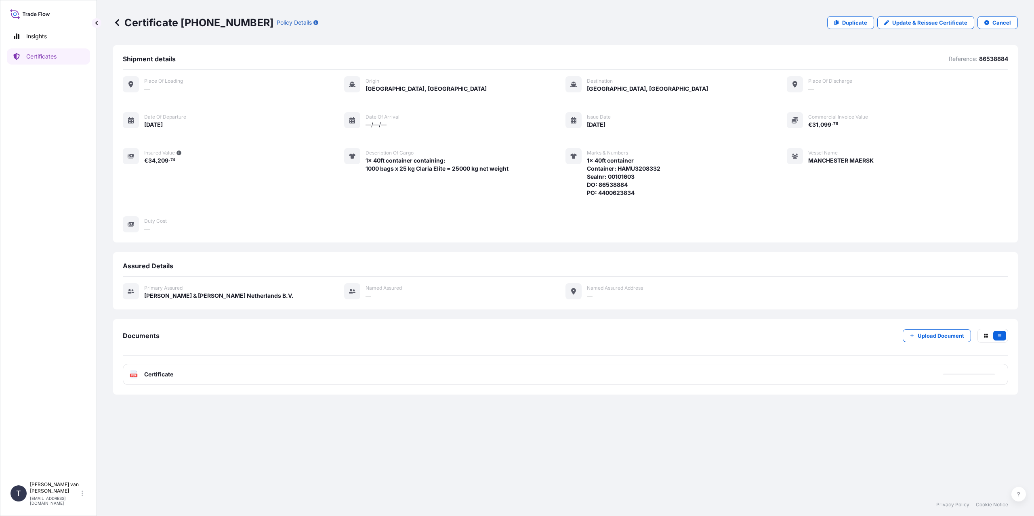
click at [289, 373] on div "PDF Certificate" at bounding box center [565, 374] width 885 height 21
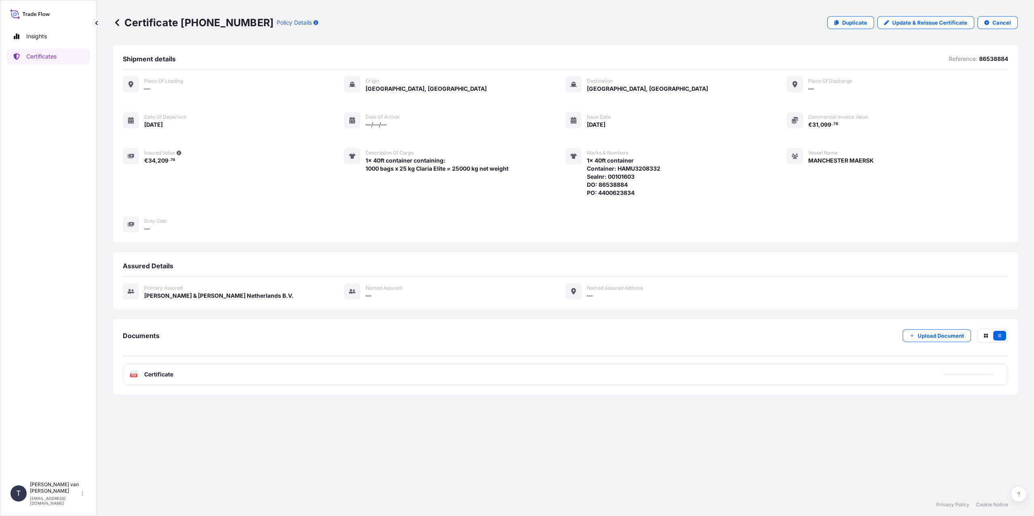
click at [352, 352] on div "Documents Upload Document" at bounding box center [565, 342] width 885 height 27
click at [363, 377] on link "PDF Certificate [DATE]T06:42:31.201593" at bounding box center [565, 374] width 885 height 21
click at [53, 53] on p "Certificates" at bounding box center [41, 56] width 30 height 8
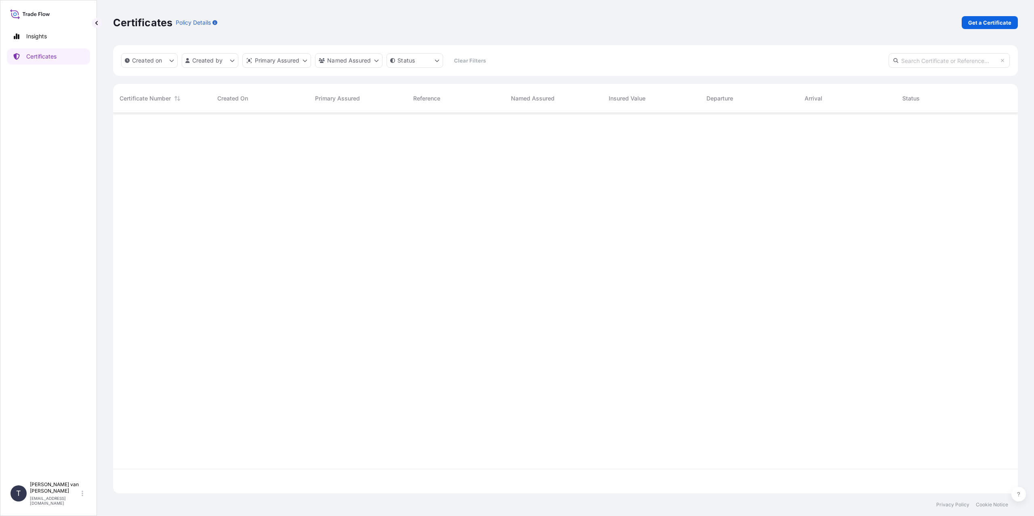
scroll to position [379, 898]
click at [979, 21] on p "Get a Certificate" at bounding box center [989, 23] width 43 height 8
select select "Sea"
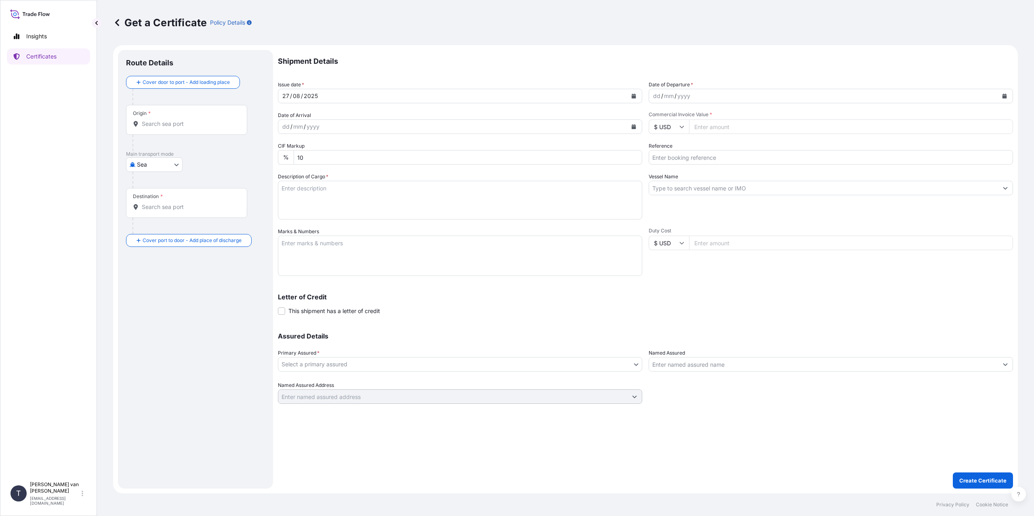
click at [650, 96] on div "dd / mm / yyyy" at bounding box center [823, 96] width 349 height 15
click at [657, 97] on div "dd" at bounding box center [656, 96] width 9 height 10
click at [168, 127] on input "Origin *" at bounding box center [189, 124] width 95 height 8
type input "[GEOGRAPHIC_DATA]"
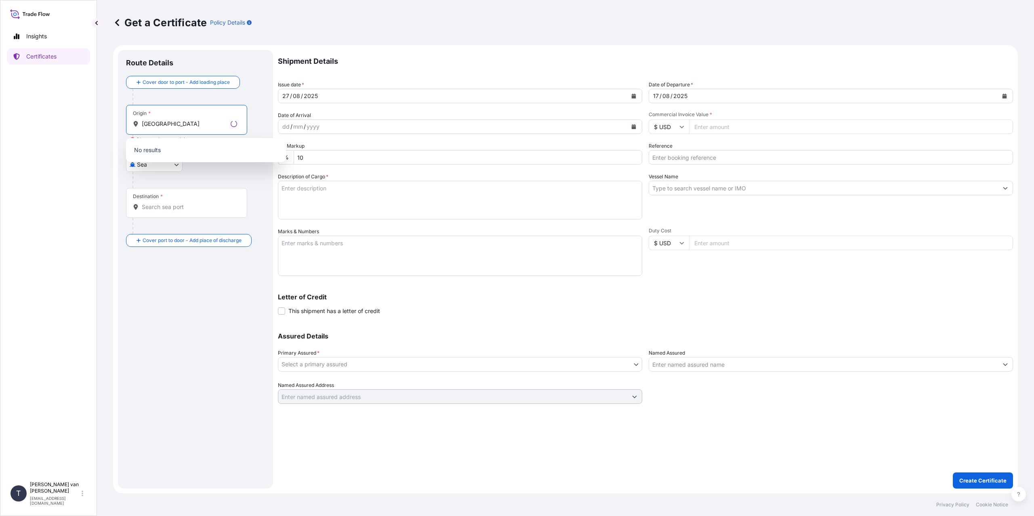
click at [164, 127] on input "[GEOGRAPHIC_DATA]" at bounding box center [185, 124] width 86 height 8
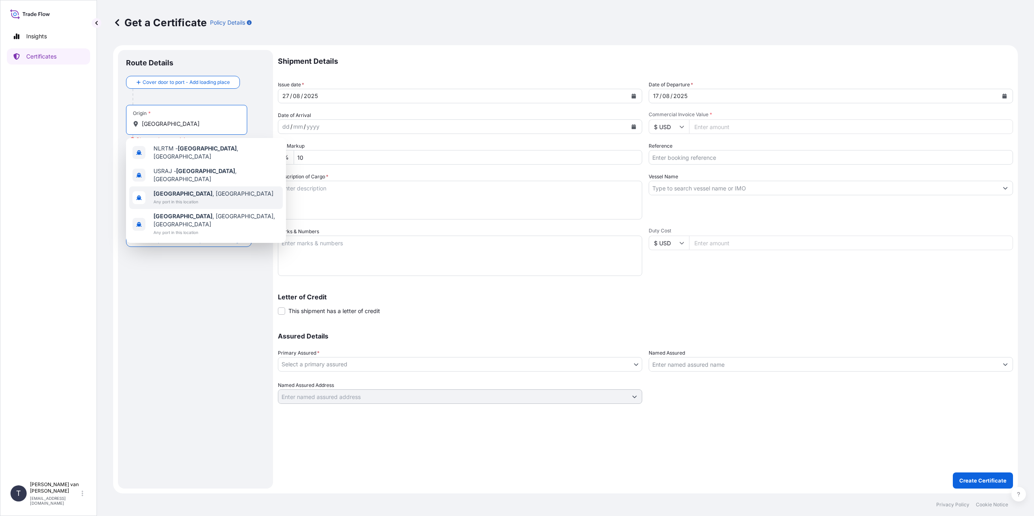
click at [180, 199] on span "Any port in this location" at bounding box center [213, 202] width 120 height 8
type input "[GEOGRAPHIC_DATA], [GEOGRAPHIC_DATA]"
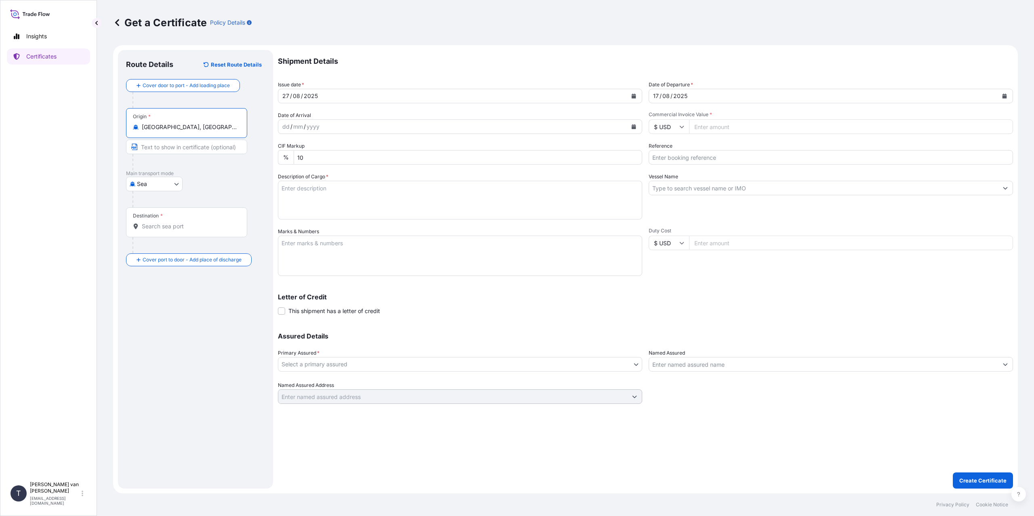
click at [156, 223] on input "Destination *" at bounding box center [189, 226] width 95 height 8
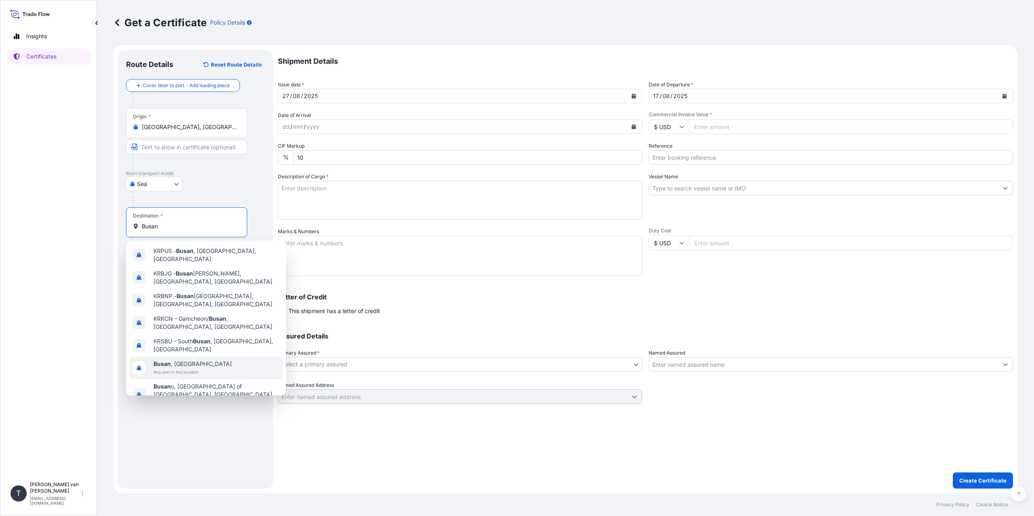
click at [210, 357] on div "[GEOGRAPHIC_DATA] , [GEOGRAPHIC_DATA] Any port in this location" at bounding box center [205, 368] width 153 height 23
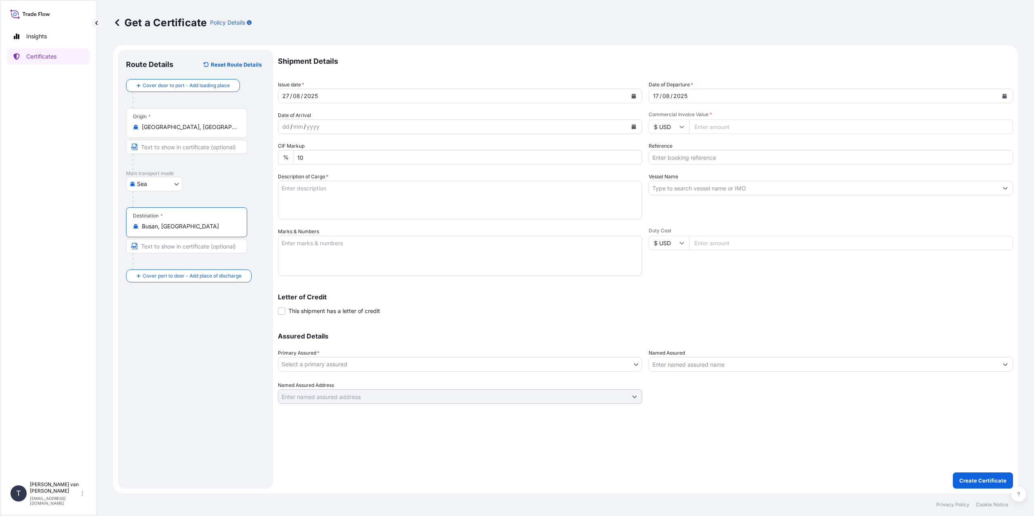
type input "Busan, [GEOGRAPHIC_DATA]"
click at [717, 125] on input "Commercial Invoice Value *" at bounding box center [851, 127] width 324 height 15
type input "50660"
click at [722, 125] on input "50660" at bounding box center [851, 127] width 324 height 15
click at [704, 158] on input "Reference" at bounding box center [830, 157] width 364 height 15
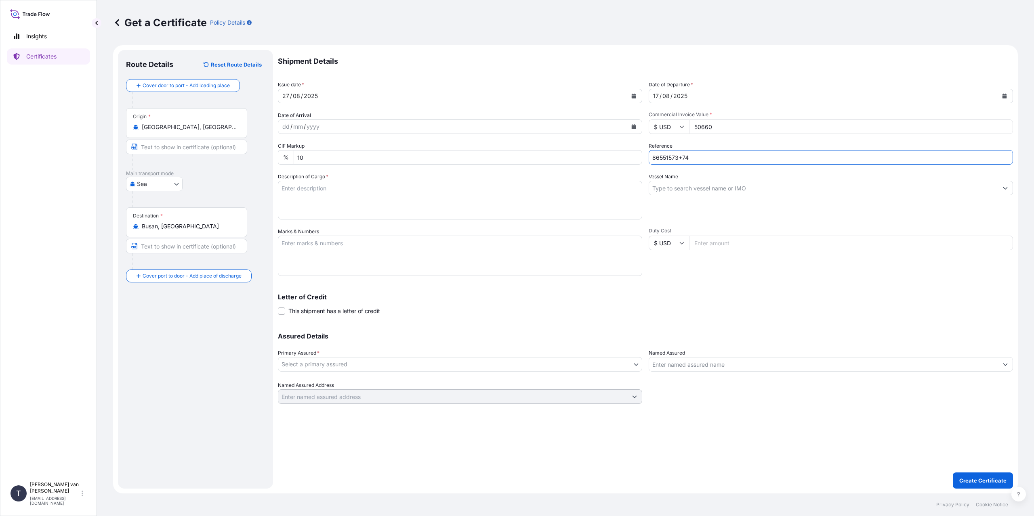
type input "86551573+74"
click at [332, 197] on textarea "Description of Cargo *" at bounding box center [460, 200] width 364 height 39
type textarea "2x 40ft containers containing: 1700 bags x 25 kg Resistamyl 347 = 42500 kg net …"
click at [342, 263] on textarea "Marks & Numbers" at bounding box center [460, 256] width 364 height 40
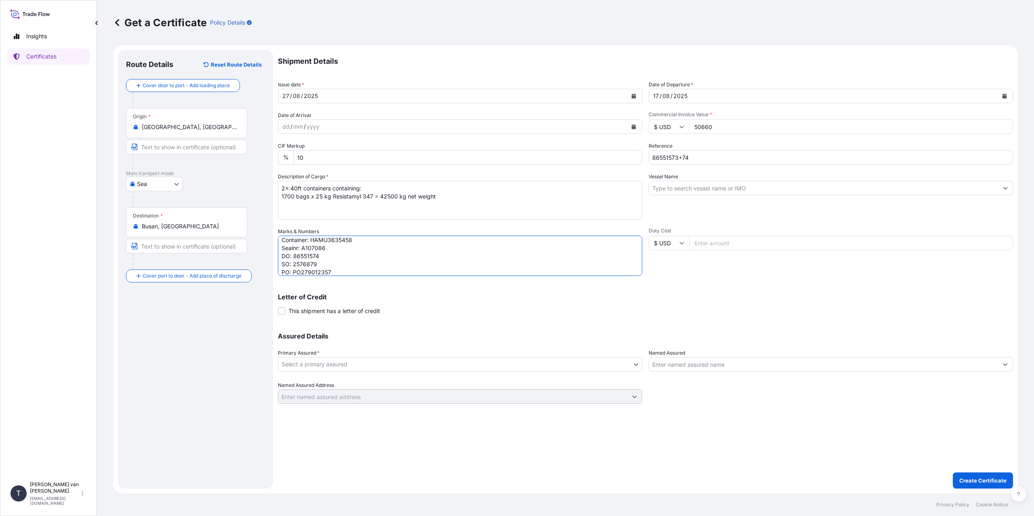
type textarea "2x 40ft containers Container: HLBU3256855 Sealnr: A107081 DO: 86551573 Containe…"
click at [696, 193] on input "Vessel Name" at bounding box center [823, 188] width 349 height 15
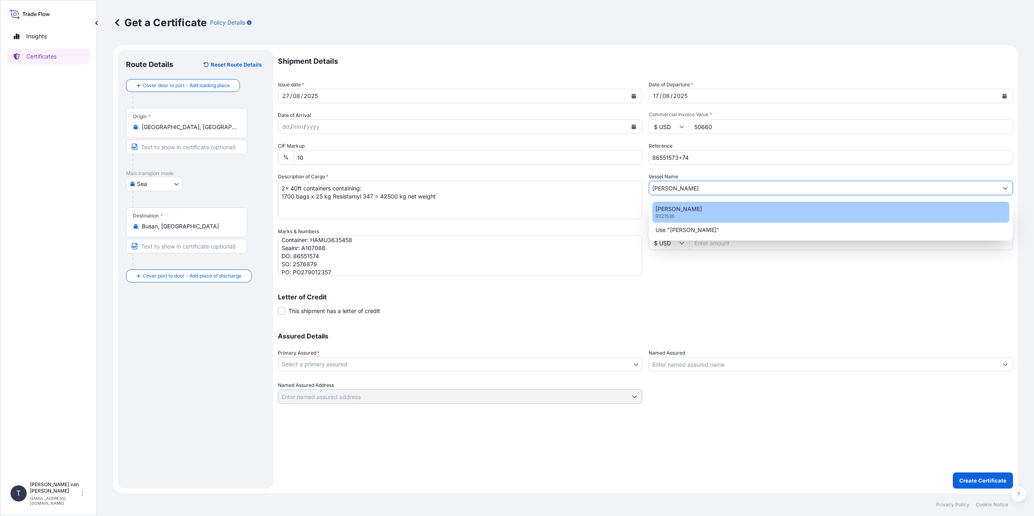
click at [709, 216] on div "[PERSON_NAME] 9321536" at bounding box center [830, 212] width 357 height 21
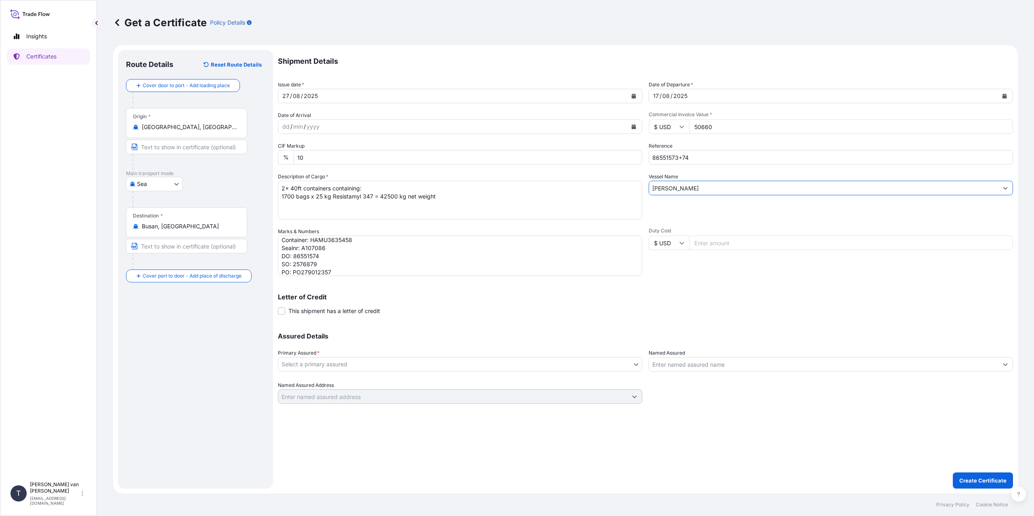
type input "[PERSON_NAME]"
click at [359, 363] on body "0 options available. 2 options available. Insights Certificates T [PERSON_NAME]…" at bounding box center [517, 258] width 1034 height 516
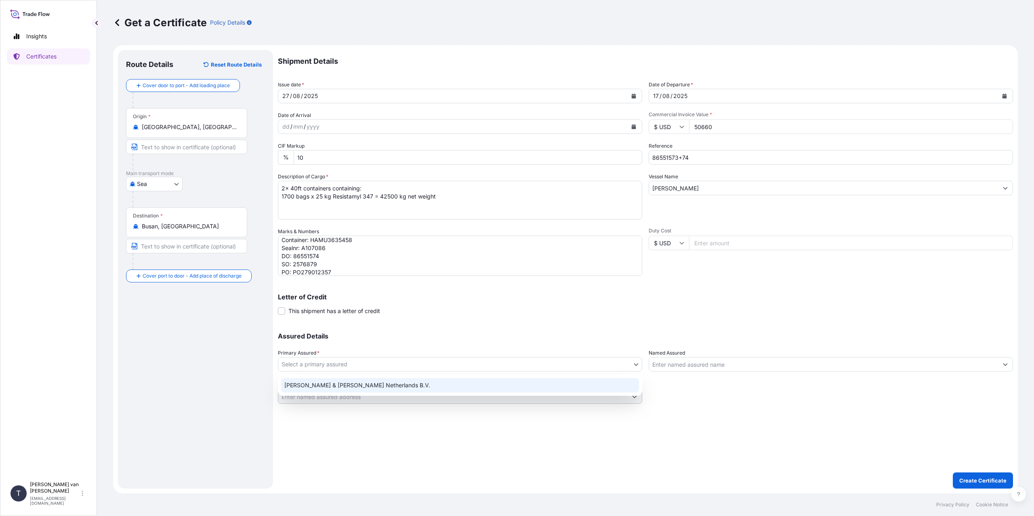
click at [345, 388] on div "[PERSON_NAME] & [PERSON_NAME] Netherlands B.V." at bounding box center [460, 385] width 358 height 15
select select "31666"
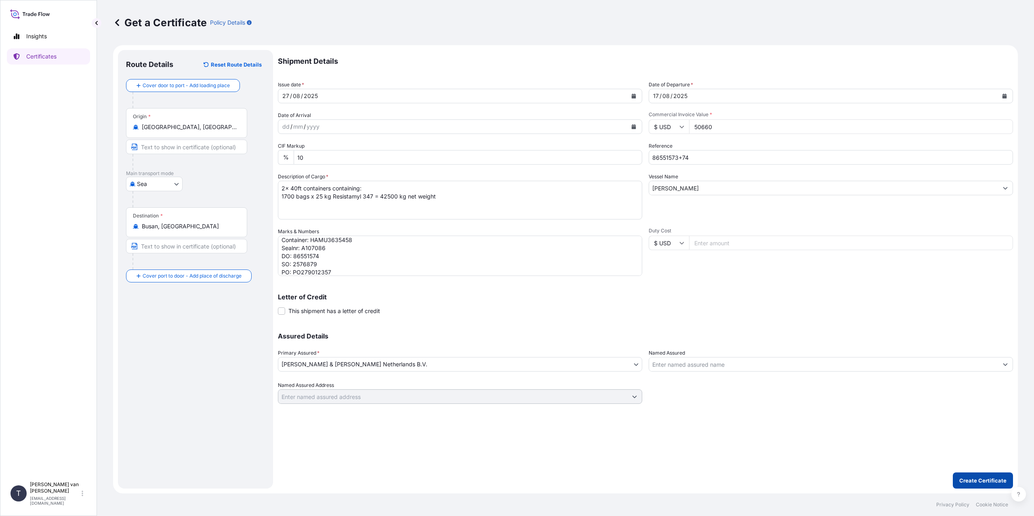
click at [974, 479] on p "Create Certificate" at bounding box center [982, 481] width 47 height 8
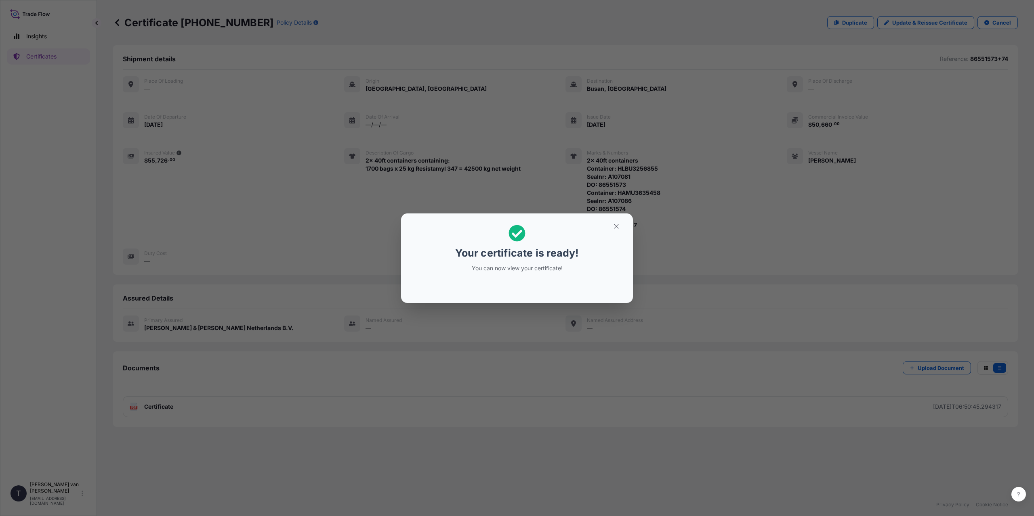
click at [368, 375] on div "Your certificate is ready! You can now view your certificate!" at bounding box center [517, 258] width 1034 height 516
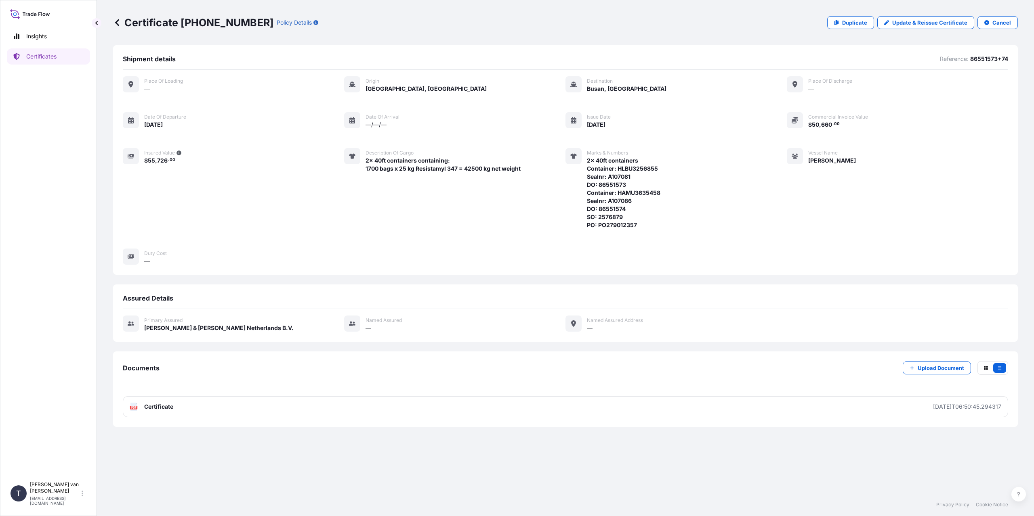
click at [372, 408] on link "PDF Certificate [DATE]T06:50:45.294317" at bounding box center [565, 407] width 885 height 21
click at [53, 60] on p "Certificates" at bounding box center [41, 56] width 30 height 8
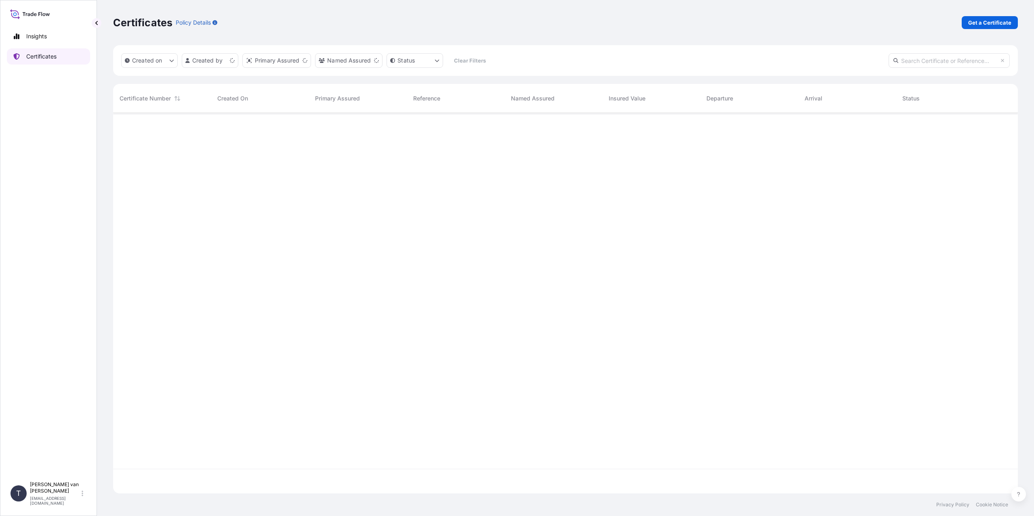
scroll to position [379, 898]
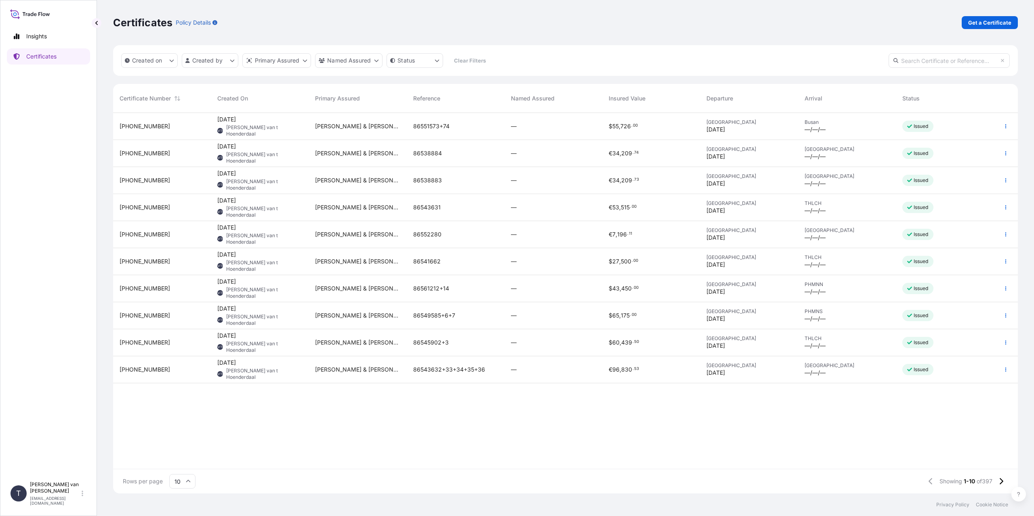
click at [979, 21] on p "Get a Certificate" at bounding box center [989, 23] width 43 height 8
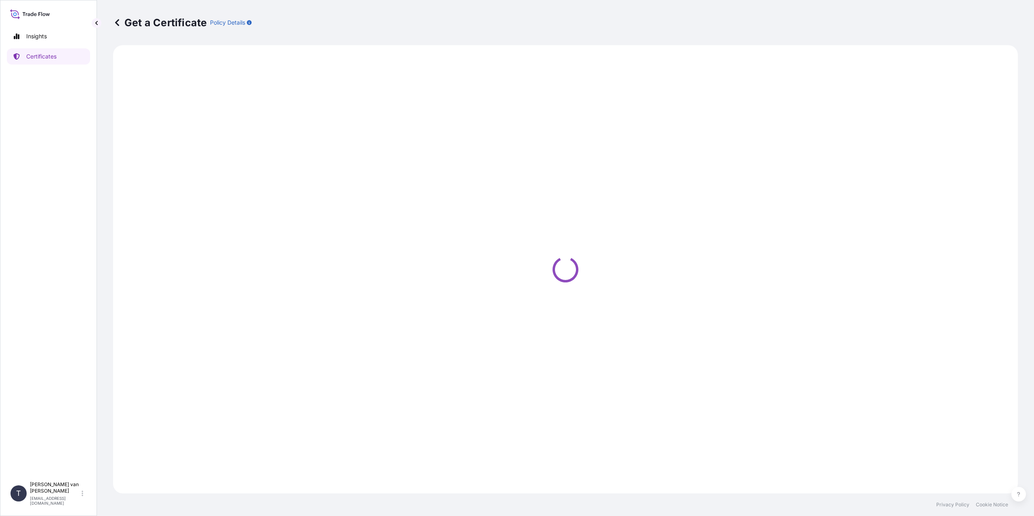
select select "Sea"
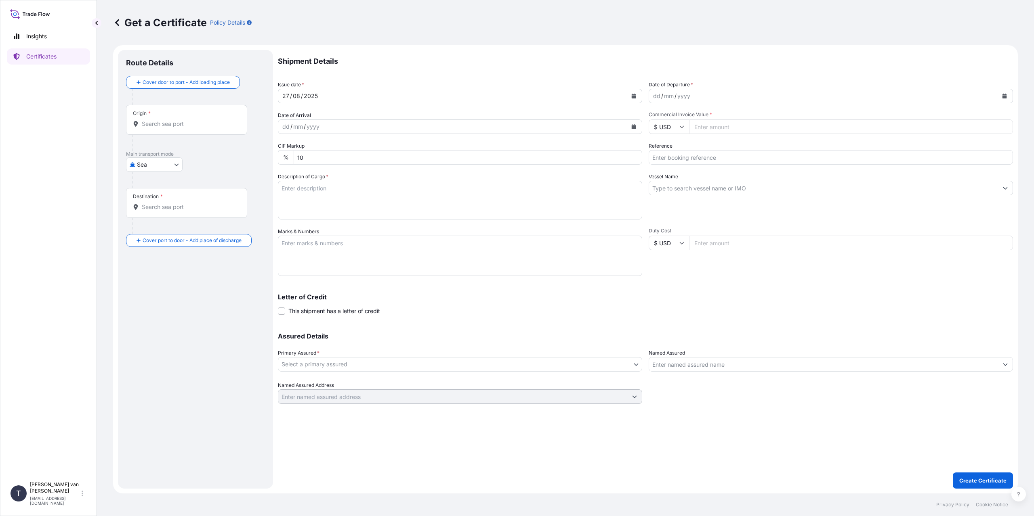
click at [181, 125] on input "Origin *" at bounding box center [189, 124] width 95 height 8
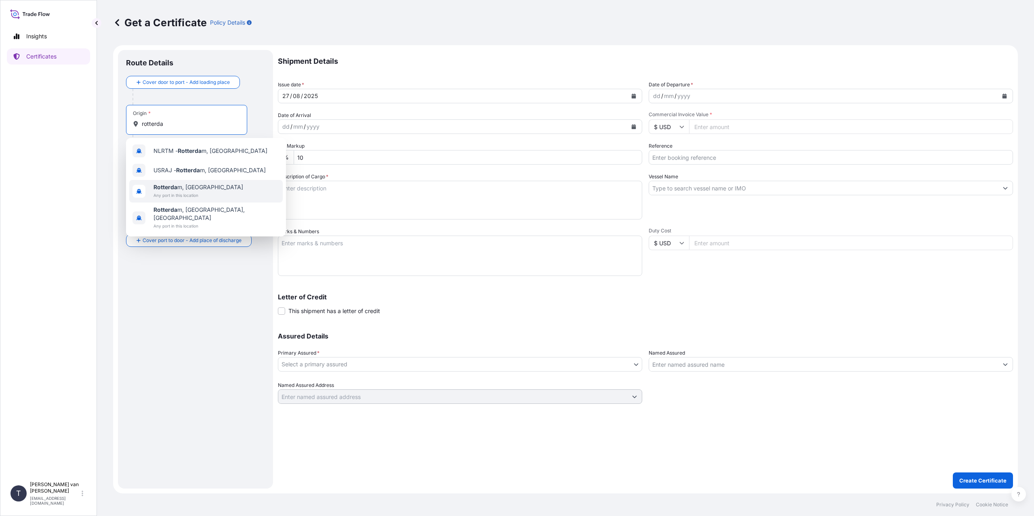
click at [176, 201] on div "Rotterda m, [GEOGRAPHIC_DATA] Any port in this location" at bounding box center [205, 191] width 153 height 23
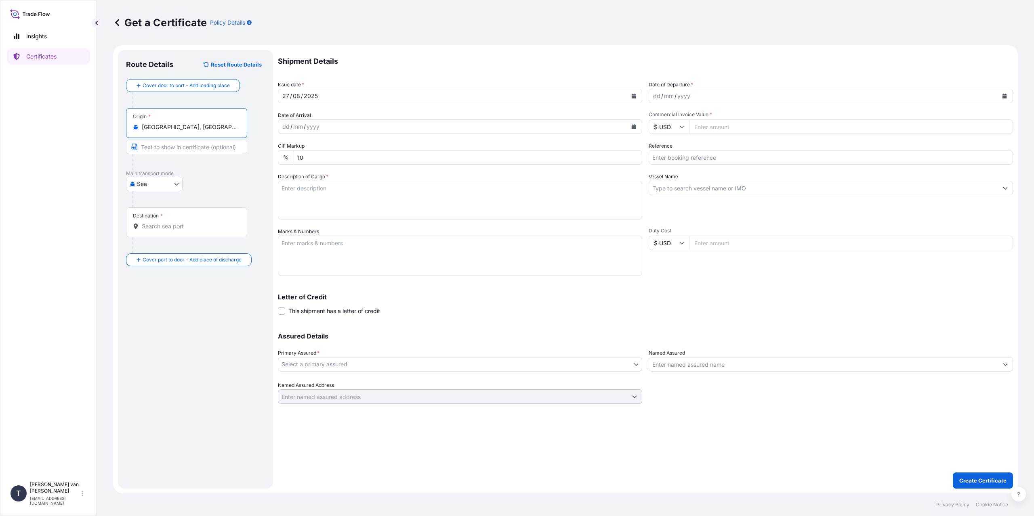
type input "[GEOGRAPHIC_DATA], [GEOGRAPHIC_DATA]"
click at [159, 227] on input "Destination *" at bounding box center [189, 226] width 95 height 8
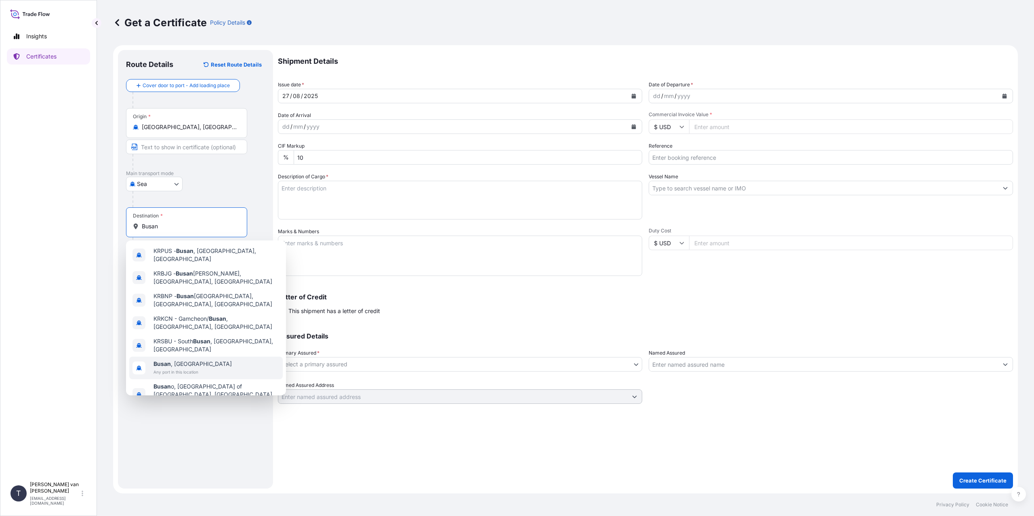
click at [201, 368] on span "Any port in this location" at bounding box center [192, 372] width 78 height 8
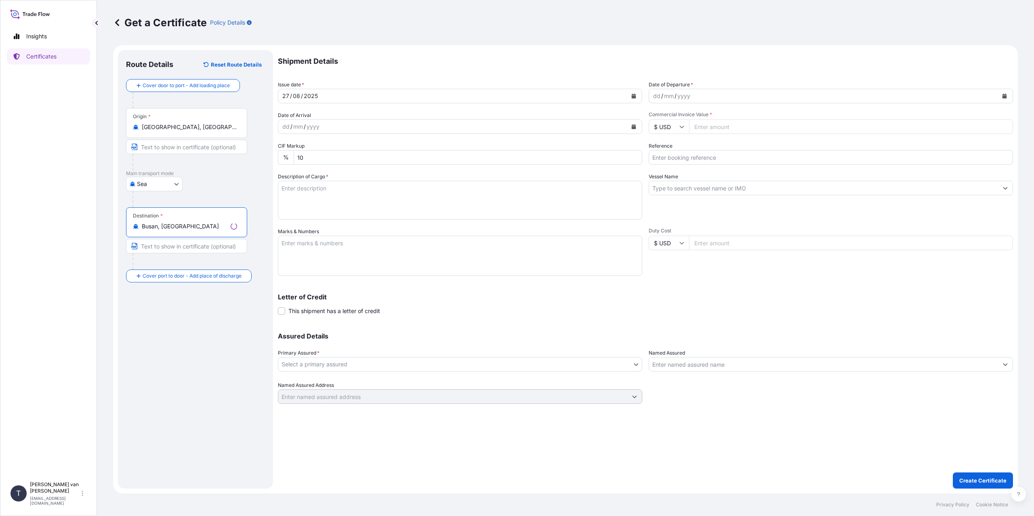
type input "Busan, [GEOGRAPHIC_DATA]"
click at [653, 93] on div "dd" at bounding box center [656, 96] width 9 height 10
click at [708, 126] on input "Commercial Invoice Value *" at bounding box center [851, 127] width 324 height 15
type input "25563"
type input "25563.75"
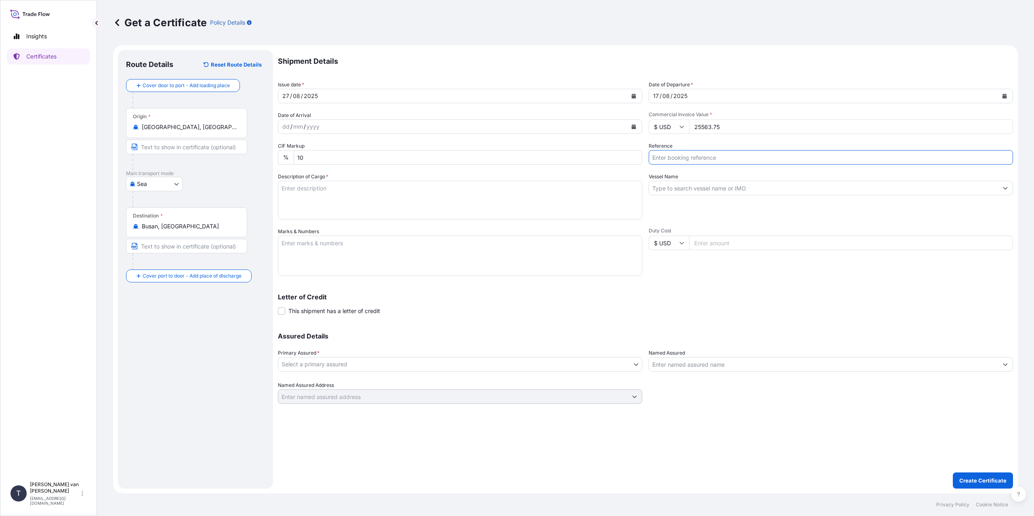
click at [710, 159] on input "Reference" at bounding box center [830, 157] width 364 height 15
type input "86551572"
click at [424, 183] on textarea "Description of Cargo *" at bounding box center [460, 200] width 364 height 39
type textarea "1x 40ft container containing: 850 bags x 25 kg Resistamyl 348 = 21250 kg net we…"
click at [287, 240] on textarea "Marks & Numbers" at bounding box center [460, 256] width 364 height 40
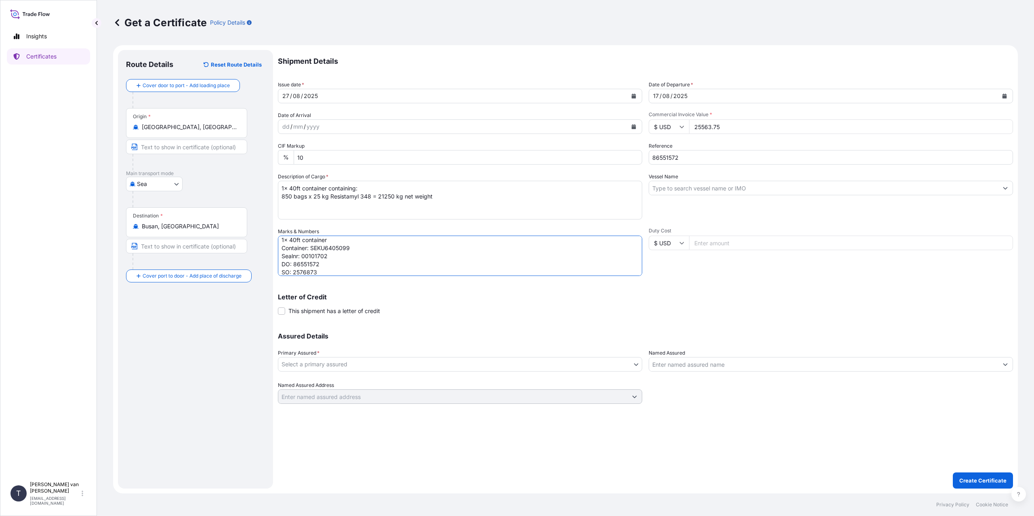
scroll to position [11, 0]
type textarea "1x 40ft container Container: SEKU6405099 Sealnr: 00101702 DO: 86551572 SO: 2576…"
click at [739, 194] on input "Vessel Name" at bounding box center [823, 188] width 349 height 15
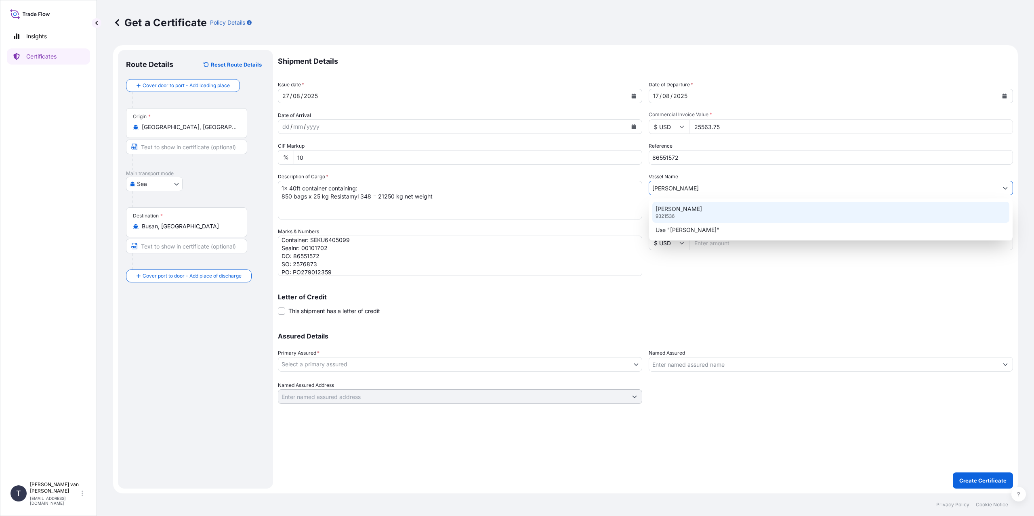
click at [729, 217] on div "[PERSON_NAME] 9321536" at bounding box center [830, 212] width 357 height 21
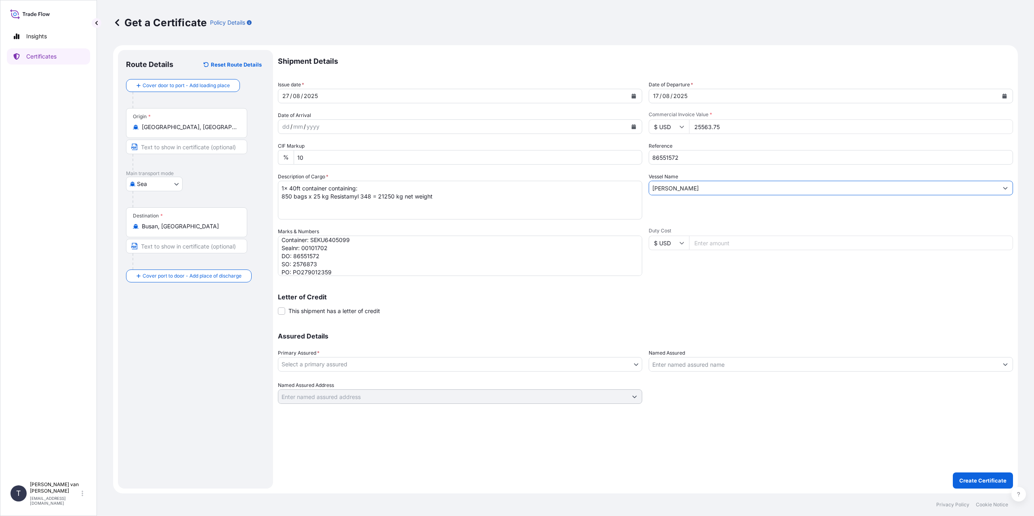
type input "[PERSON_NAME]"
click at [296, 364] on body "0 options available. 2 options available. Insights Certificates T [PERSON_NAME]…" at bounding box center [517, 258] width 1034 height 516
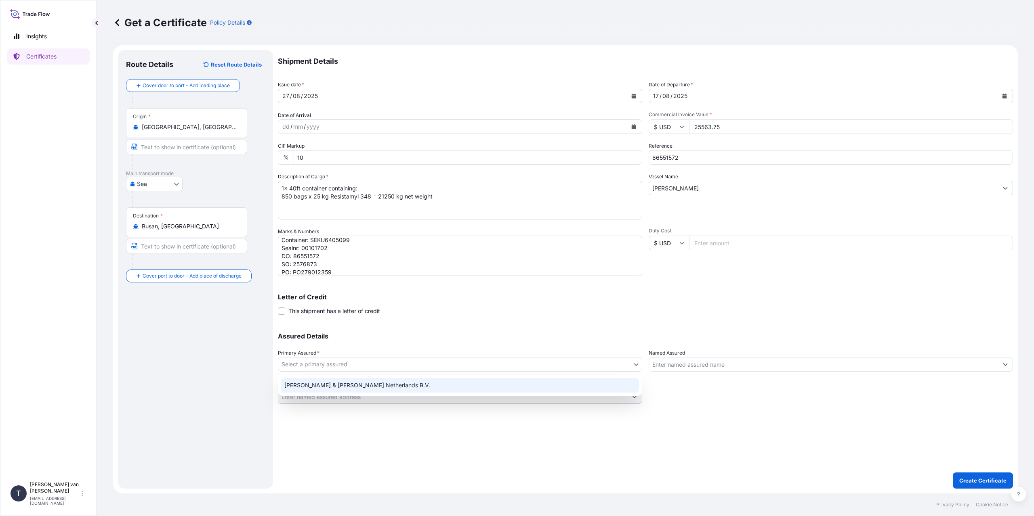
click at [307, 388] on div "[PERSON_NAME] & [PERSON_NAME] Netherlands B.V." at bounding box center [460, 385] width 358 height 15
select select "31666"
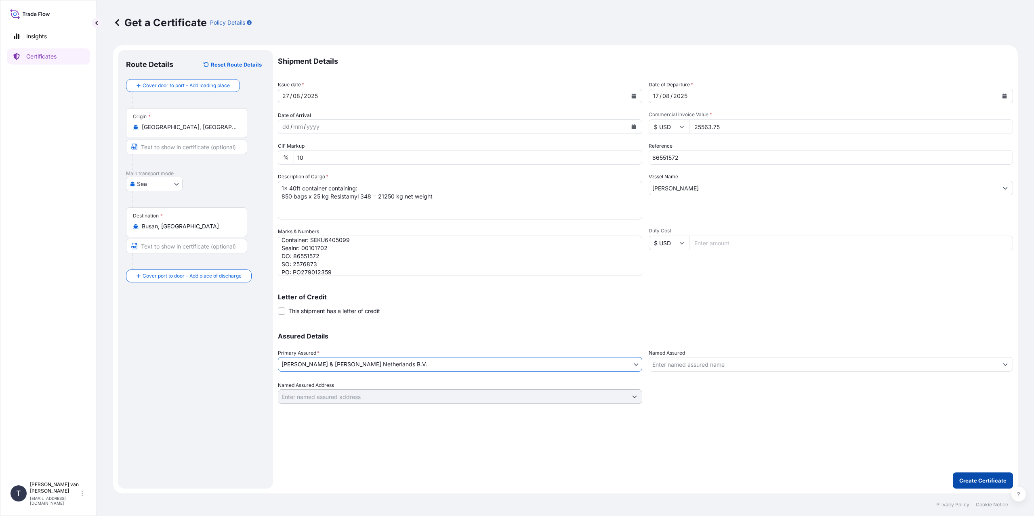
click at [972, 483] on p "Create Certificate" at bounding box center [982, 481] width 47 height 8
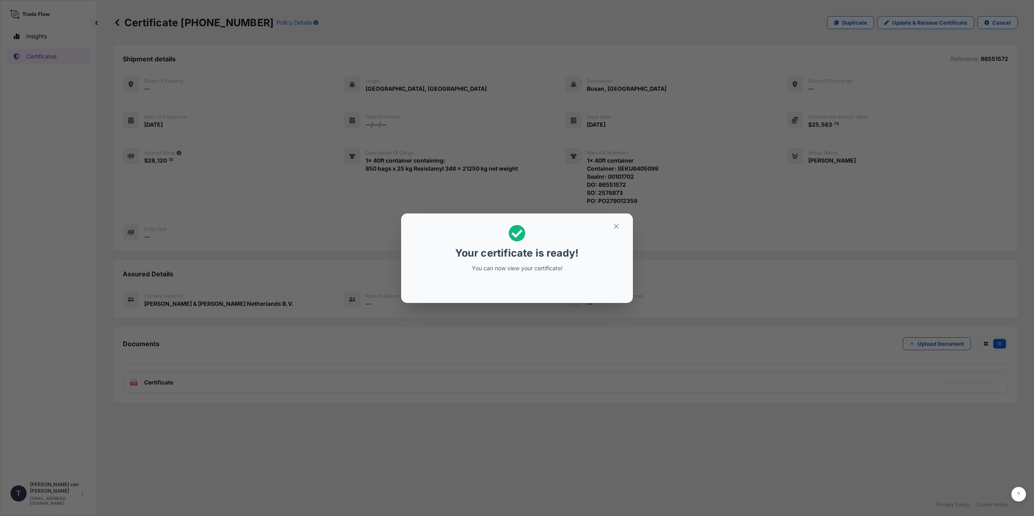
click at [442, 362] on div "Your certificate is ready! You can now view your certificate!" at bounding box center [517, 258] width 1034 height 516
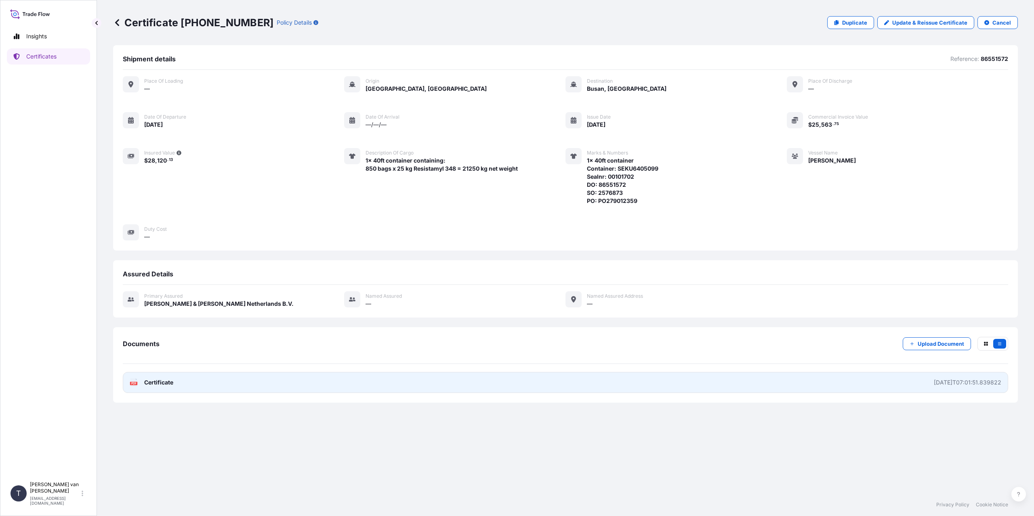
click at [384, 386] on link "PDF Certificate [DATE]T07:01:51.839822" at bounding box center [565, 382] width 885 height 21
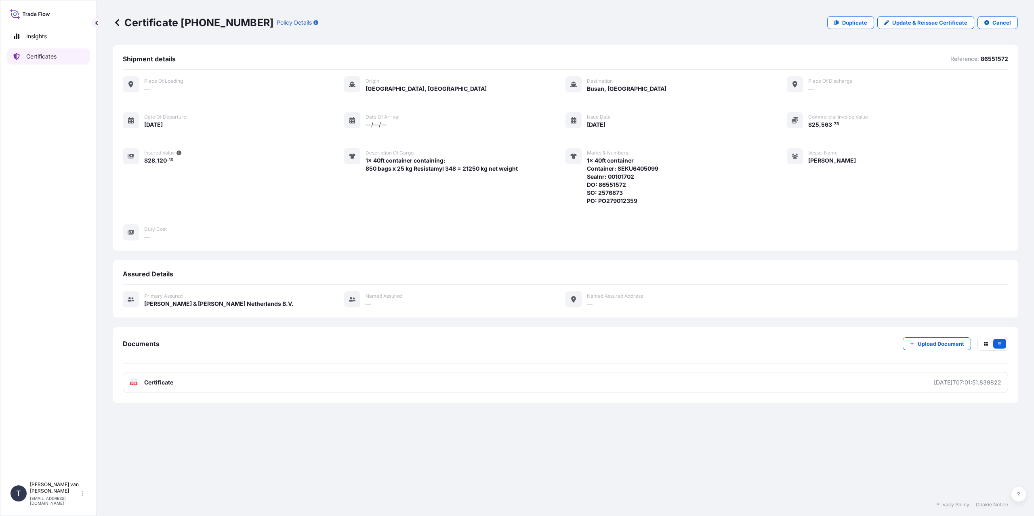
click at [42, 61] on link "Certificates" at bounding box center [48, 56] width 83 height 16
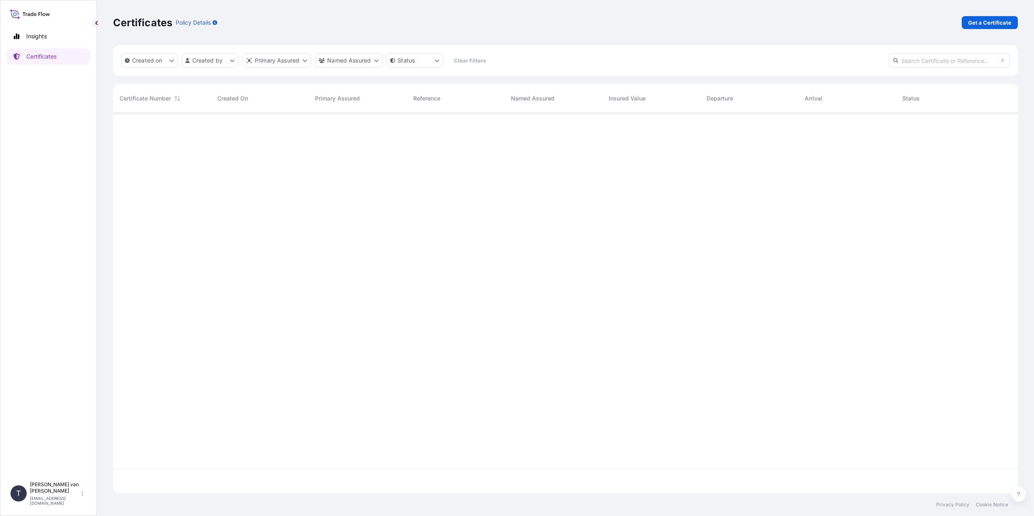
scroll to position [379, 898]
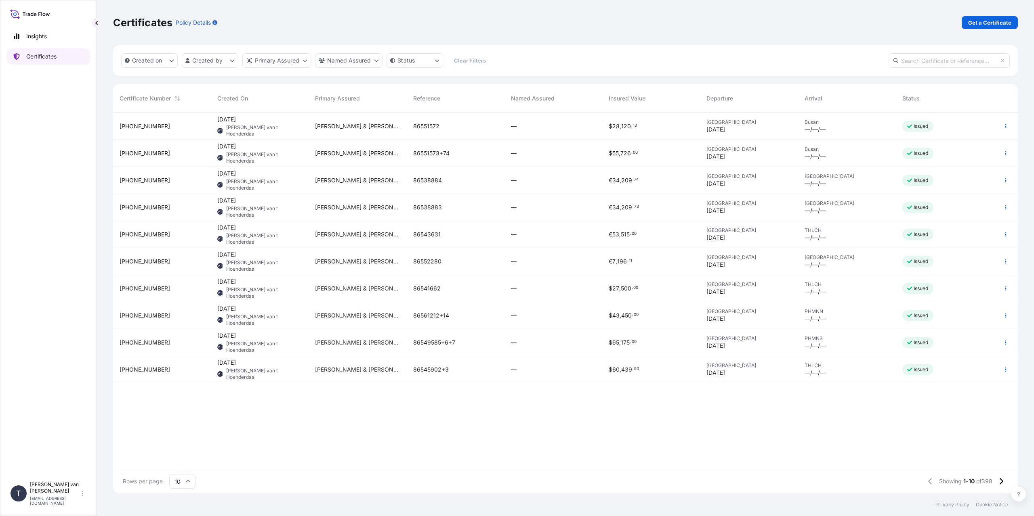
click at [39, 54] on p "Certificates" at bounding box center [41, 56] width 30 height 8
click at [979, 28] on link "Get a Certificate" at bounding box center [989, 22] width 56 height 13
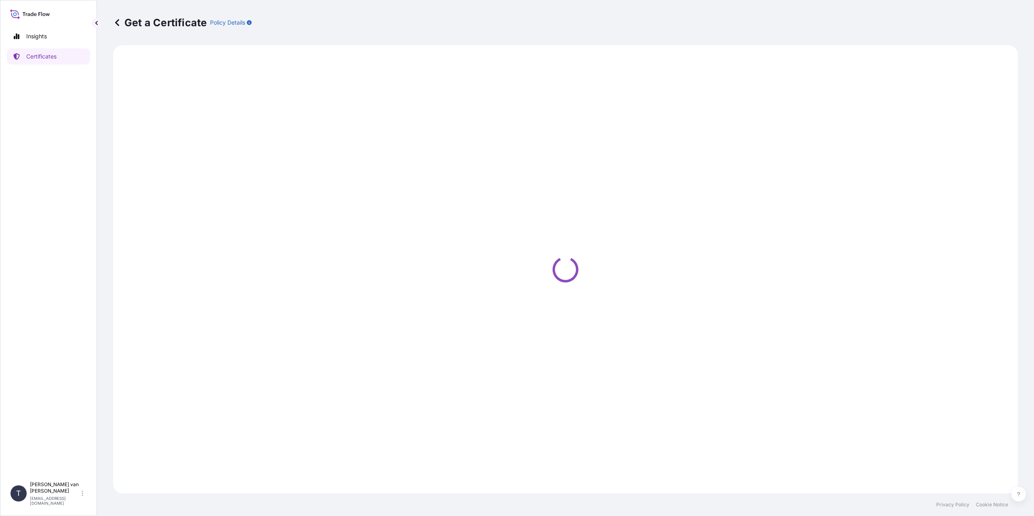
select select "Sea"
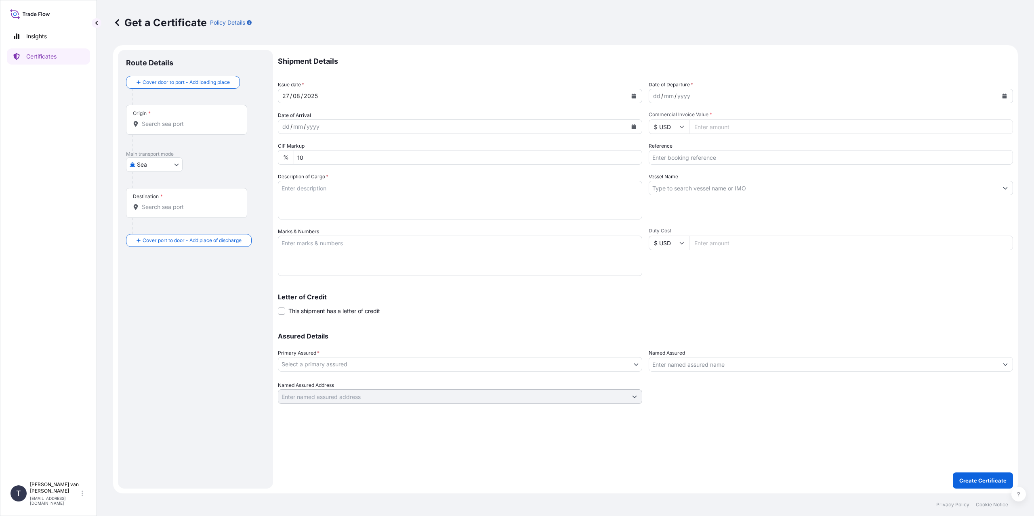
click at [177, 117] on div "Origin *" at bounding box center [186, 120] width 121 height 30
click at [177, 120] on input "Origin *" at bounding box center [189, 124] width 95 height 8
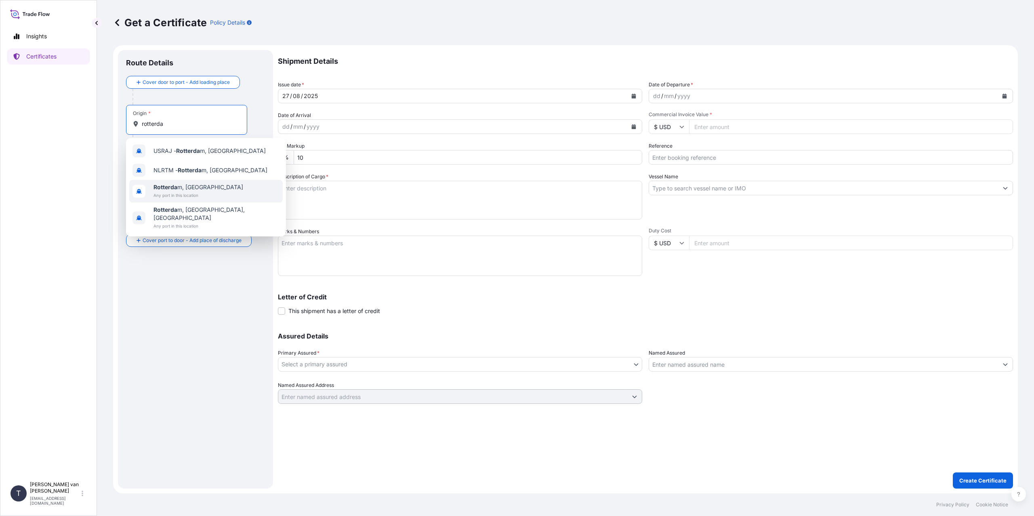
click at [206, 189] on span "Rotterda m, [GEOGRAPHIC_DATA]" at bounding box center [198, 187] width 90 height 8
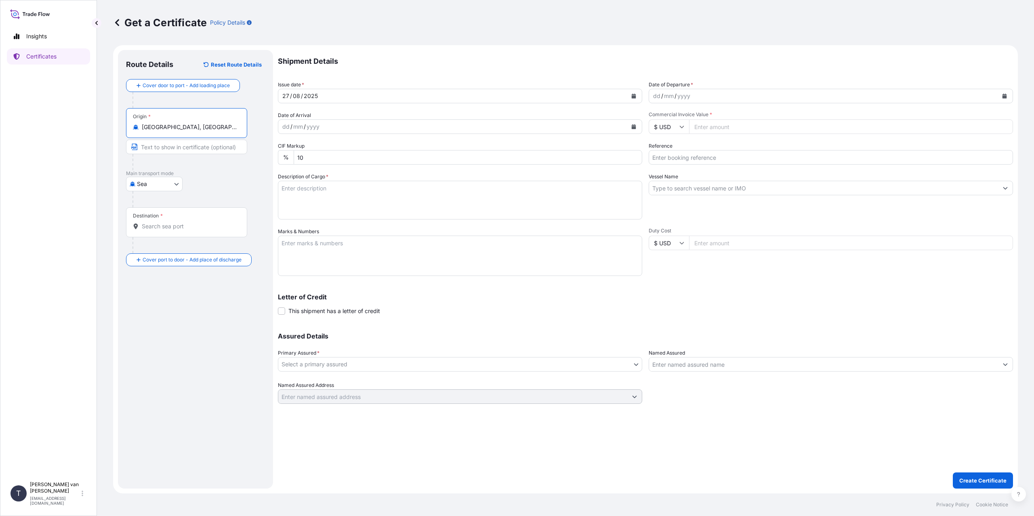
type input "[GEOGRAPHIC_DATA], [GEOGRAPHIC_DATA]"
click at [173, 222] on div "Destination *" at bounding box center [186, 223] width 121 height 30
click at [173, 222] on input "Destination *" at bounding box center [189, 226] width 95 height 8
click at [176, 276] on span "Any port in this location" at bounding box center [195, 279] width 84 height 8
type input "Dammam [GEOGRAPHIC_DATA]"
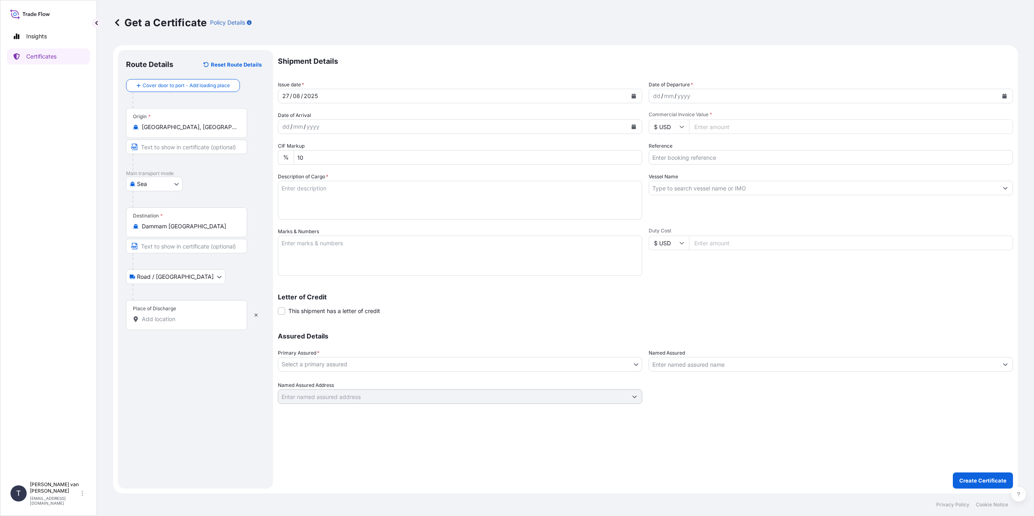
click at [172, 315] on input "Place of Discharge" at bounding box center [189, 319] width 95 height 8
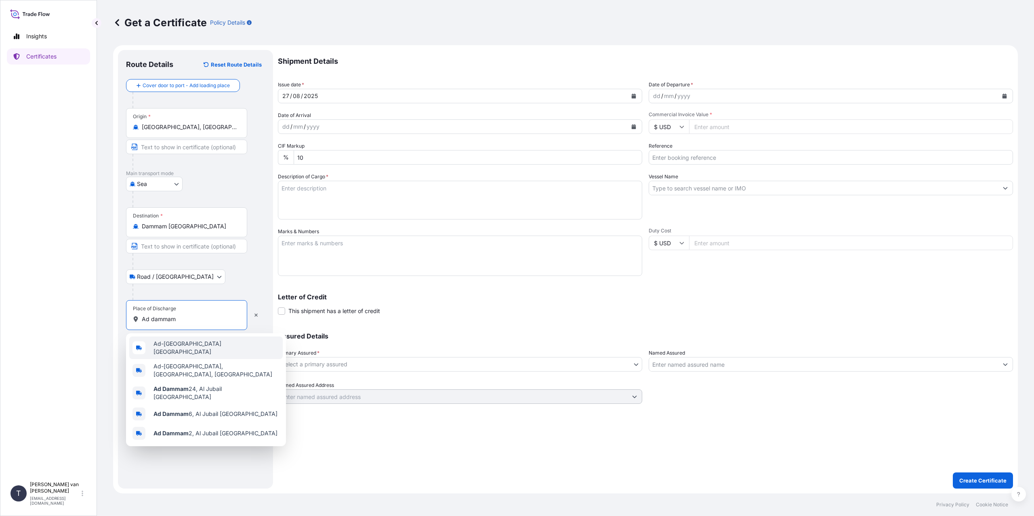
click at [231, 347] on div "Ad-[GEOGRAPHIC_DATA] [GEOGRAPHIC_DATA]" at bounding box center [205, 348] width 153 height 23
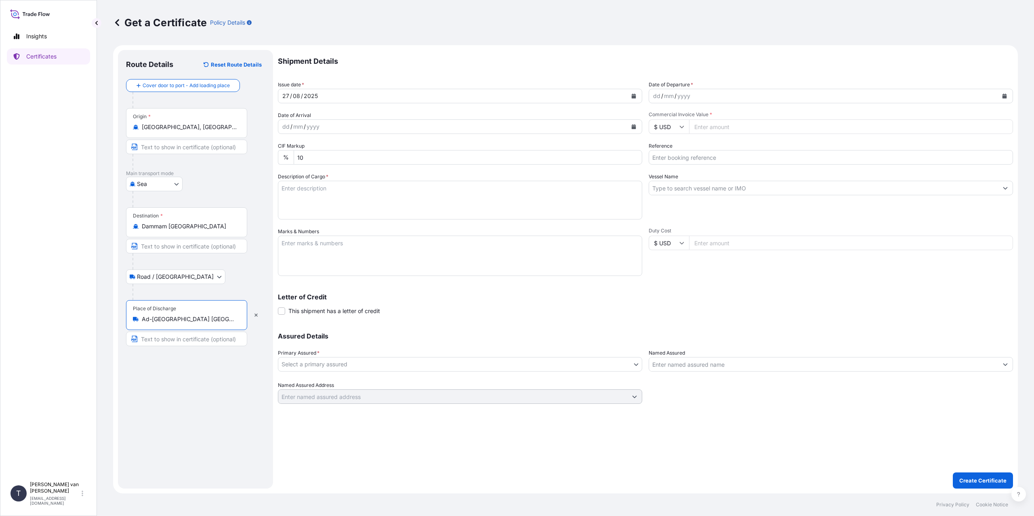
type input "Ad-[GEOGRAPHIC_DATA] [GEOGRAPHIC_DATA]"
click at [657, 97] on div "dd" at bounding box center [656, 96] width 9 height 10
click at [258, 315] on icon "button" at bounding box center [256, 315] width 5 height 5
click at [225, 229] on input "Dammam [GEOGRAPHIC_DATA]" at bounding box center [189, 226] width 95 height 8
drag, startPoint x: 225, startPoint y: 229, endPoint x: 84, endPoint y: 229, distance: 140.9
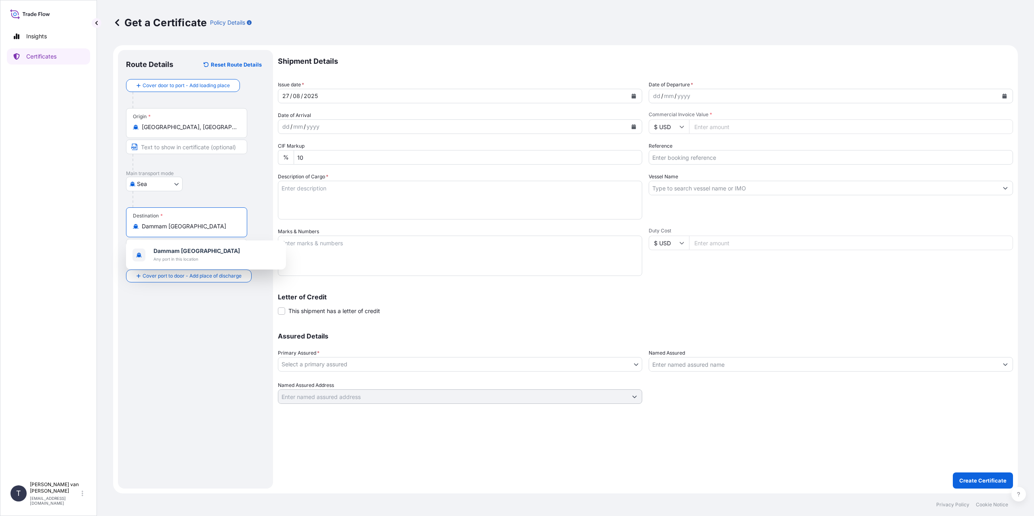
click at [84, 229] on div "Insights Certificates T [PERSON_NAME] van t Hoenderdaal [EMAIL_ADDRESS][DOMAIN_…" at bounding box center [517, 258] width 1034 height 516
click at [220, 256] on span "SADMM - Ad [GEOGRAPHIC_DATA] , [GEOGRAPHIC_DATA]" at bounding box center [214, 254] width 122 height 8
type input "SADMM - Ad [GEOGRAPHIC_DATA], [GEOGRAPHIC_DATA]"
click at [151, 316] on input "Place of Discharge" at bounding box center [189, 319] width 95 height 8
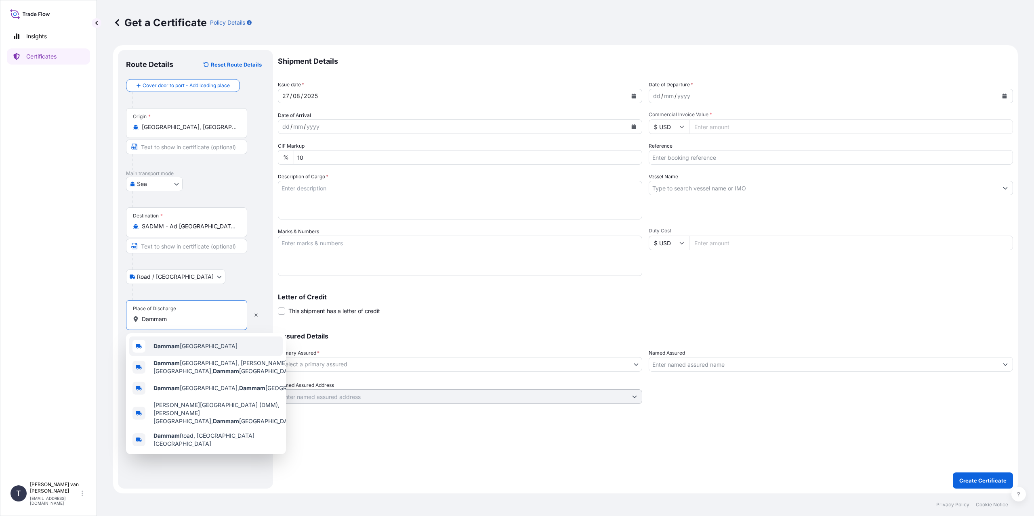
click at [194, 348] on span "Dammam [GEOGRAPHIC_DATA]" at bounding box center [195, 346] width 84 height 8
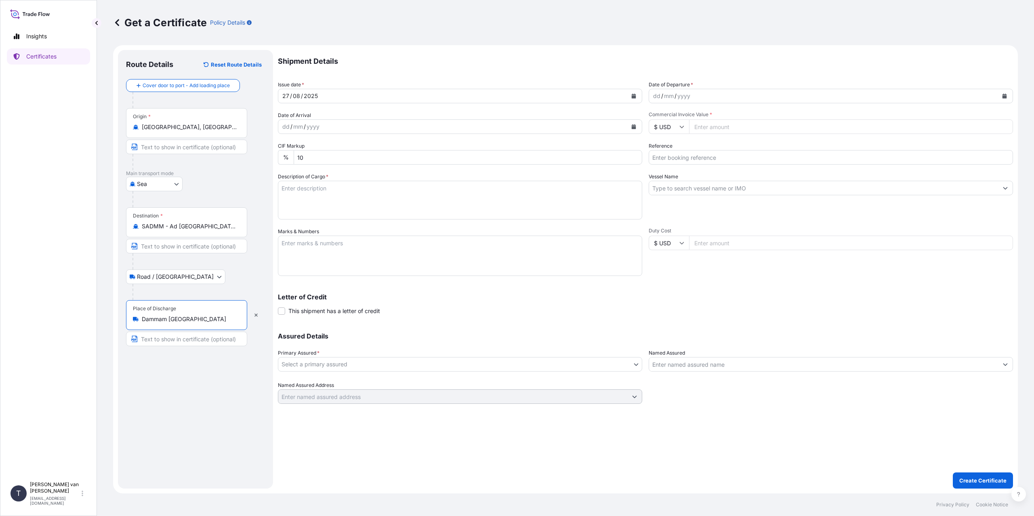
type input "Dammam [GEOGRAPHIC_DATA]"
click at [653, 96] on div "dd" at bounding box center [656, 96] width 9 height 10
click at [652, 96] on div "dd" at bounding box center [656, 96] width 9 height 10
click at [664, 126] on input "$ USD" at bounding box center [668, 127] width 40 height 15
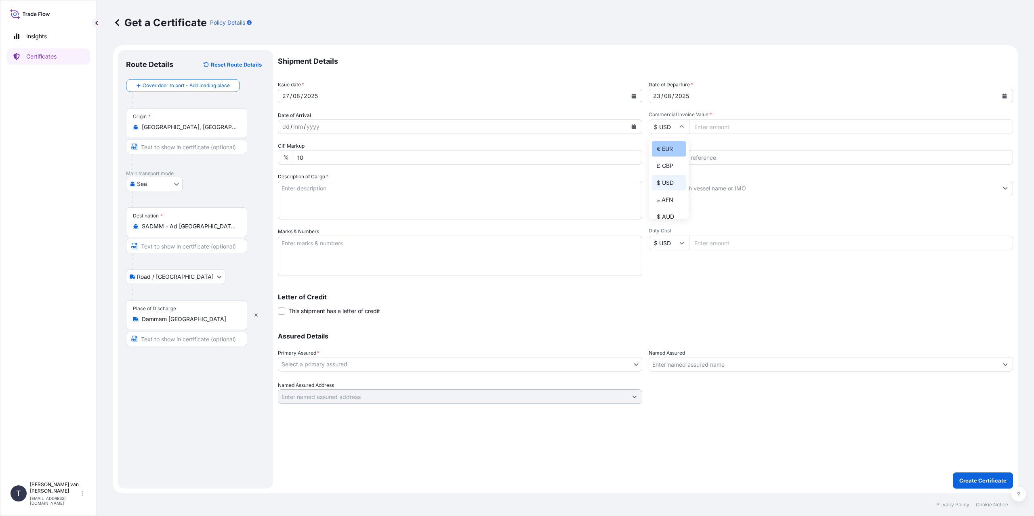
click at [660, 149] on div "€ EUR" at bounding box center [669, 148] width 34 height 15
type input "€ EUR"
click at [697, 128] on input "Commercial Invoice Value *" at bounding box center [851, 127] width 324 height 15
type input "22140"
type input "22140.01"
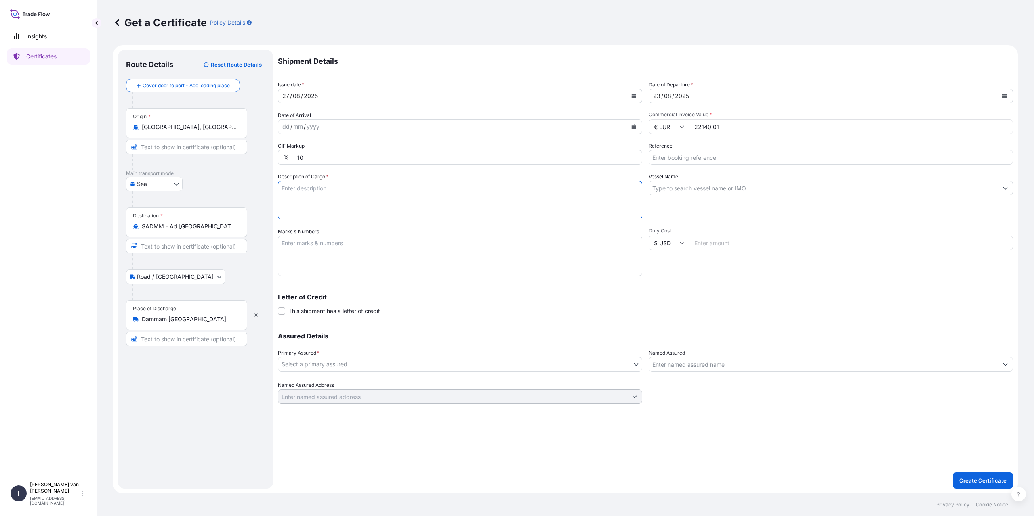
click at [350, 193] on textarea "Description of Cargo *" at bounding box center [460, 200] width 364 height 39
click at [676, 159] on input "Reference" at bounding box center [830, 157] width 364 height 15
type input "86513083"
click at [374, 206] on textarea "Description of Cargo *" at bounding box center [460, 200] width 364 height 39
click at [313, 197] on textarea "1x 40ft container containing: 800 bags x25 kg Resistamyl 349 =" at bounding box center [460, 200] width 364 height 39
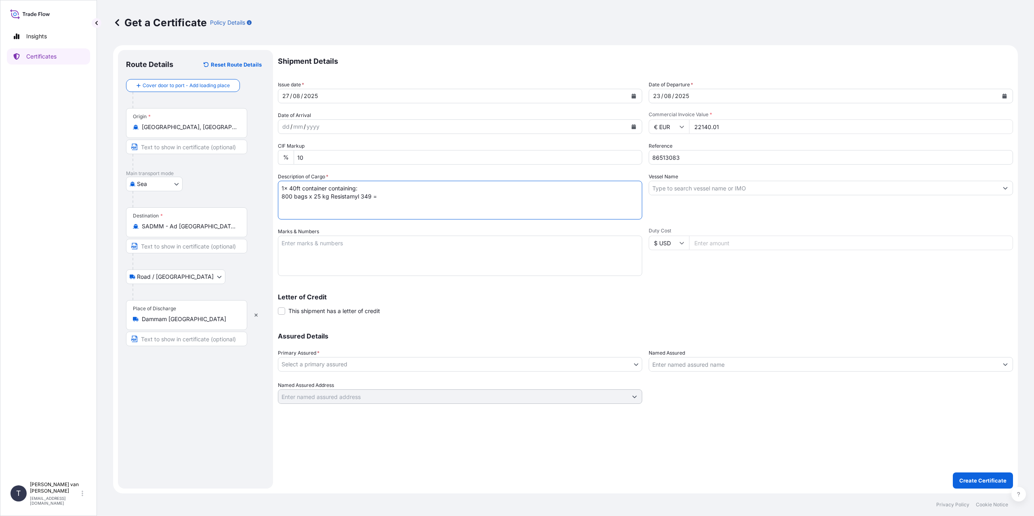
click at [408, 197] on textarea "1x 40ft container containing: 800 bags x 25 kg Resistamyl 349 =" at bounding box center [460, 200] width 364 height 39
type textarea "1x 40ft container containing: 800 bags x 25 kg Resistamyl 349 =20000 kg net wei…"
click at [693, 189] on input "Vessel Name" at bounding box center [823, 188] width 349 height 15
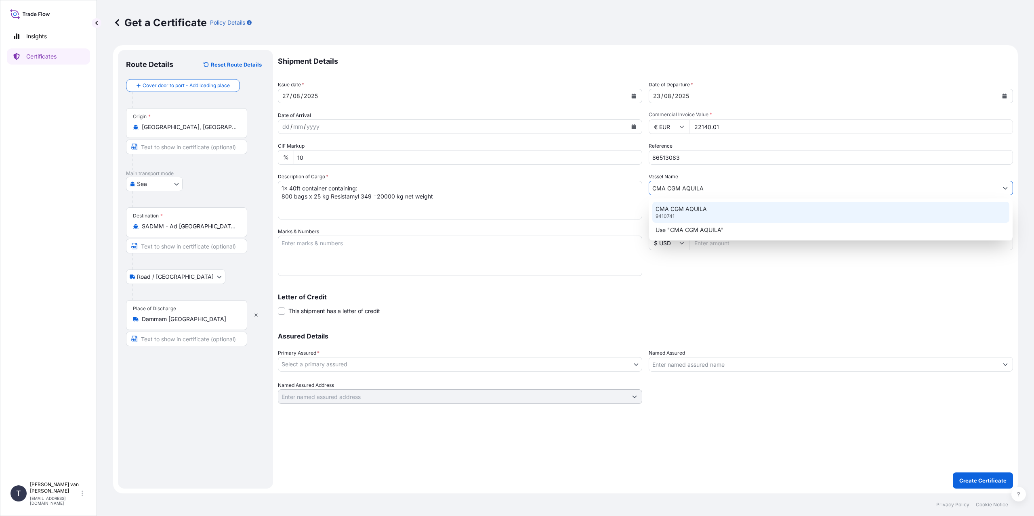
click at [686, 212] on p "CMA CGM AQUILA" at bounding box center [680, 209] width 51 height 8
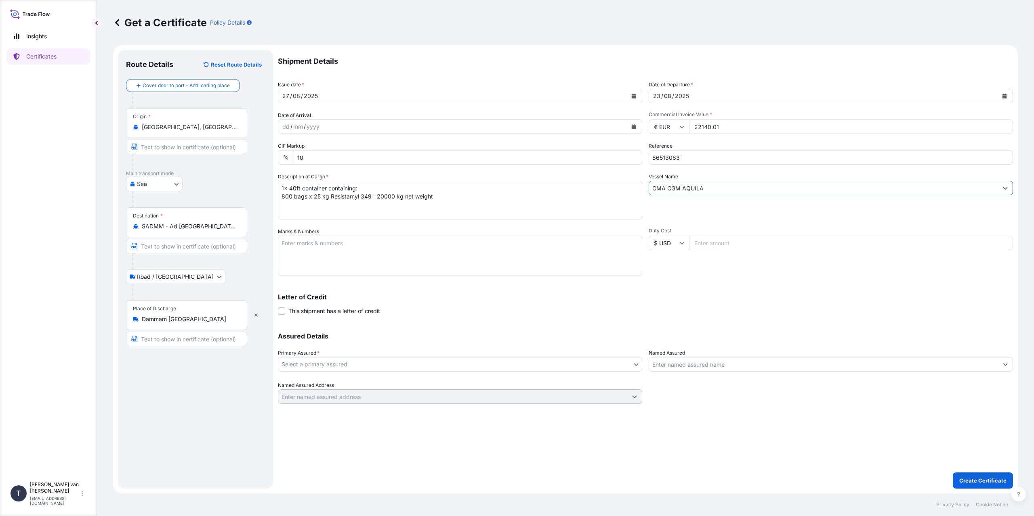
type input "CMA CGM AQUILA"
click at [332, 245] on textarea "Marks & Numbers" at bounding box center [460, 256] width 364 height 40
type textarea "1x 40ft container Container: CSNU7243208 Sealnr: 00101563 DO: 86513083 SO: 2527…"
click at [348, 366] on body "Insights Certificates T [PERSON_NAME] van t Hoenderdaal [EMAIL_ADDRESS][DOMAIN_…" at bounding box center [517, 258] width 1034 height 516
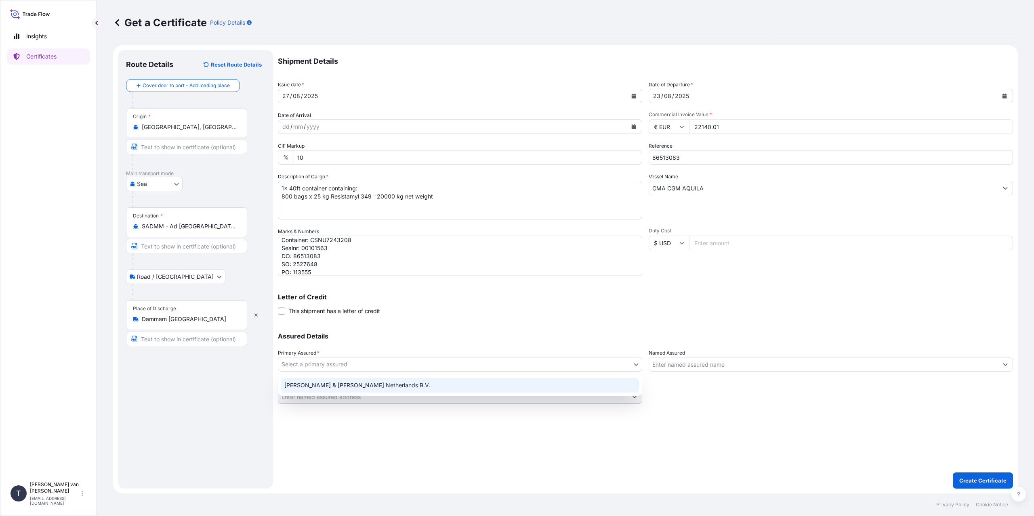
click at [331, 385] on div "[PERSON_NAME] & [PERSON_NAME] Netherlands B.V." at bounding box center [460, 385] width 358 height 15
select select "31666"
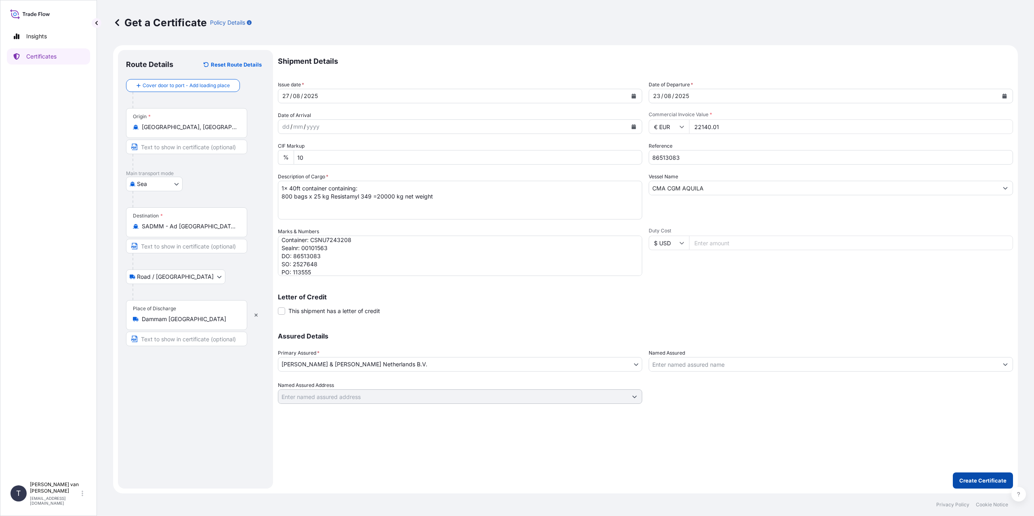
click at [994, 476] on button "Create Certificate" at bounding box center [983, 481] width 60 height 16
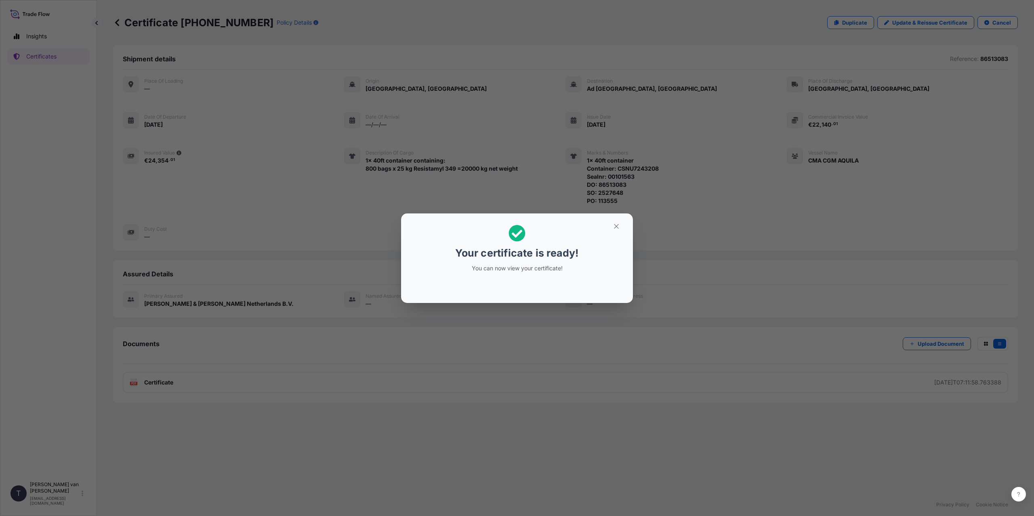
click at [512, 330] on div "Your certificate is ready! You can now view your certificate!" at bounding box center [517, 258] width 1034 height 516
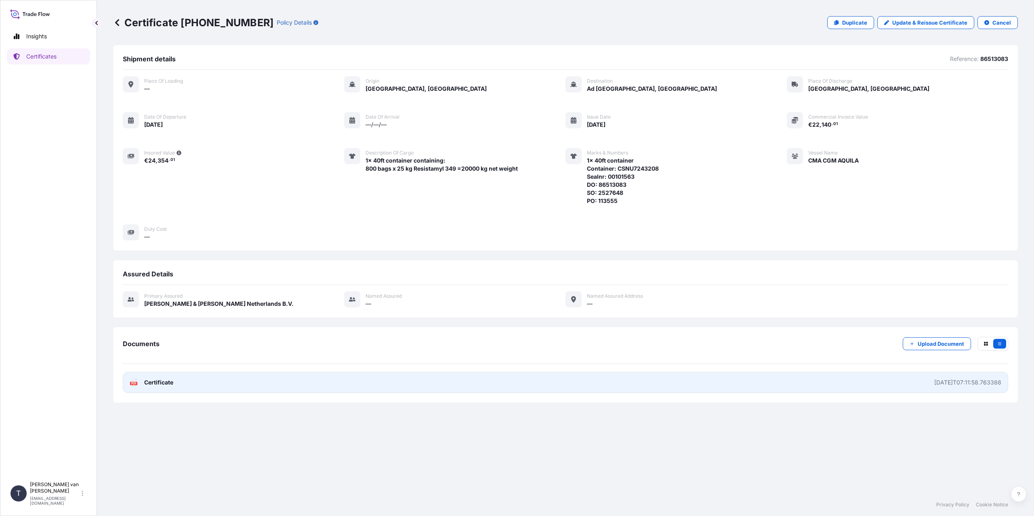
click at [503, 378] on link "PDF Certificate [DATE]T07:11:58.763388" at bounding box center [565, 382] width 885 height 21
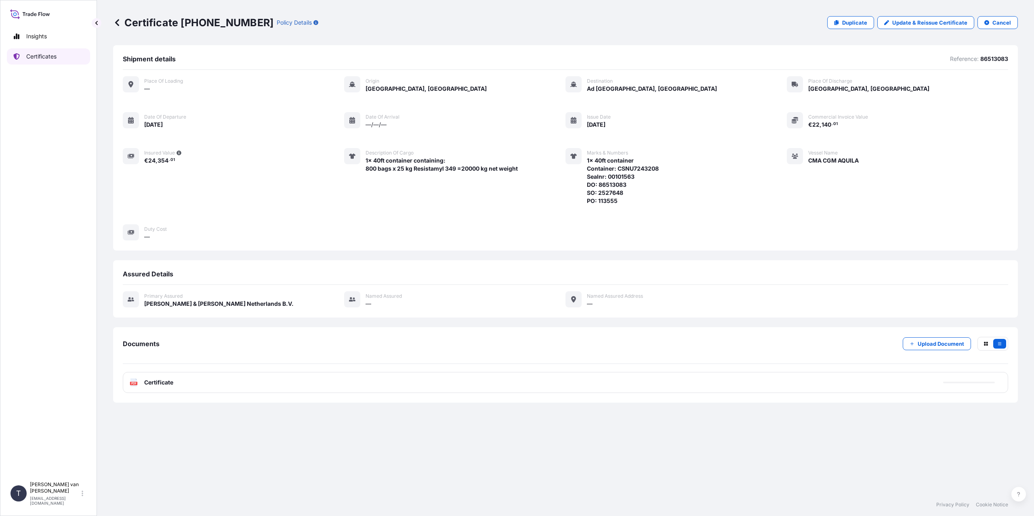
click at [28, 55] on p "Certificates" at bounding box center [41, 56] width 30 height 8
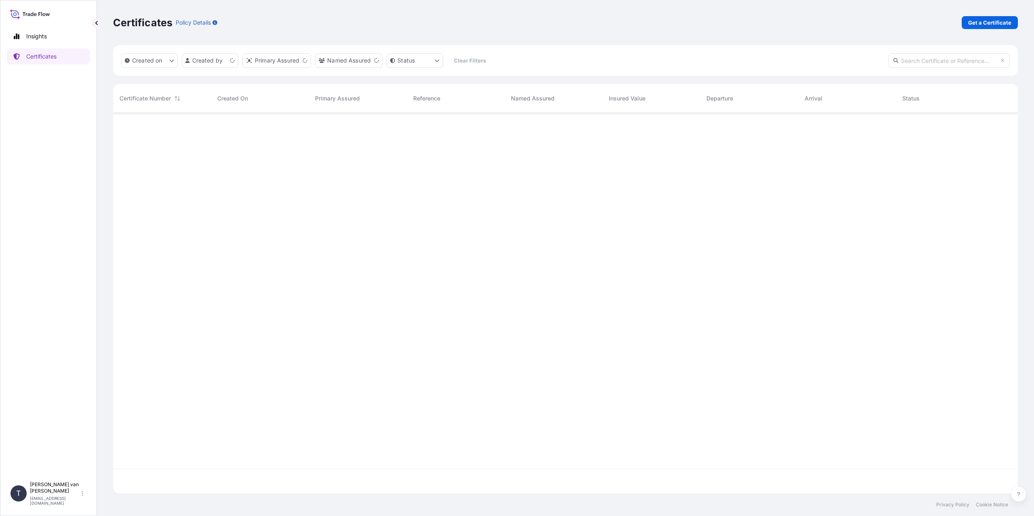
scroll to position [379, 898]
click at [988, 23] on p "Get a Certificate" at bounding box center [989, 23] width 43 height 8
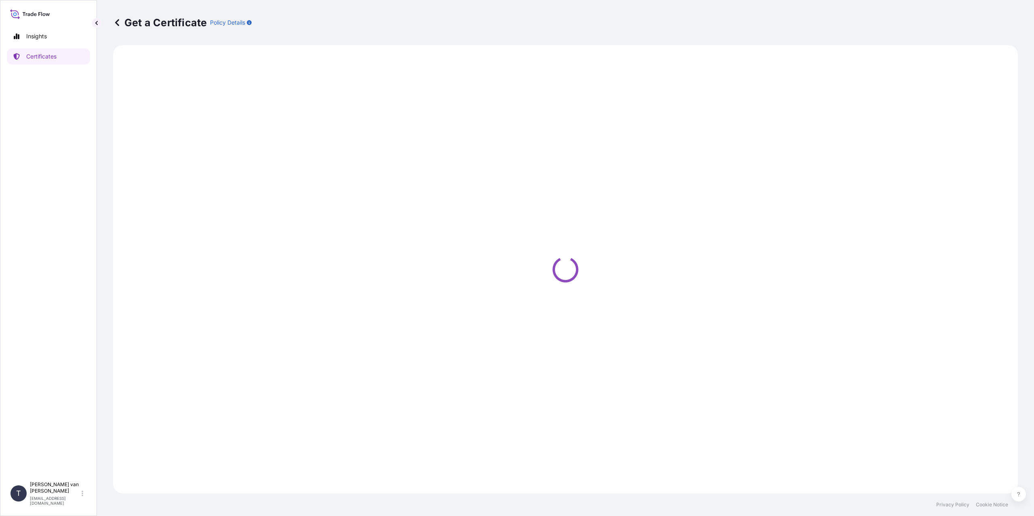
select select "Sea"
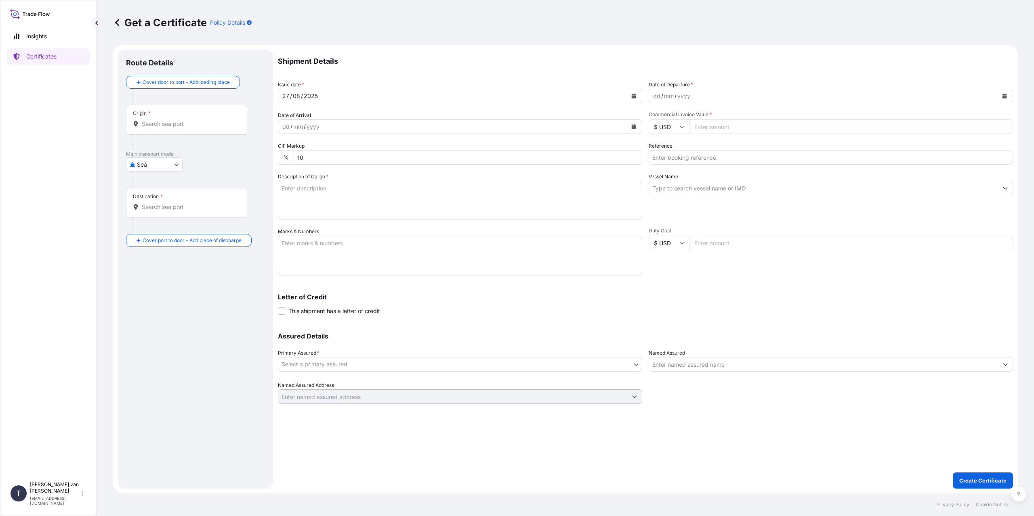
click at [178, 126] on input "Origin *" at bounding box center [189, 124] width 95 height 8
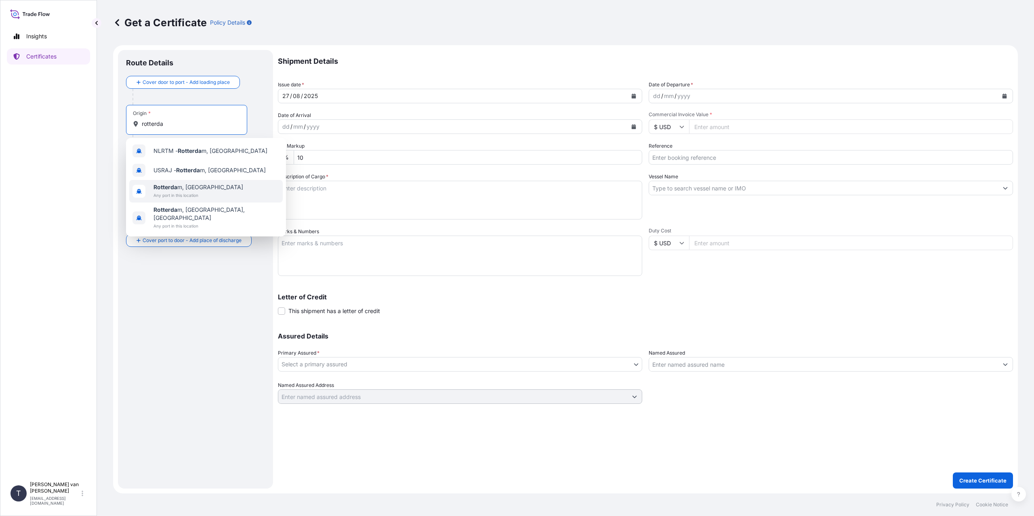
click at [181, 192] on span "Any port in this location" at bounding box center [198, 195] width 90 height 8
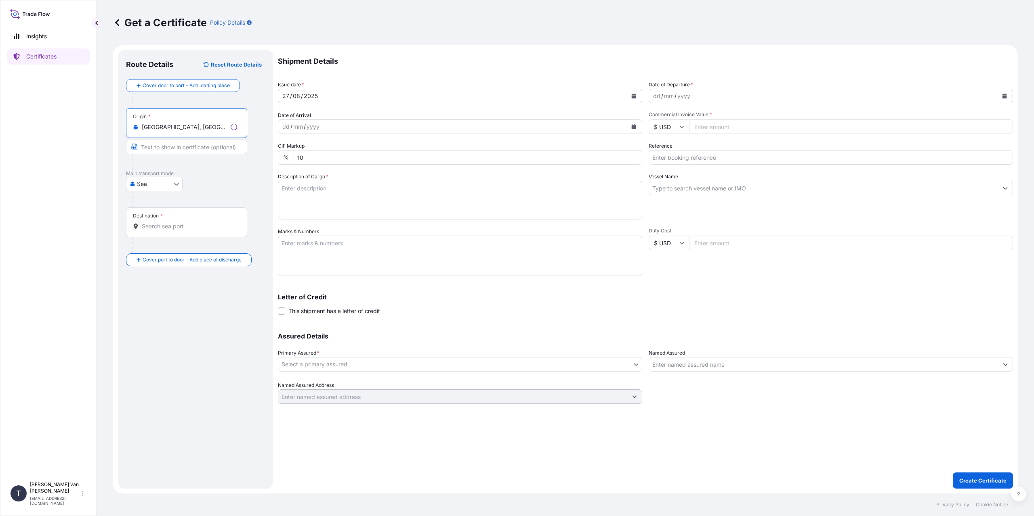
type input "[GEOGRAPHIC_DATA], [GEOGRAPHIC_DATA]"
click at [160, 220] on div "Destination *" at bounding box center [186, 223] width 121 height 30
click at [160, 222] on input "Destination *" at bounding box center [189, 226] width 95 height 8
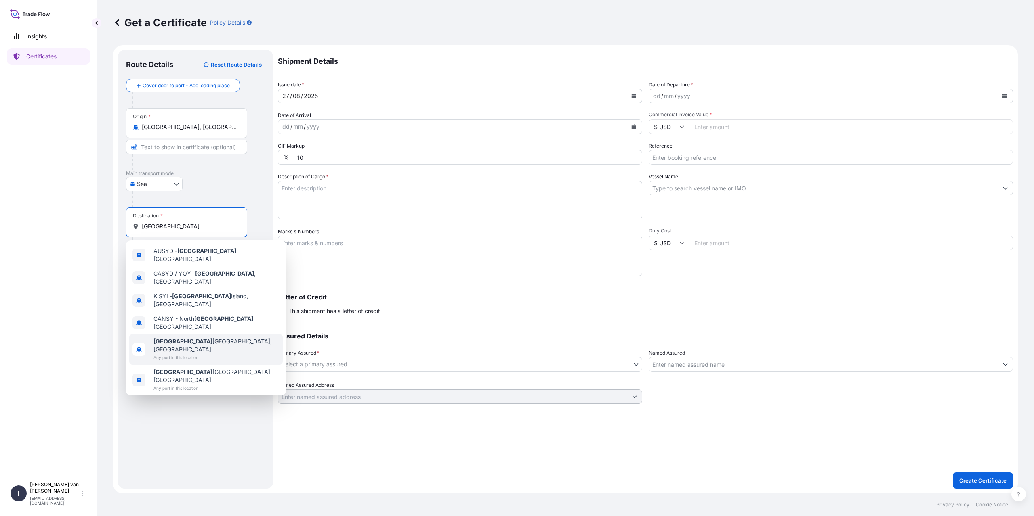
click at [175, 354] on span "Any port in this location" at bounding box center [216, 358] width 126 height 8
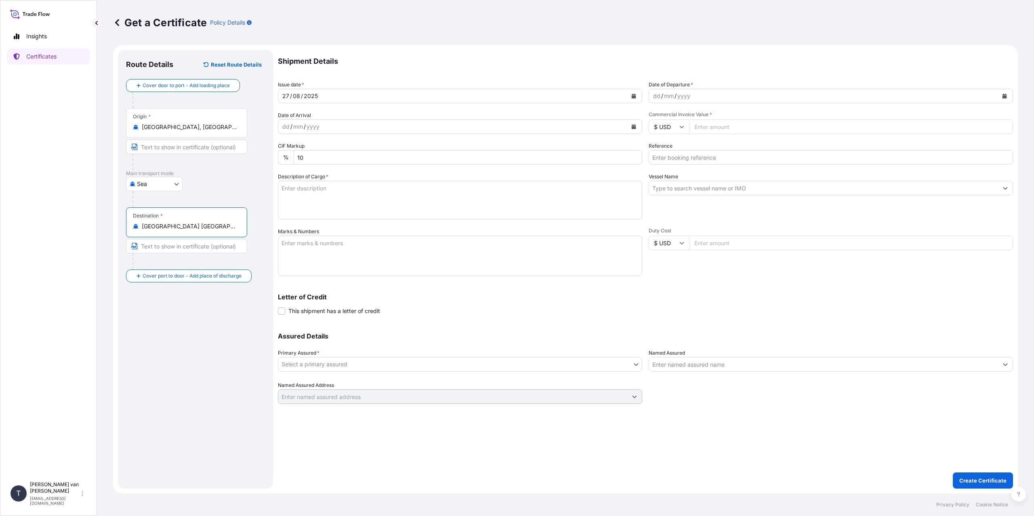
type input "[GEOGRAPHIC_DATA] [GEOGRAPHIC_DATA], [GEOGRAPHIC_DATA]"
click at [654, 99] on div "dd" at bounding box center [656, 96] width 9 height 10
click at [675, 128] on input "$ USD" at bounding box center [668, 127] width 40 height 15
click at [670, 153] on div "€ EUR" at bounding box center [669, 148] width 34 height 15
type input "€ EUR"
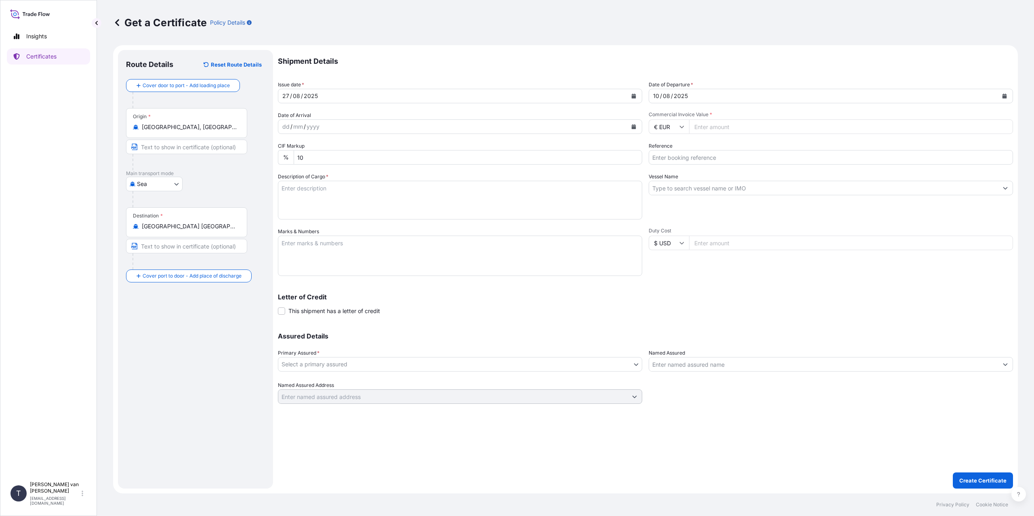
click at [722, 132] on input "Commercial Invoice Value *" at bounding box center [851, 127] width 324 height 15
type input "34892"
type input "34892.4"
click at [684, 157] on input "Reference" at bounding box center [830, 157] width 364 height 15
type input "86524284"
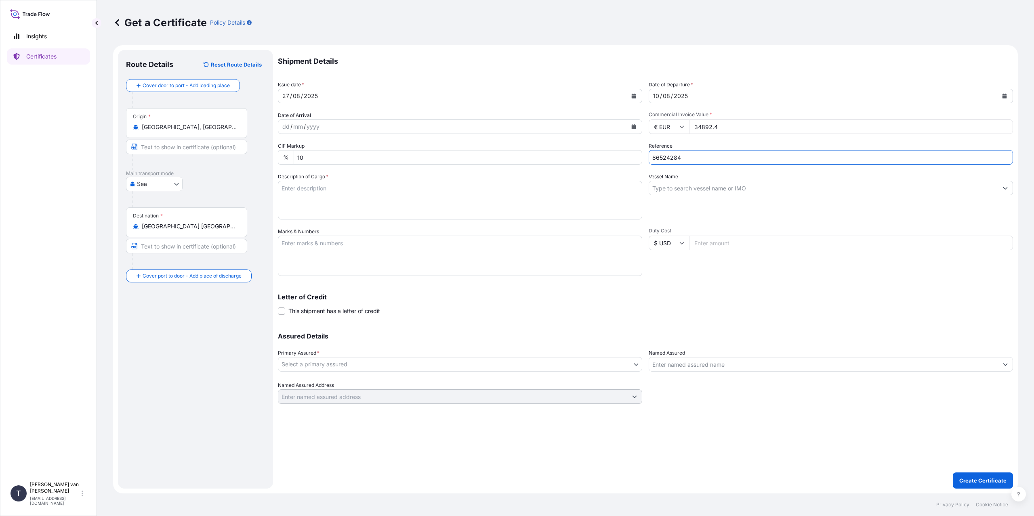
click at [327, 191] on textarea "Description of Cargo *" at bounding box center [460, 200] width 364 height 39
click at [447, 200] on textarea "1x 40ft container containing: 40 bigbags x 500 kg Merigel 301 = 20000" at bounding box center [460, 200] width 364 height 39
type textarea "1x 40ft container containing: 40 bigbags x 500 kg Merigel 301 = 20000 kg net we…"
click at [373, 277] on div "Shipment Details Issue date * [DATE] Date of Departure * [DATE] Date of Arrival…" at bounding box center [645, 227] width 735 height 354
click at [375, 252] on textarea "Marks & Numbers" at bounding box center [460, 256] width 364 height 40
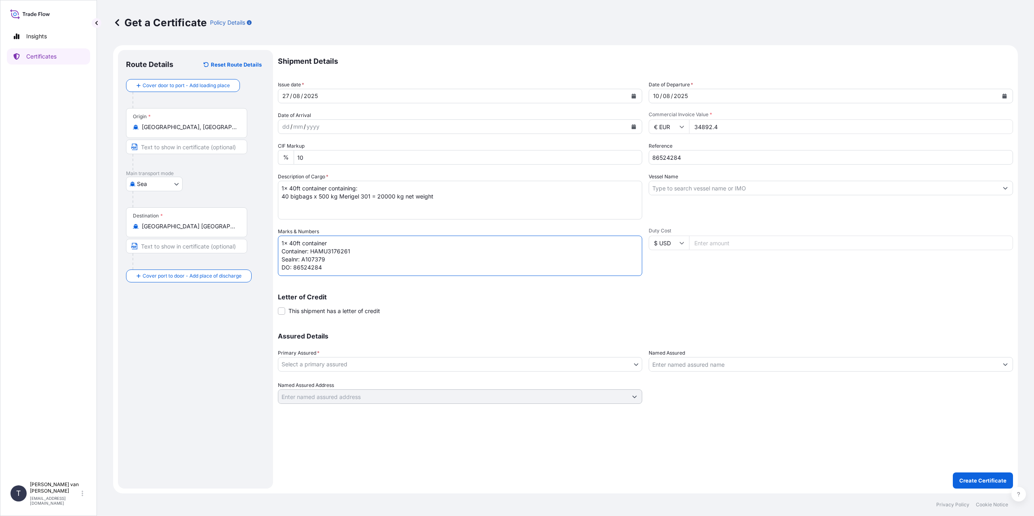
scroll to position [3, 0]
type textarea "1x 40ft container Container: HAMU3176261 Sealnr: A107379 DO: 86524284 PO: 44006…"
click at [695, 191] on input "Vessel Name" at bounding box center [823, 188] width 349 height 15
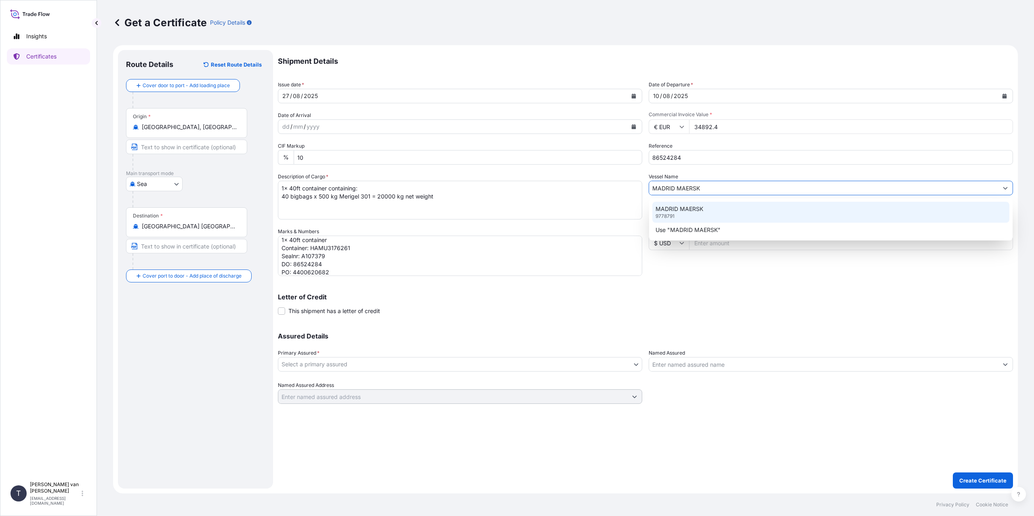
click at [692, 212] on p "MADRID MAERSK" at bounding box center [679, 209] width 48 height 8
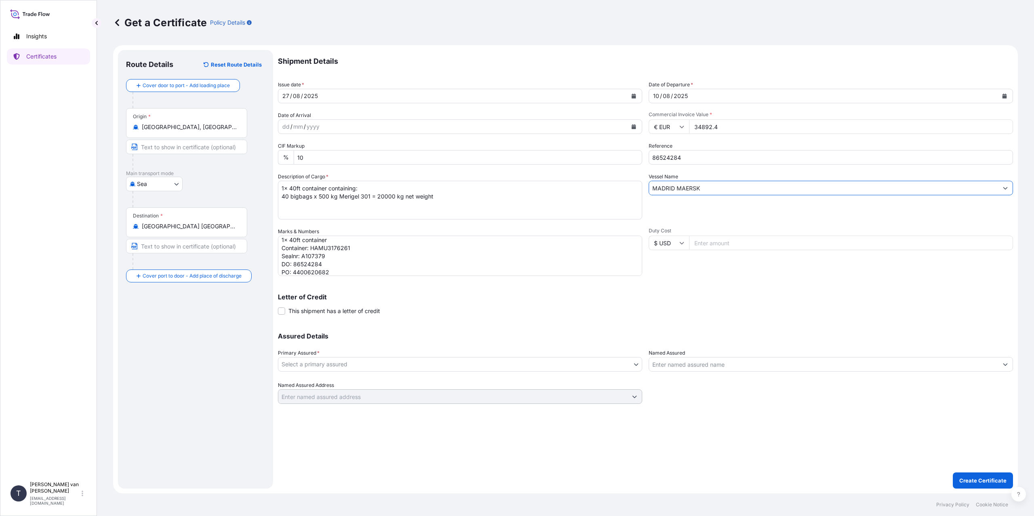
type input "MADRID MAERSK"
click at [373, 366] on body "0 options available. 2 options available. Insights Certificates T [PERSON_NAME]…" at bounding box center [517, 258] width 1034 height 516
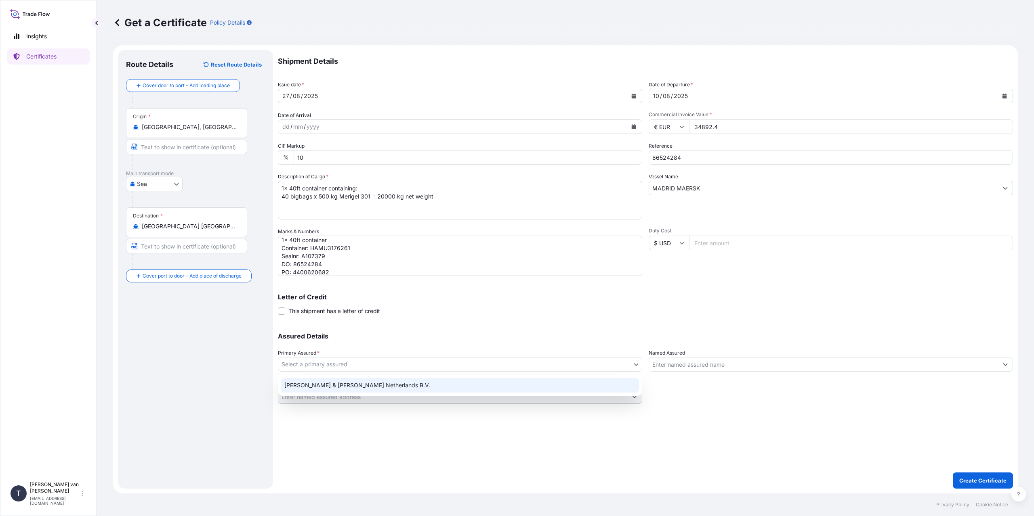
click at [343, 386] on div "[PERSON_NAME] & [PERSON_NAME] Netherlands B.V." at bounding box center [460, 385] width 358 height 15
select select "31666"
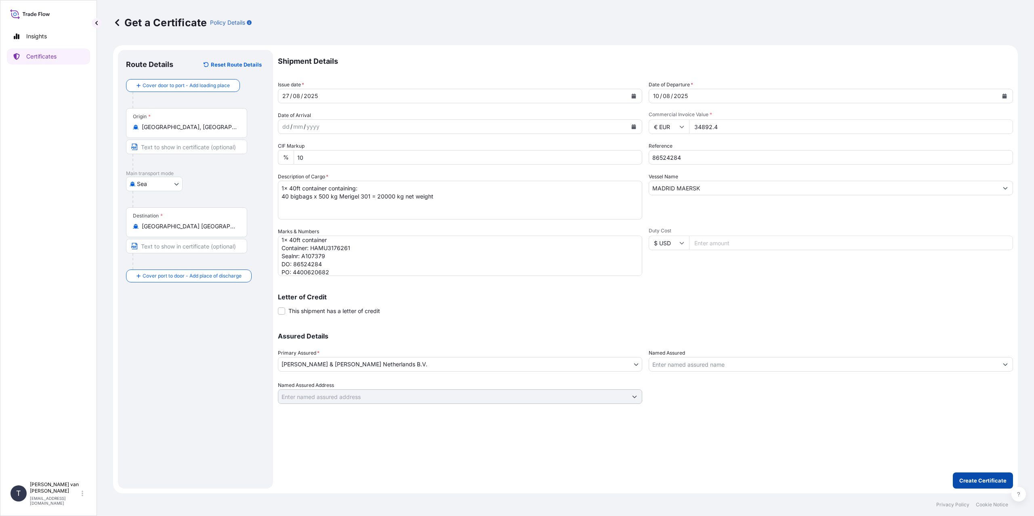
click at [985, 480] on p "Create Certificate" at bounding box center [982, 481] width 47 height 8
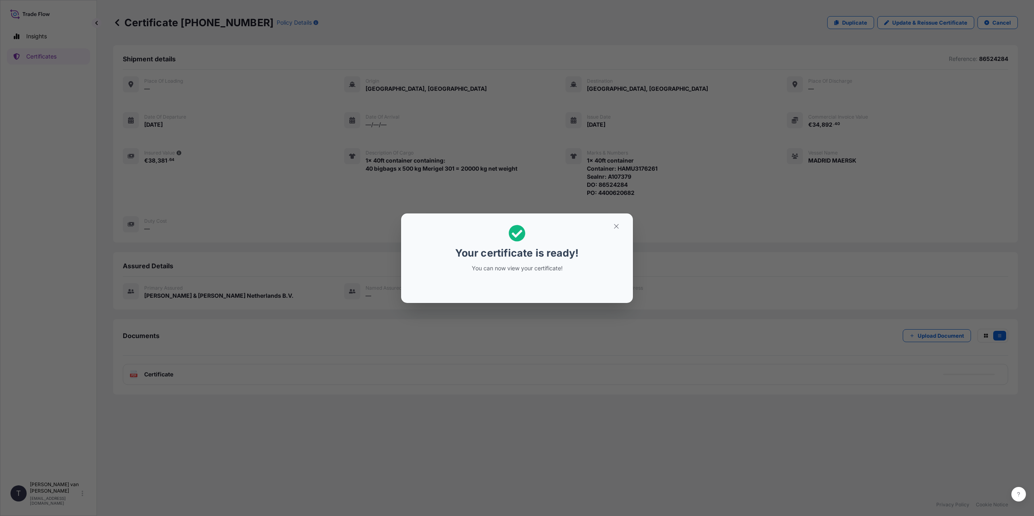
click at [572, 319] on div "Your certificate is ready! You can now view your certificate!" at bounding box center [517, 258] width 1034 height 516
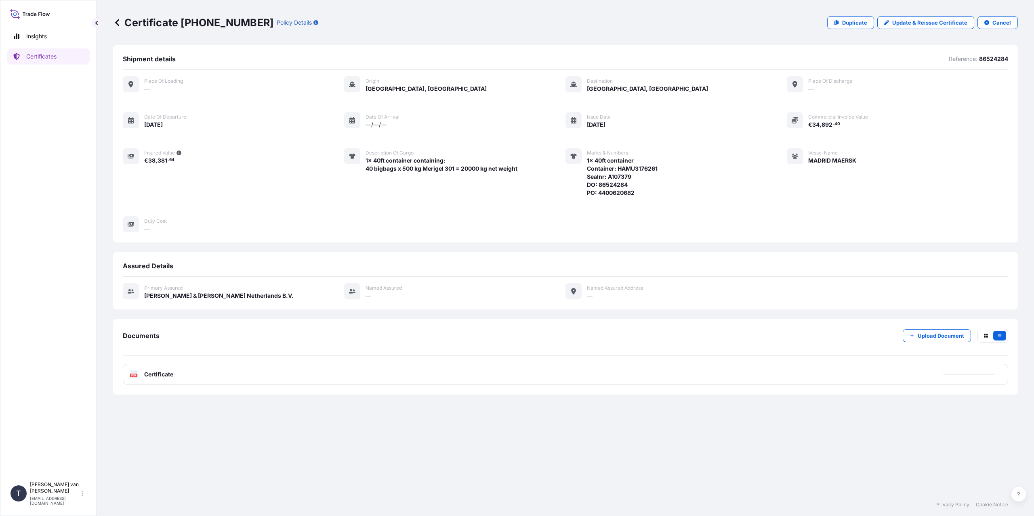
click at [206, 374] on div "PDF Certificate" at bounding box center [565, 374] width 885 height 21
click at [204, 376] on link "PDF Certificate [DATE]T07:20:09.363528" at bounding box center [565, 374] width 885 height 21
click at [46, 54] on p "Certificates" at bounding box center [41, 56] width 30 height 8
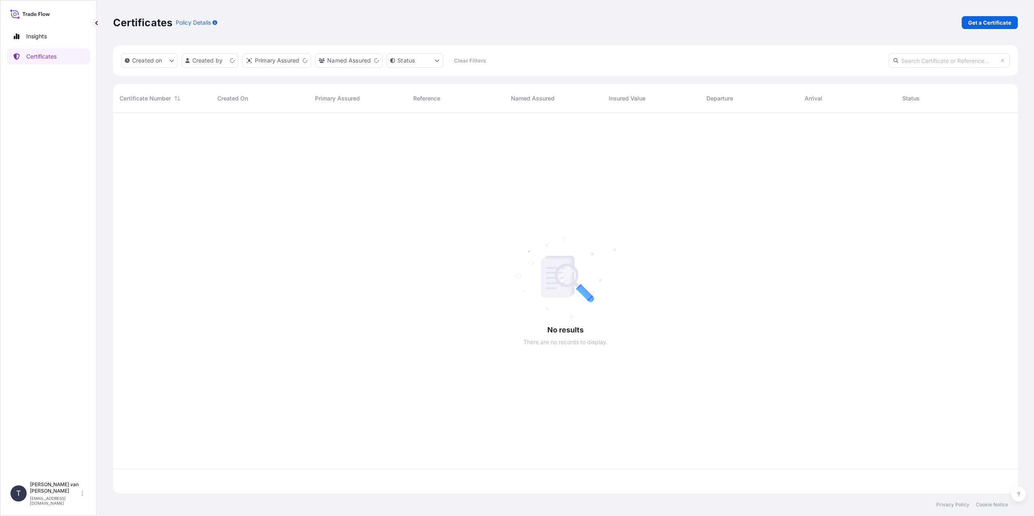
scroll to position [379, 898]
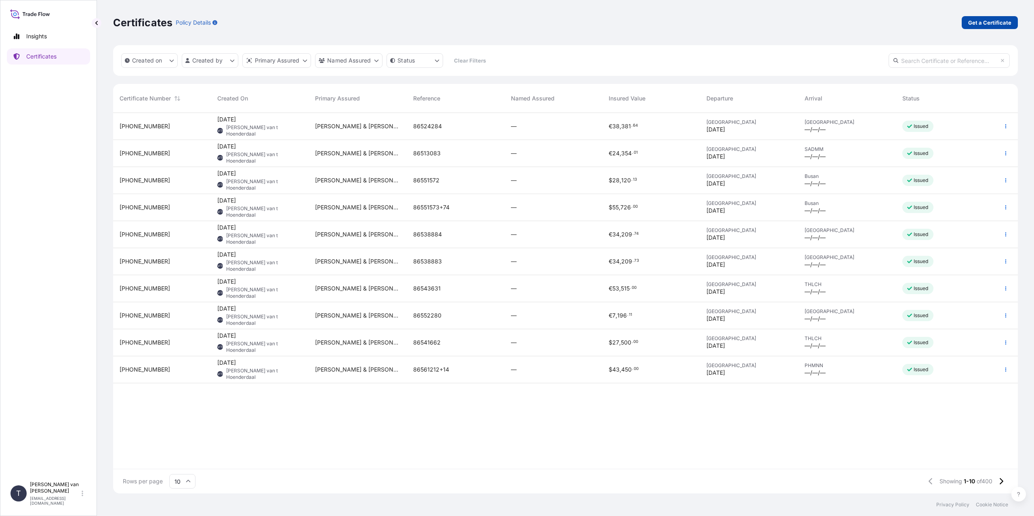
click at [982, 22] on p "Get a Certificate" at bounding box center [989, 23] width 43 height 8
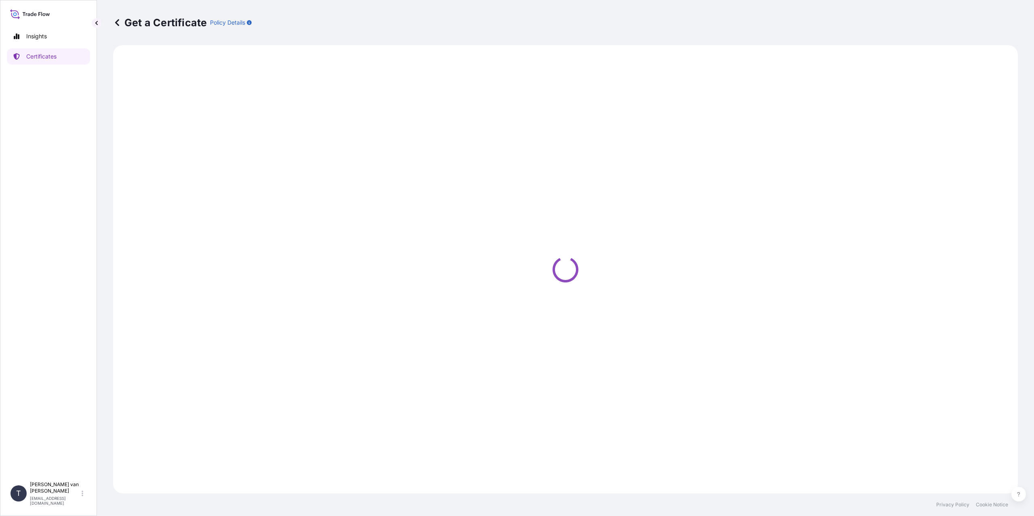
select select "Sea"
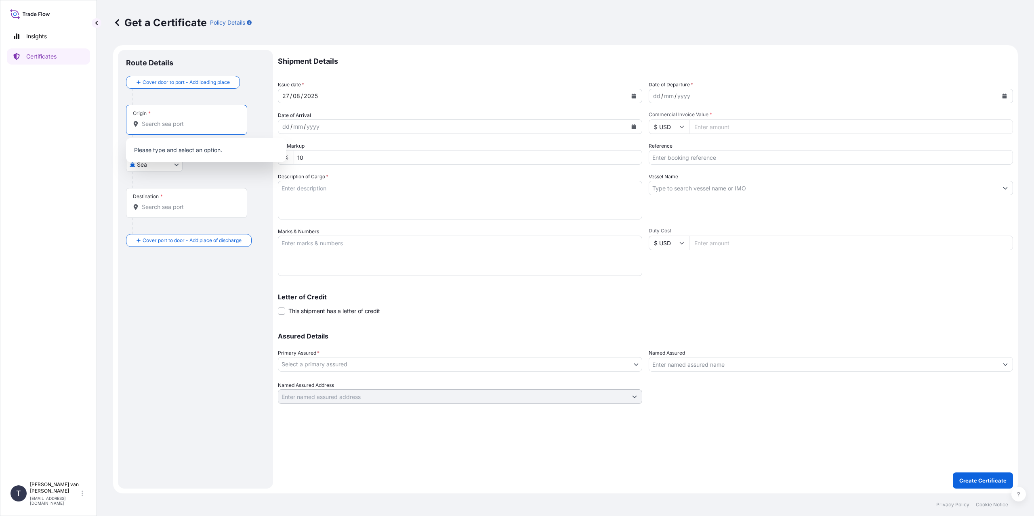
click at [168, 125] on input "Origin *" at bounding box center [189, 124] width 95 height 8
click at [157, 123] on input "Origin * Please select an origin" at bounding box center [189, 124] width 95 height 8
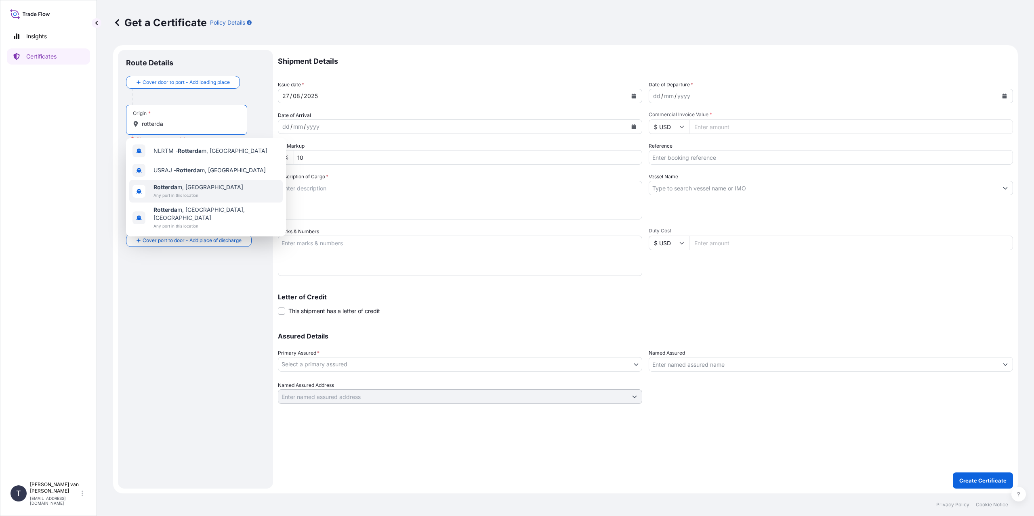
click at [195, 189] on span "Rotterda m, [GEOGRAPHIC_DATA]" at bounding box center [198, 187] width 90 height 8
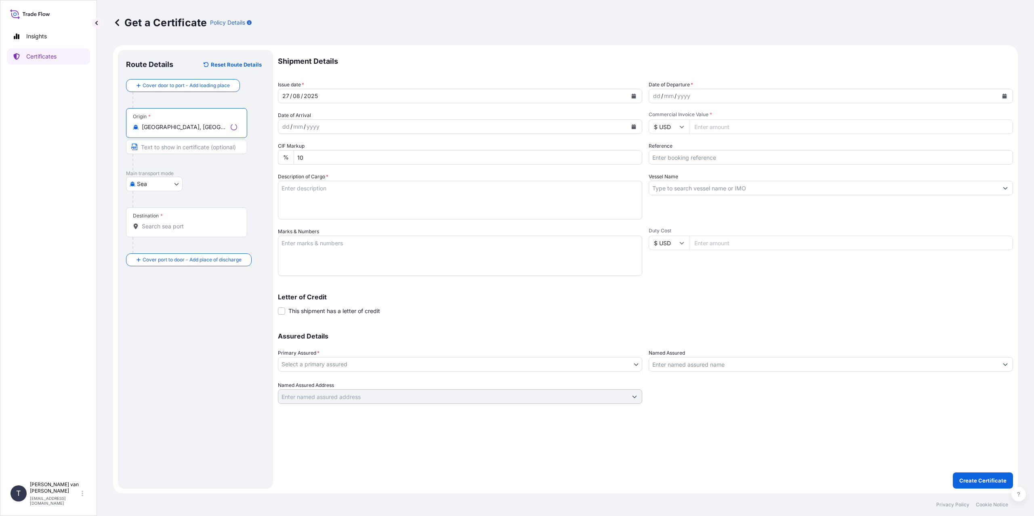
type input "[GEOGRAPHIC_DATA], [GEOGRAPHIC_DATA]"
click at [170, 230] on input "Destination *" at bounding box center [189, 226] width 95 height 8
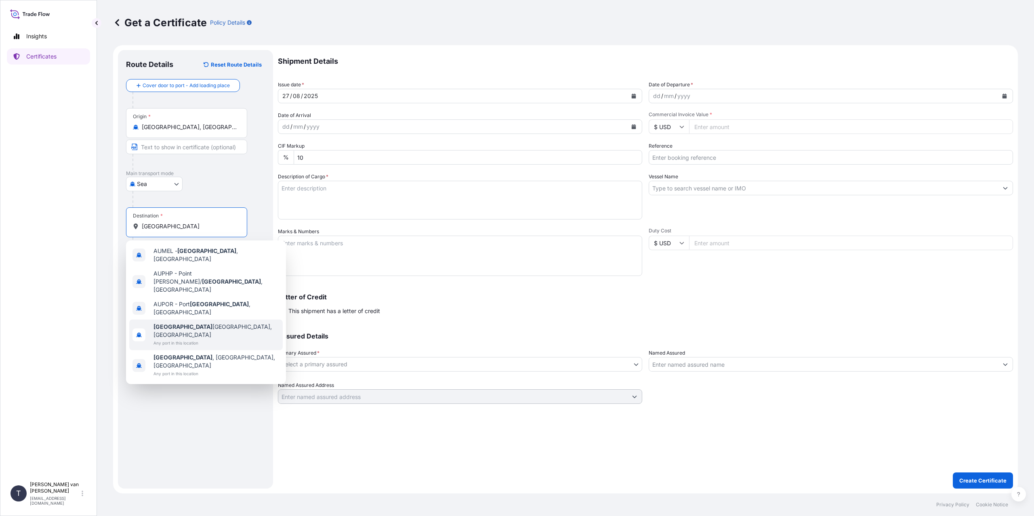
click at [195, 339] on span "Any port in this location" at bounding box center [216, 343] width 126 height 8
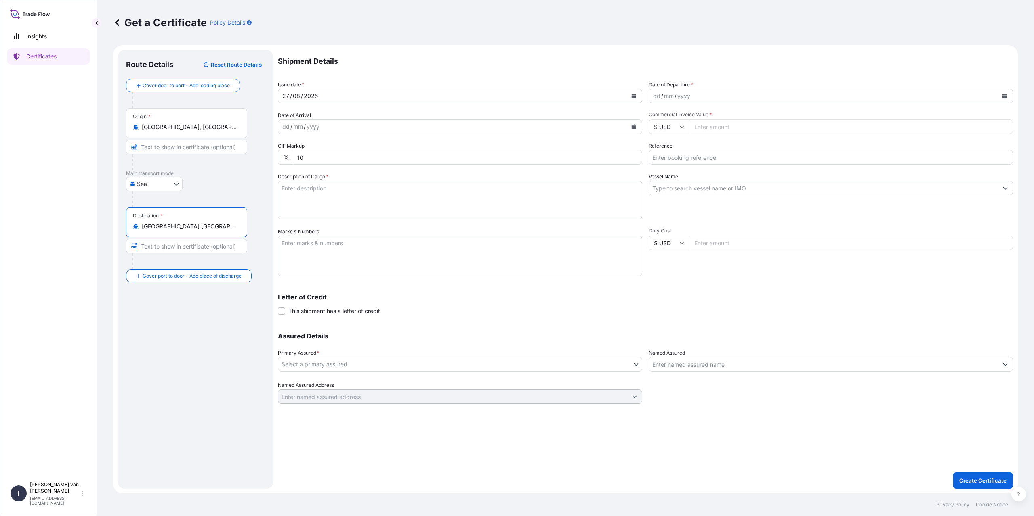
type input "[GEOGRAPHIC_DATA] [GEOGRAPHIC_DATA], [GEOGRAPHIC_DATA]"
click at [657, 96] on div "dd" at bounding box center [656, 96] width 9 height 10
click at [680, 124] on icon at bounding box center [681, 126] width 5 height 5
click at [676, 148] on div "€ EUR" at bounding box center [669, 148] width 34 height 15
type input "€ EUR"
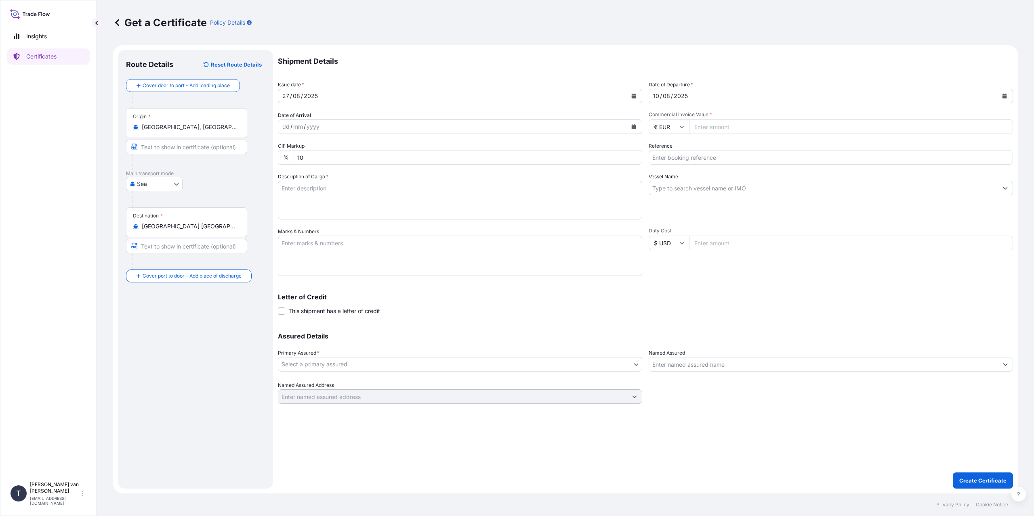
click at [717, 127] on input "Commercial Invoice Value *" at bounding box center [851, 127] width 324 height 15
type input "19807"
type input "19807.49"
click at [693, 153] on input "Reference" at bounding box center [830, 157] width 364 height 15
type input "86538205+904"
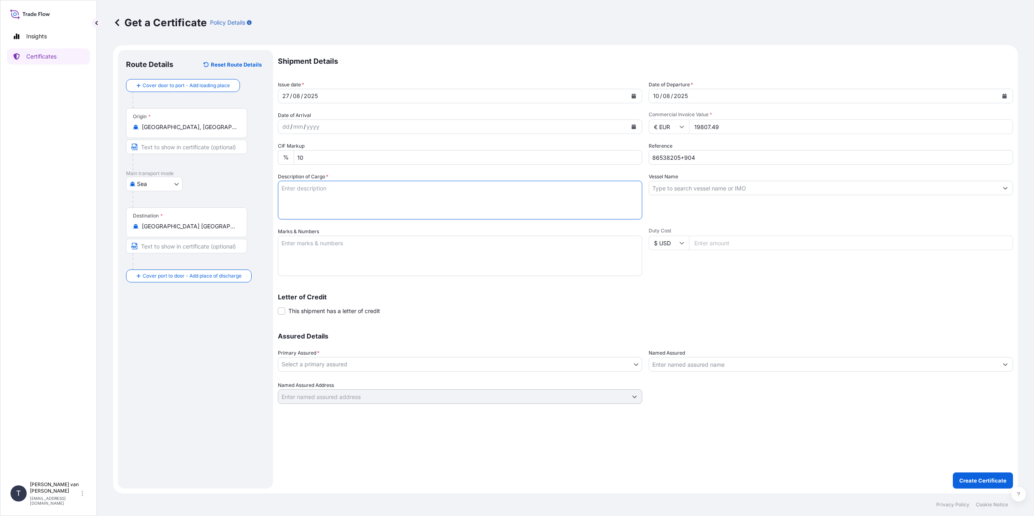
click at [365, 195] on textarea "Description of Cargo *" at bounding box center [460, 200] width 364 height 39
click at [327, 197] on textarea "1x 20ft container containing: 490 bags x" at bounding box center [460, 200] width 364 height 39
type textarea "1x 20ft container containing: 490 bags x 25 kg Resistamyl 348 = 12250 kg net we…"
click at [353, 253] on textarea "Marks & Numbers" at bounding box center [460, 256] width 364 height 40
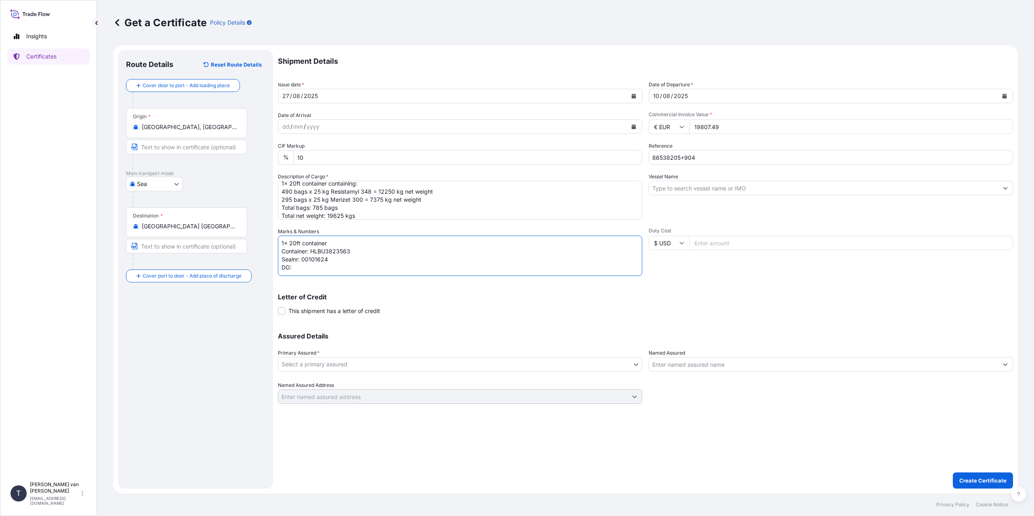
paste textarea "86538205+904"
type textarea "1x 20ft container Container: HLBU3823563 Sealnr: 00101624 DO: 86538205+904 PO: …"
click at [697, 193] on input "Vessel Name" at bounding box center [823, 188] width 349 height 15
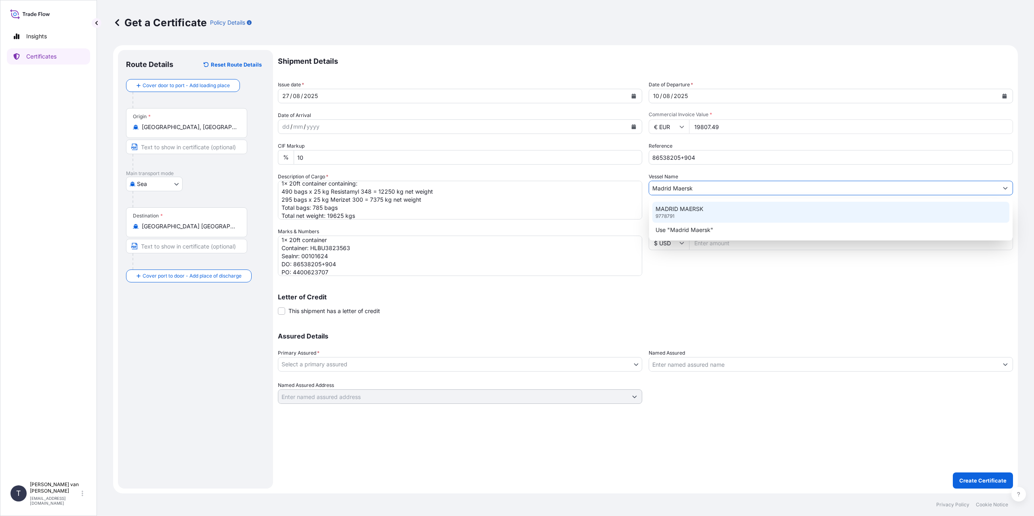
click at [691, 215] on div "[GEOGRAPHIC_DATA] MAERSK 9778791" at bounding box center [830, 212] width 357 height 21
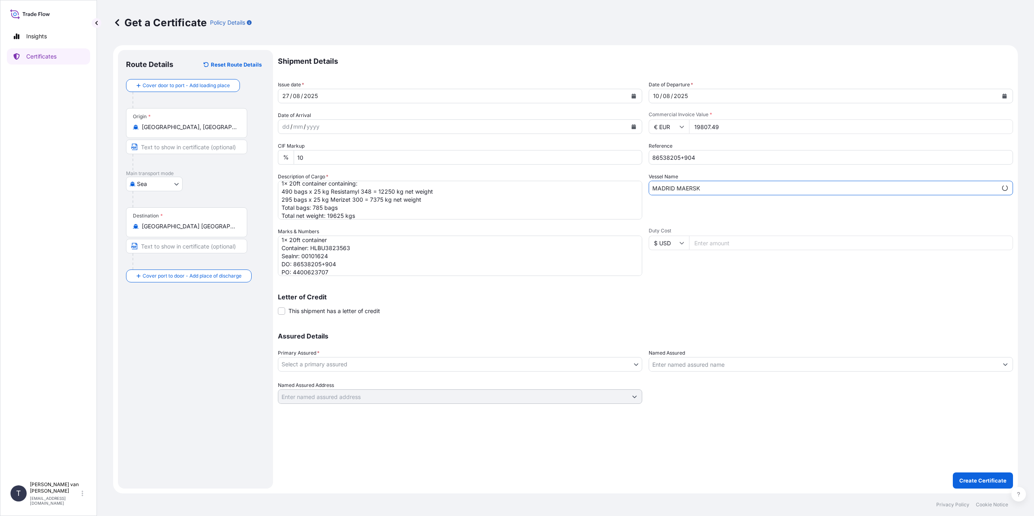
type input "MADRID MAERSK"
click at [330, 368] on body "0 options available. 2 options available. Insights Certificates T [PERSON_NAME]…" at bounding box center [517, 258] width 1034 height 516
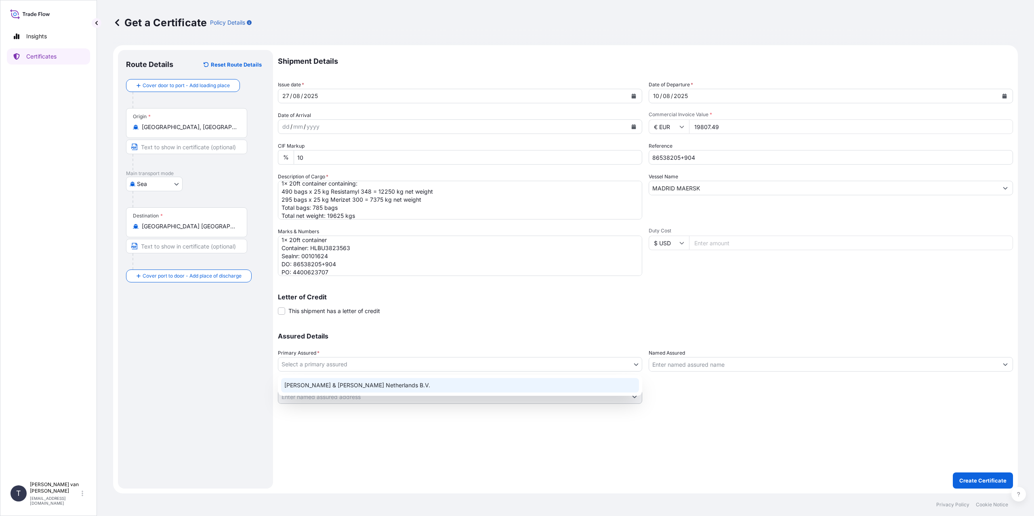
click at [318, 388] on div "[PERSON_NAME] & [PERSON_NAME] Netherlands B.V." at bounding box center [460, 385] width 358 height 15
select select "31666"
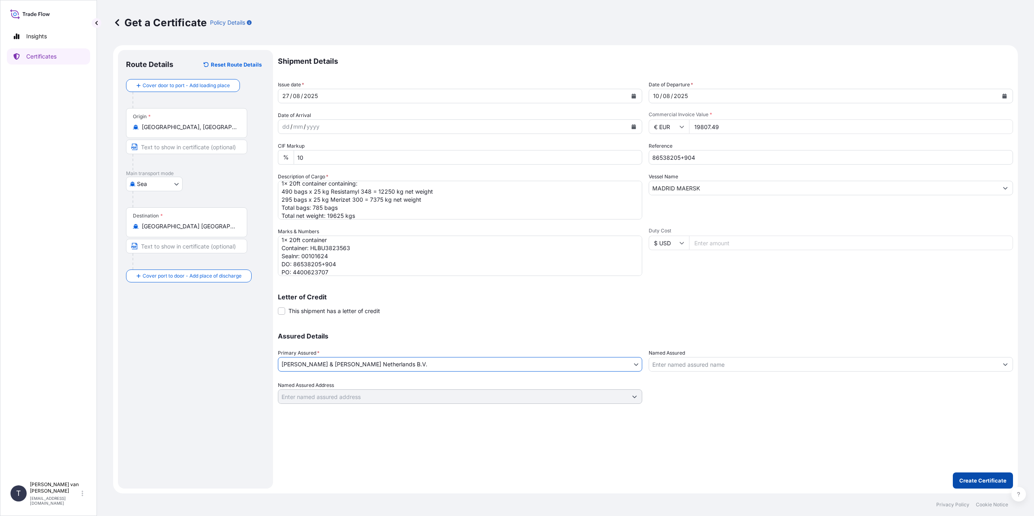
click at [985, 483] on p "Create Certificate" at bounding box center [982, 481] width 47 height 8
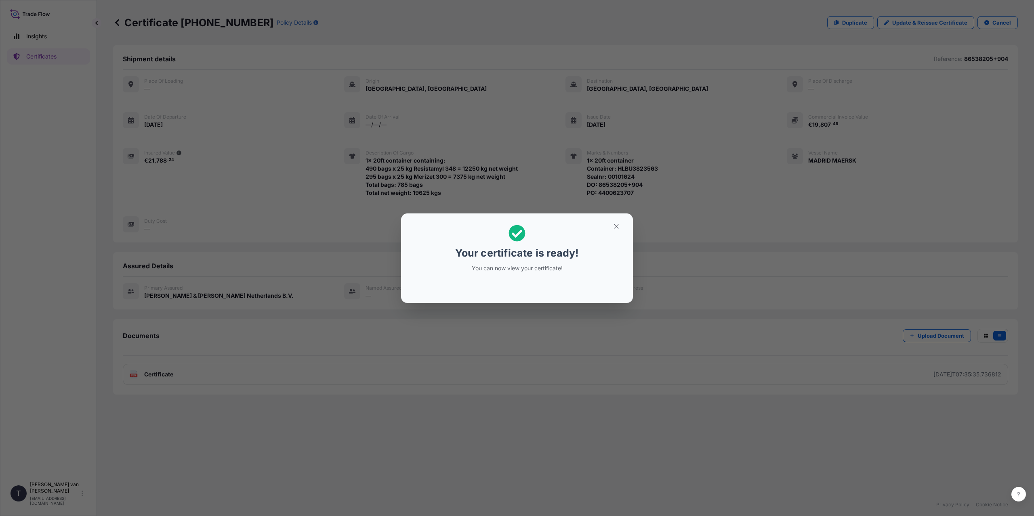
click at [428, 363] on div "Your certificate is ready! You can now view your certificate!" at bounding box center [517, 258] width 1034 height 516
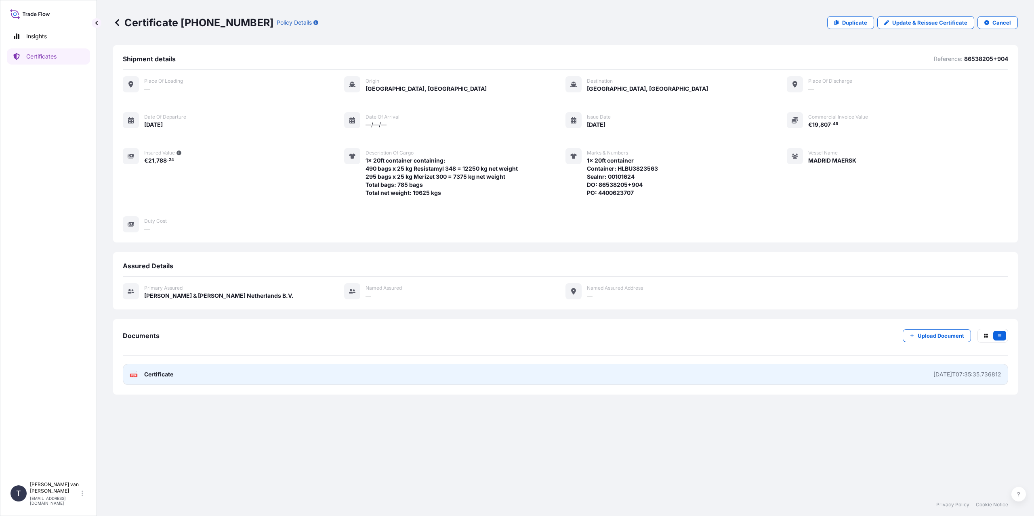
click at [413, 376] on link "PDF Certificate [DATE]T07:35:35.736812" at bounding box center [565, 374] width 885 height 21
